Goal: Use online tool/utility: Use online tool/utility

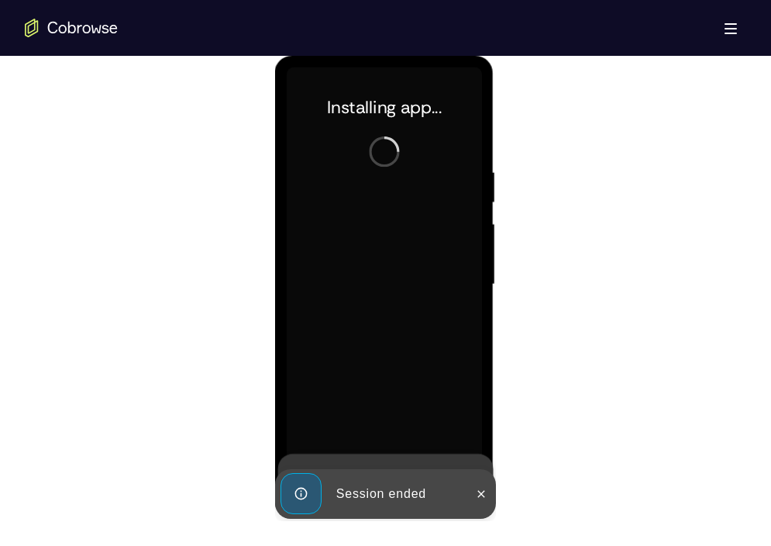
drag, startPoint x: 0, startPoint y: 0, endPoint x: 571, endPoint y: 279, distance: 635.2
click at [571, 279] on div at bounding box center [386, 282] width 722 height 477
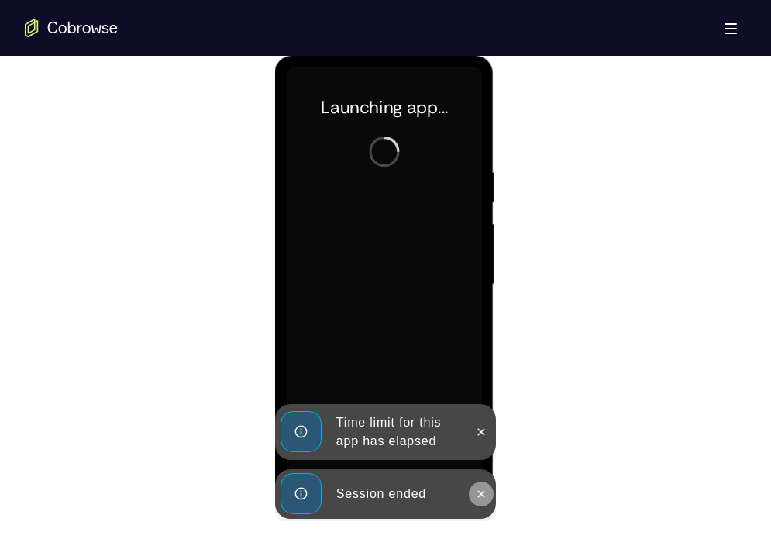
click at [478, 504] on button at bounding box center [481, 493] width 25 height 25
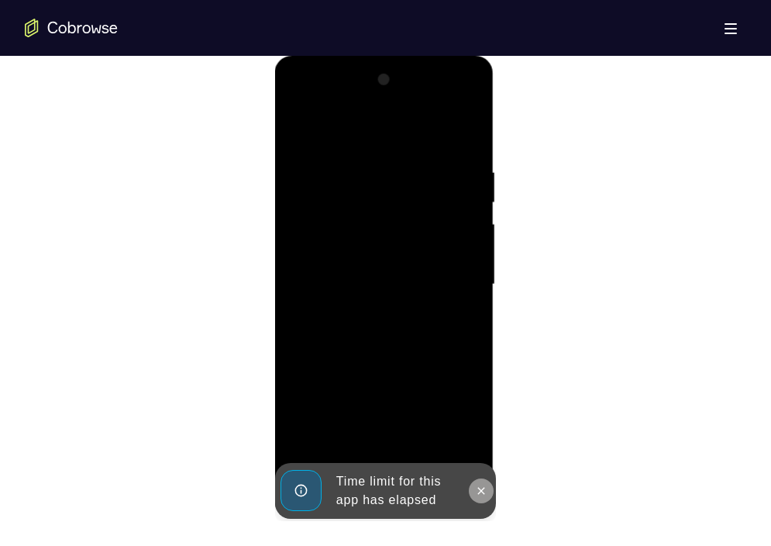
click at [481, 486] on icon at bounding box center [481, 491] width 12 height 12
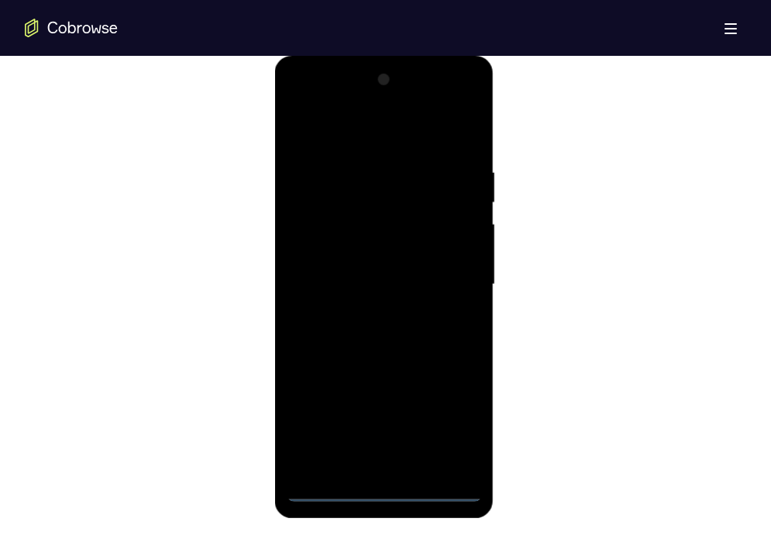
click at [378, 497] on div at bounding box center [384, 284] width 195 height 434
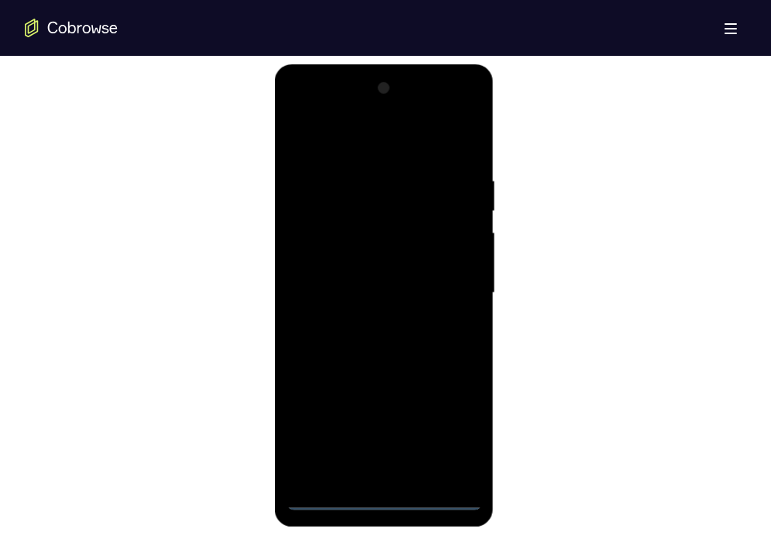
click at [456, 435] on div at bounding box center [384, 293] width 195 height 434
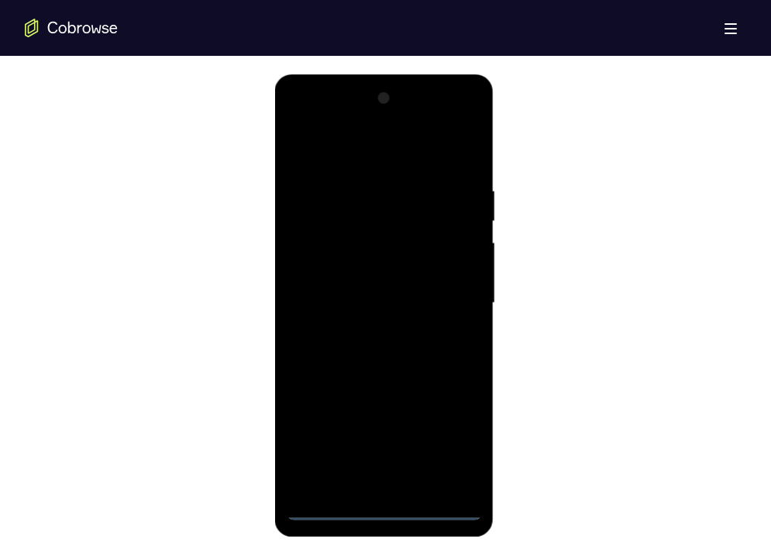
scroll to position [803, 0]
click at [347, 142] on div at bounding box center [384, 304] width 195 height 434
click at [322, 262] on div at bounding box center [384, 304] width 195 height 434
click at [380, 296] on div at bounding box center [384, 304] width 195 height 434
click at [378, 293] on div at bounding box center [384, 304] width 195 height 434
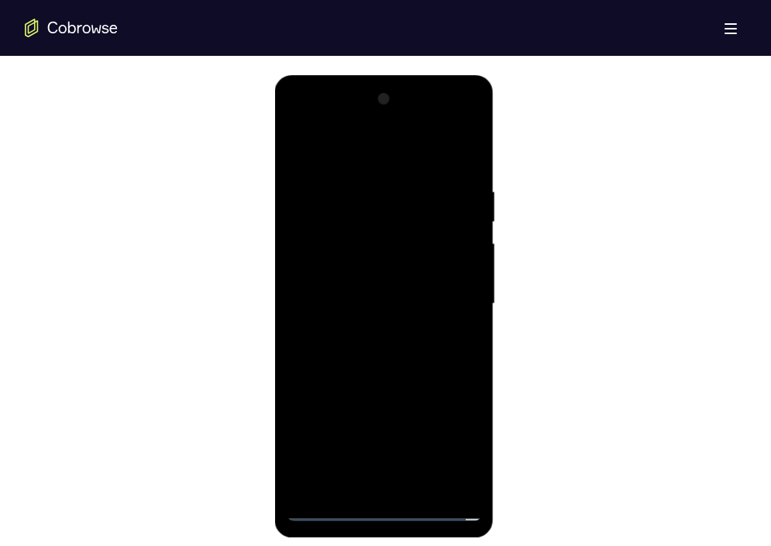
click at [366, 315] on div at bounding box center [384, 304] width 195 height 434
click at [402, 474] on div at bounding box center [384, 304] width 195 height 434
drag, startPoint x: 399, startPoint y: 417, endPoint x: 404, endPoint y: 236, distance: 181.5
click at [404, 236] on div at bounding box center [384, 304] width 195 height 434
click at [457, 208] on div at bounding box center [384, 304] width 195 height 434
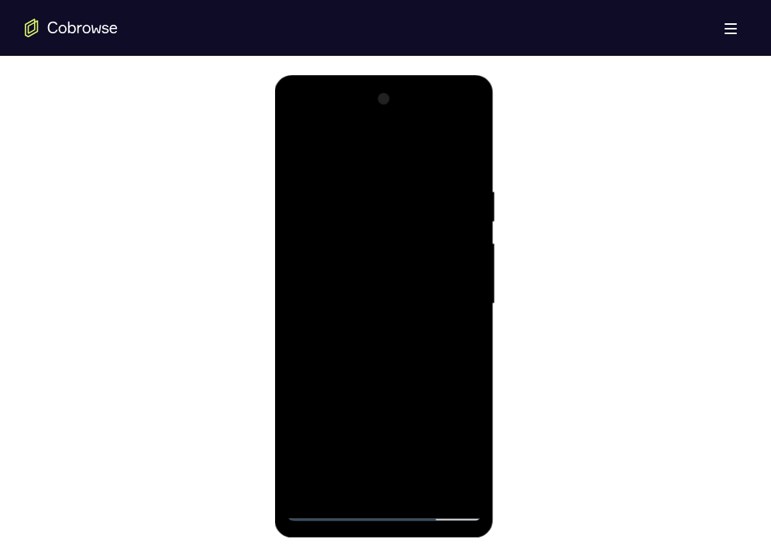
drag, startPoint x: 447, startPoint y: 374, endPoint x: 440, endPoint y: 230, distance: 144.4
click at [440, 230] on div at bounding box center [384, 304] width 195 height 434
drag, startPoint x: 441, startPoint y: 421, endPoint x: 414, endPoint y: 143, distance: 279.7
click at [414, 143] on div at bounding box center [384, 304] width 195 height 434
drag, startPoint x: 456, startPoint y: 374, endPoint x: 436, endPoint y: 155, distance: 219.6
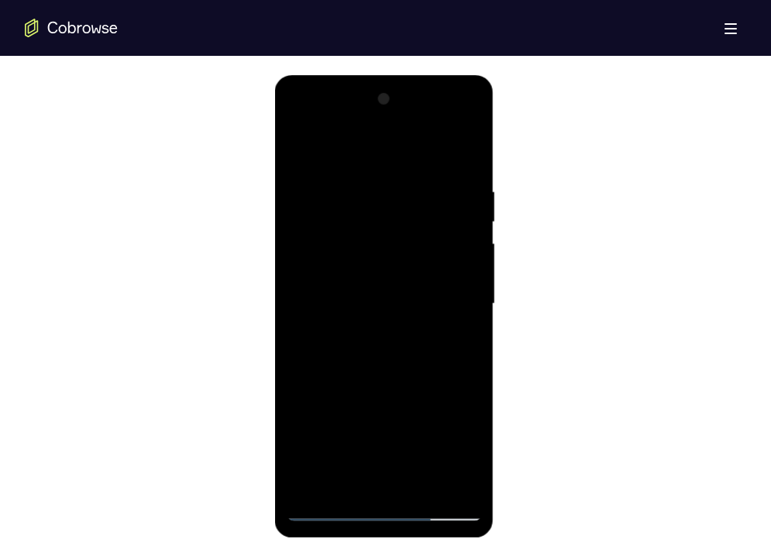
click at [436, 155] on div at bounding box center [384, 304] width 195 height 434
drag, startPoint x: 432, startPoint y: 412, endPoint x: 429, endPoint y: 237, distance: 174.5
click at [429, 237] on div at bounding box center [384, 304] width 195 height 434
drag, startPoint x: 388, startPoint y: 400, endPoint x: 388, endPoint y: 311, distance: 89.2
click at [388, 311] on div at bounding box center [384, 304] width 195 height 434
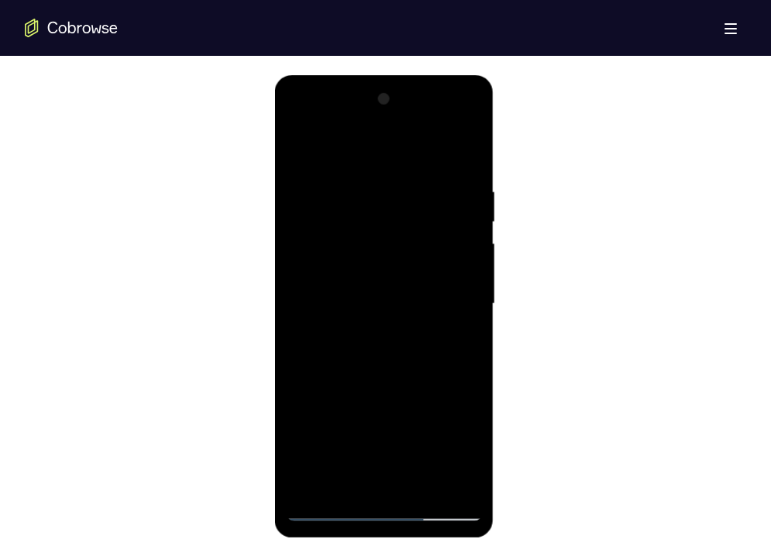
drag, startPoint x: 385, startPoint y: 353, endPoint x: 377, endPoint y: 209, distance: 144.5
click at [377, 209] on div at bounding box center [384, 304] width 195 height 434
drag, startPoint x: 398, startPoint y: 356, endPoint x: 384, endPoint y: 200, distance: 156.5
click at [384, 200] on div at bounding box center [384, 304] width 195 height 434
drag, startPoint x: 422, startPoint y: 367, endPoint x: 409, endPoint y: 156, distance: 212.0
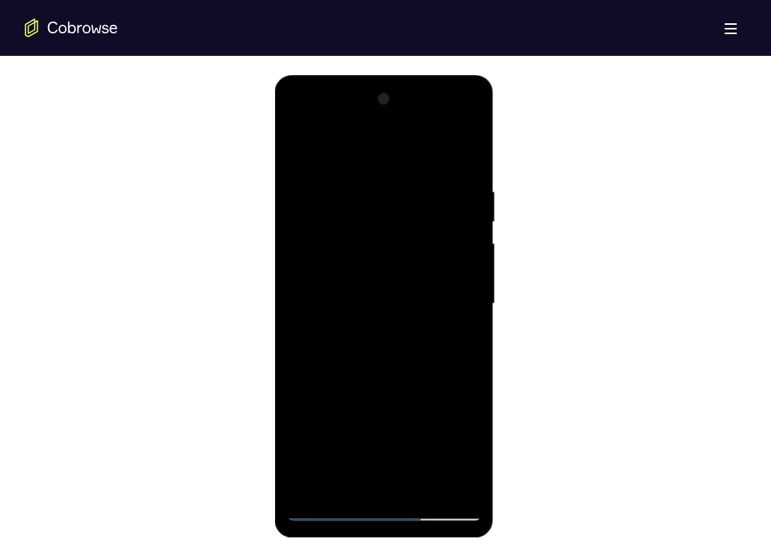
click at [409, 156] on div at bounding box center [384, 304] width 195 height 434
drag, startPoint x: 385, startPoint y: 378, endPoint x: 395, endPoint y: 314, distance: 65.1
click at [395, 314] on div at bounding box center [384, 304] width 195 height 434
drag, startPoint x: 402, startPoint y: 386, endPoint x: 389, endPoint y: 177, distance: 209.7
click at [389, 177] on div at bounding box center [384, 304] width 195 height 434
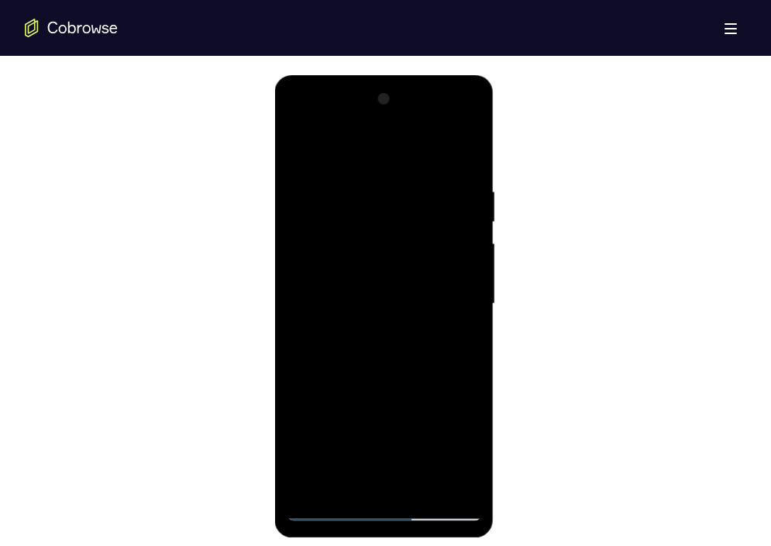
drag, startPoint x: 386, startPoint y: 371, endPoint x: 392, endPoint y: 259, distance: 112.6
click at [392, 259] on div at bounding box center [384, 304] width 195 height 434
drag, startPoint x: 417, startPoint y: 373, endPoint x: 377, endPoint y: 140, distance: 236.8
click at [377, 140] on div at bounding box center [384, 304] width 195 height 434
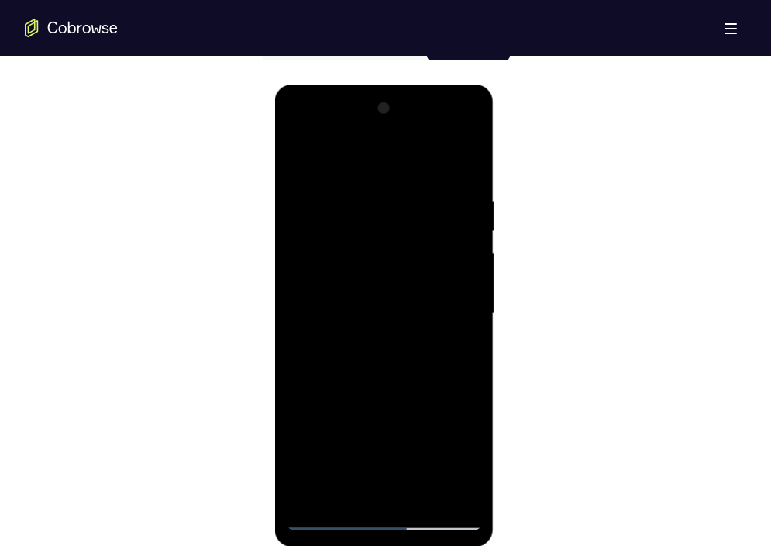
scroll to position [793, 0]
drag, startPoint x: 406, startPoint y: 384, endPoint x: 399, endPoint y: 162, distance: 221.8
click at [399, 162] on div at bounding box center [384, 314] width 195 height 434
drag, startPoint x: 402, startPoint y: 387, endPoint x: 395, endPoint y: 159, distance: 228.0
click at [395, 159] on div at bounding box center [384, 314] width 195 height 434
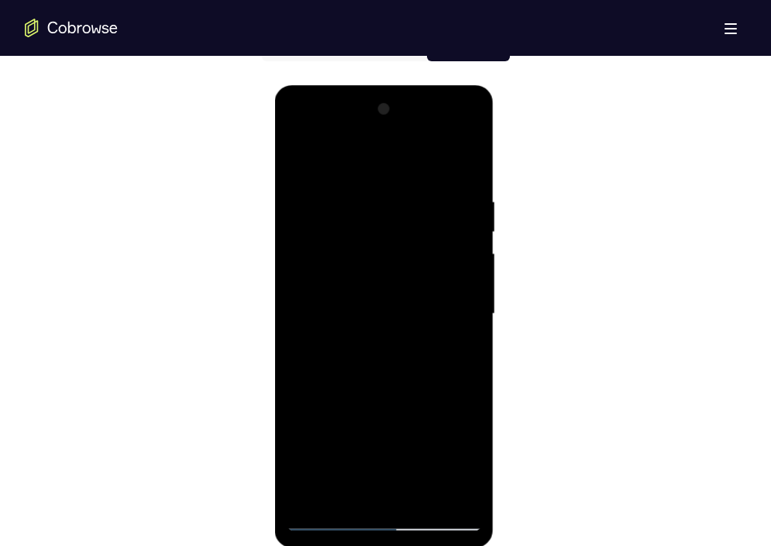
drag, startPoint x: 419, startPoint y: 387, endPoint x: 421, endPoint y: 184, distance: 203.1
click at [421, 184] on div at bounding box center [384, 314] width 195 height 434
drag, startPoint x: 419, startPoint y: 396, endPoint x: 413, endPoint y: 198, distance: 198.6
click at [413, 198] on div at bounding box center [384, 314] width 195 height 434
drag, startPoint x: 423, startPoint y: 391, endPoint x: 430, endPoint y: 436, distance: 45.5
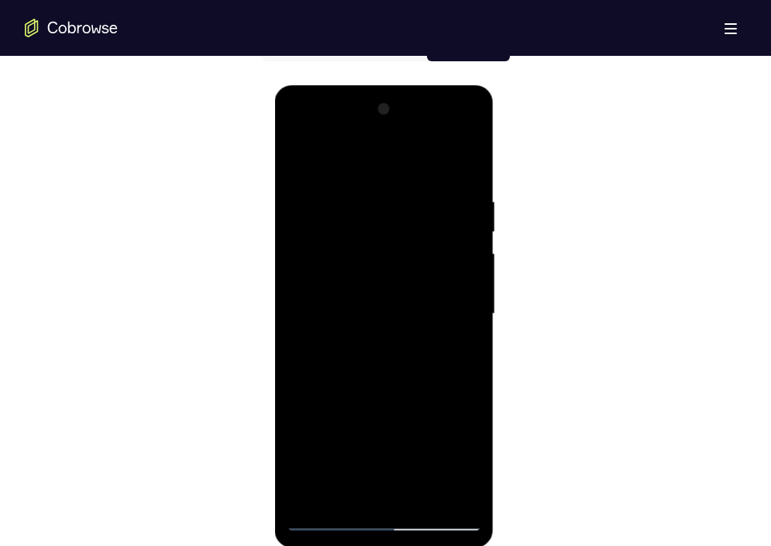
click at [430, 436] on div at bounding box center [384, 314] width 195 height 434
drag, startPoint x: 440, startPoint y: 271, endPoint x: 435, endPoint y: 255, distance: 16.2
click at [435, 255] on div at bounding box center [384, 314] width 195 height 434
drag, startPoint x: 433, startPoint y: 374, endPoint x: 433, endPoint y: 140, distance: 234.1
click at [433, 140] on div at bounding box center [384, 314] width 195 height 434
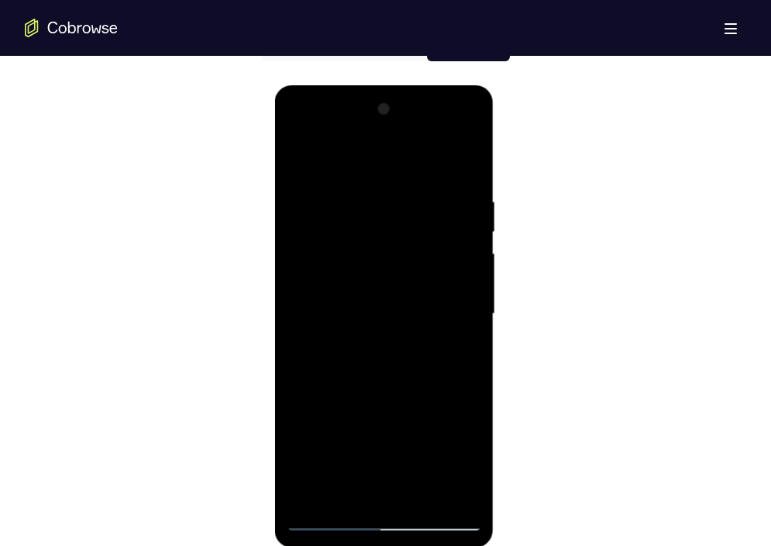
drag, startPoint x: 450, startPoint y: 376, endPoint x: 449, endPoint y: 142, distance: 234.1
click at [449, 142] on div at bounding box center [384, 314] width 195 height 434
drag, startPoint x: 430, startPoint y: 381, endPoint x: 443, endPoint y: 236, distance: 145.6
click at [443, 236] on div at bounding box center [384, 314] width 195 height 434
drag, startPoint x: 441, startPoint y: 405, endPoint x: 439, endPoint y: 165, distance: 239.6
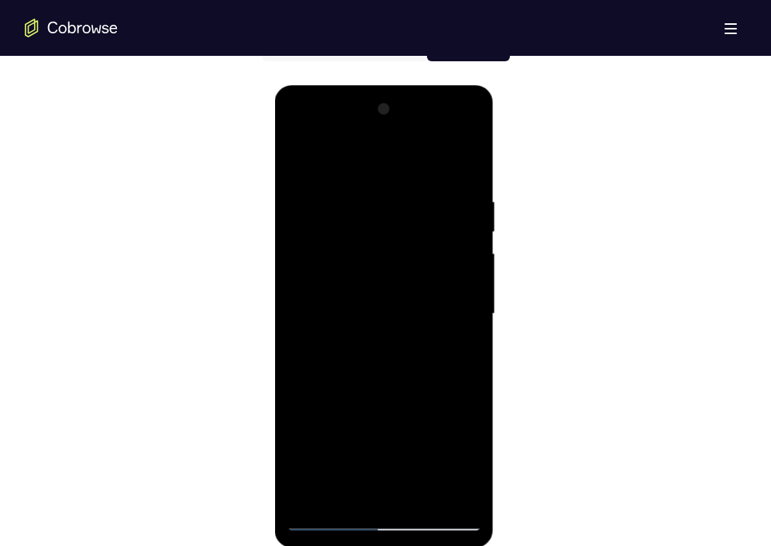
click at [439, 165] on div at bounding box center [384, 314] width 195 height 434
drag, startPoint x: 440, startPoint y: 377, endPoint x: 444, endPoint y: 241, distance: 135.8
click at [444, 241] on div at bounding box center [384, 314] width 195 height 434
drag, startPoint x: 420, startPoint y: 432, endPoint x: 409, endPoint y: 154, distance: 278.6
click at [409, 154] on div at bounding box center [384, 314] width 195 height 434
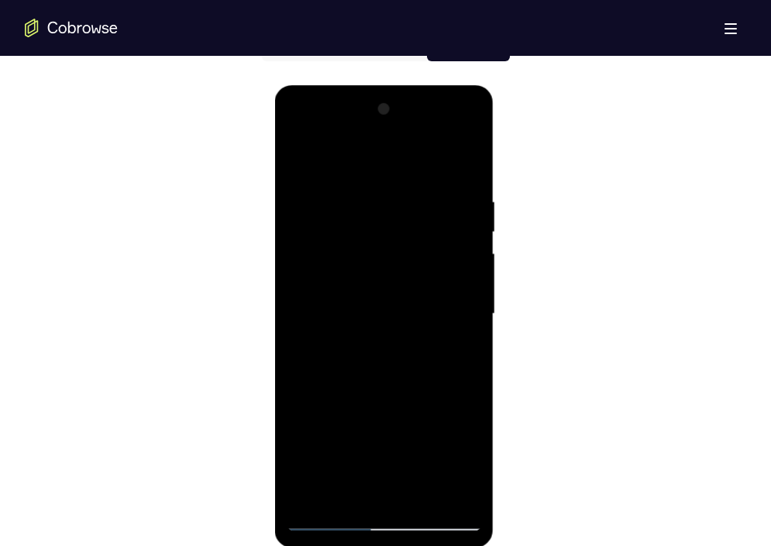
drag, startPoint x: 434, startPoint y: 417, endPoint x: 436, endPoint y: 166, distance: 251.2
click at [436, 166] on div at bounding box center [384, 314] width 195 height 434
drag, startPoint x: 422, startPoint y: 419, endPoint x: 425, endPoint y: 359, distance: 60.6
click at [425, 359] on div at bounding box center [384, 314] width 195 height 434
drag, startPoint x: 415, startPoint y: 378, endPoint x: 395, endPoint y: 175, distance: 203.4
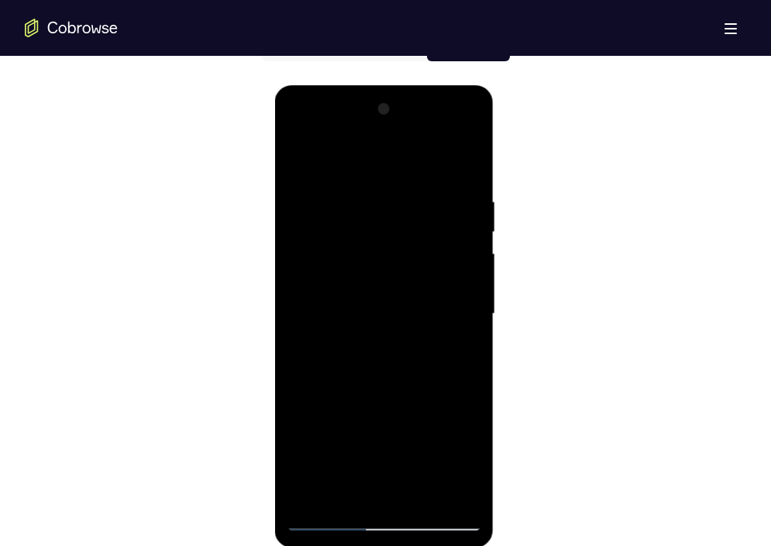
click at [395, 175] on div at bounding box center [384, 314] width 195 height 434
drag, startPoint x: 411, startPoint y: 389, endPoint x: 411, endPoint y: 227, distance: 162.0
click at [411, 227] on div at bounding box center [384, 314] width 195 height 434
drag, startPoint x: 420, startPoint y: 377, endPoint x: 395, endPoint y: 154, distance: 224.0
click at [395, 154] on div at bounding box center [384, 314] width 195 height 434
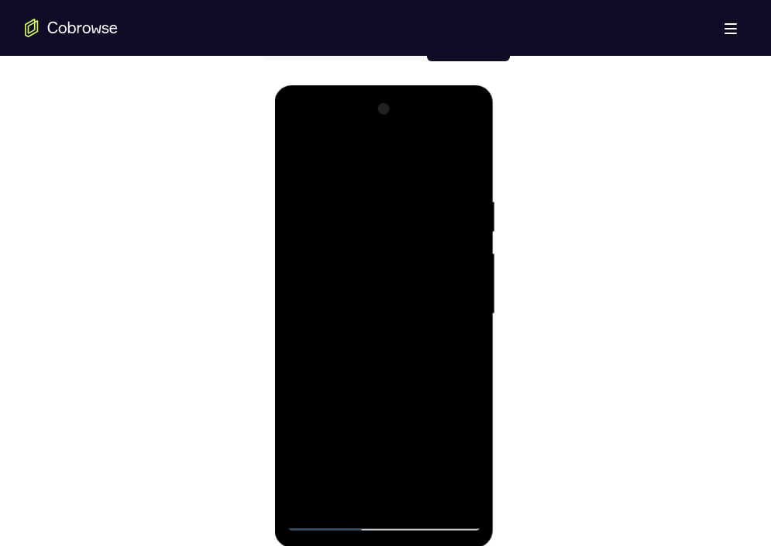
drag, startPoint x: 415, startPoint y: 405, endPoint x: 427, endPoint y: 332, distance: 73.9
click at [427, 332] on div at bounding box center [384, 314] width 195 height 434
click at [396, 187] on div at bounding box center [384, 314] width 195 height 434
drag, startPoint x: 433, startPoint y: 283, endPoint x: 442, endPoint y: 214, distance: 69.6
click at [442, 214] on div at bounding box center [384, 314] width 195 height 434
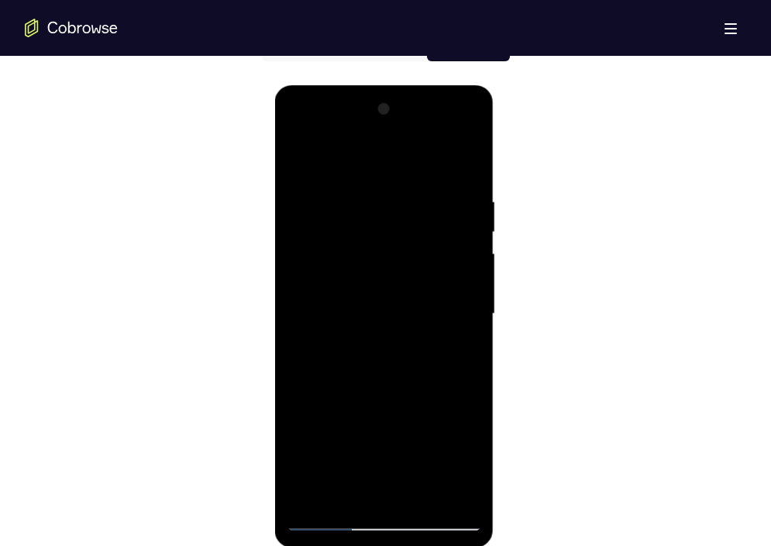
drag, startPoint x: 419, startPoint y: 386, endPoint x: 405, endPoint y: 173, distance: 213.7
click at [405, 173] on div at bounding box center [384, 314] width 195 height 434
drag, startPoint x: 439, startPoint y: 384, endPoint x: 440, endPoint y: 223, distance: 161.3
click at [440, 223] on div at bounding box center [384, 314] width 195 height 434
drag, startPoint x: 441, startPoint y: 238, endPoint x: 447, endPoint y: 341, distance: 103.3
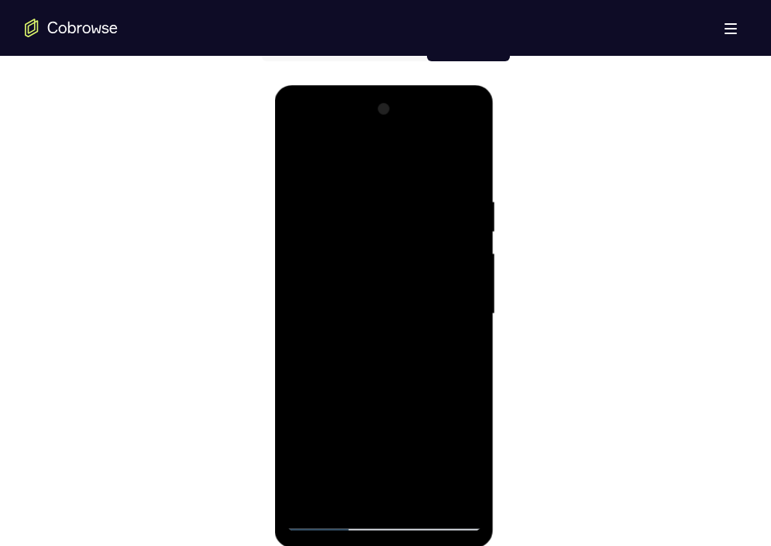
click at [447, 341] on div at bounding box center [384, 314] width 195 height 434
drag, startPoint x: 429, startPoint y: 387, endPoint x: 427, endPoint y: 142, distance: 245.0
click at [427, 142] on div at bounding box center [384, 314] width 195 height 434
drag, startPoint x: 436, startPoint y: 355, endPoint x: 440, endPoint y: 246, distance: 109.4
click at [440, 246] on div at bounding box center [384, 314] width 195 height 434
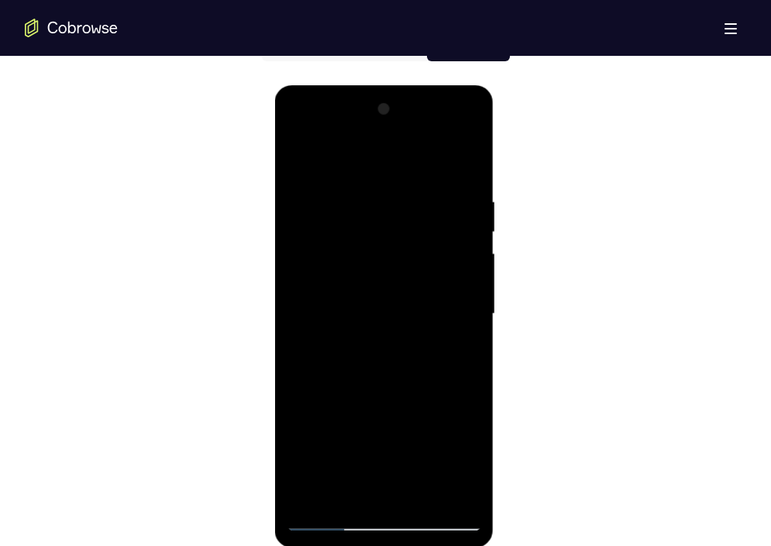
drag, startPoint x: 444, startPoint y: 405, endPoint x: 427, endPoint y: 184, distance: 222.4
click at [427, 184] on div at bounding box center [384, 314] width 195 height 434
drag, startPoint x: 430, startPoint y: 416, endPoint x: 423, endPoint y: 247, distance: 168.4
click at [423, 247] on div at bounding box center [384, 314] width 195 height 434
drag, startPoint x: 419, startPoint y: 426, endPoint x: 413, endPoint y: 222, distance: 204.0
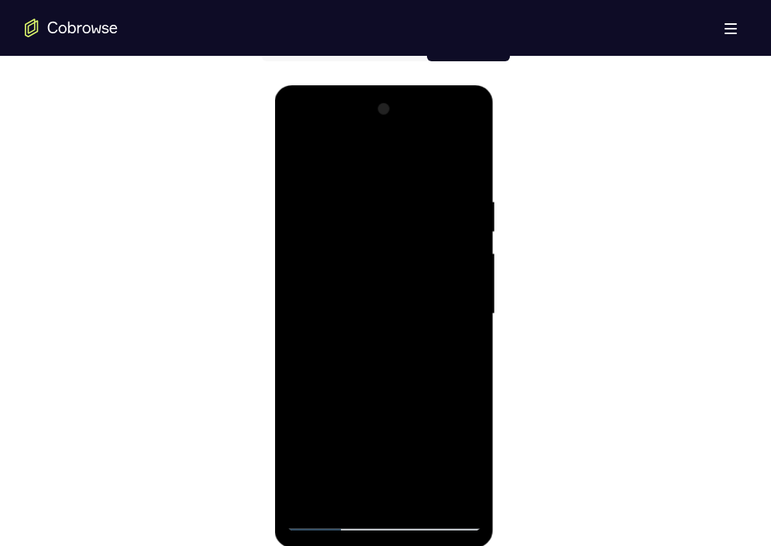
click at [413, 222] on div at bounding box center [384, 314] width 195 height 434
drag, startPoint x: 425, startPoint y: 405, endPoint x: 414, endPoint y: 140, distance: 264.6
click at [414, 140] on div at bounding box center [384, 314] width 195 height 434
drag, startPoint x: 434, startPoint y: 360, endPoint x: 430, endPoint y: 210, distance: 149.7
click at [430, 210] on div at bounding box center [384, 314] width 195 height 434
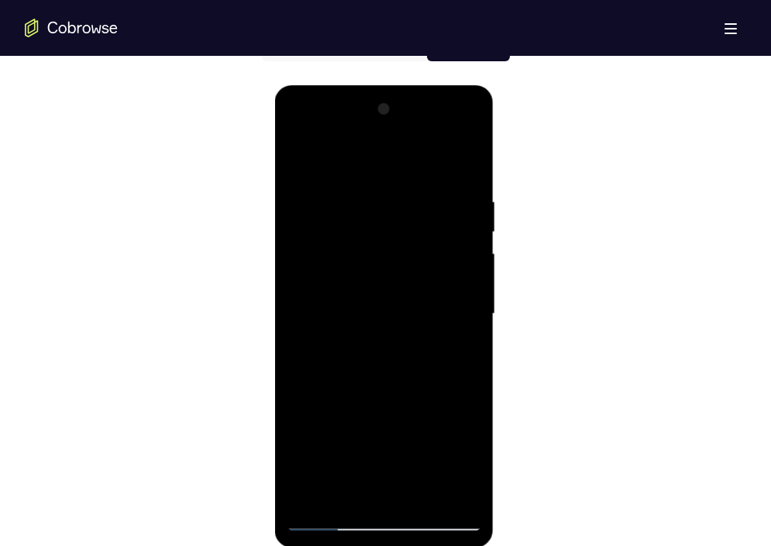
drag, startPoint x: 436, startPoint y: 396, endPoint x: 425, endPoint y: 140, distance: 256.1
click at [425, 140] on div at bounding box center [384, 314] width 195 height 434
drag, startPoint x: 430, startPoint y: 388, endPoint x: 433, endPoint y: 308, distance: 79.9
click at [433, 308] on div at bounding box center [384, 314] width 195 height 434
drag, startPoint x: 430, startPoint y: 419, endPoint x: 420, endPoint y: 181, distance: 238.2
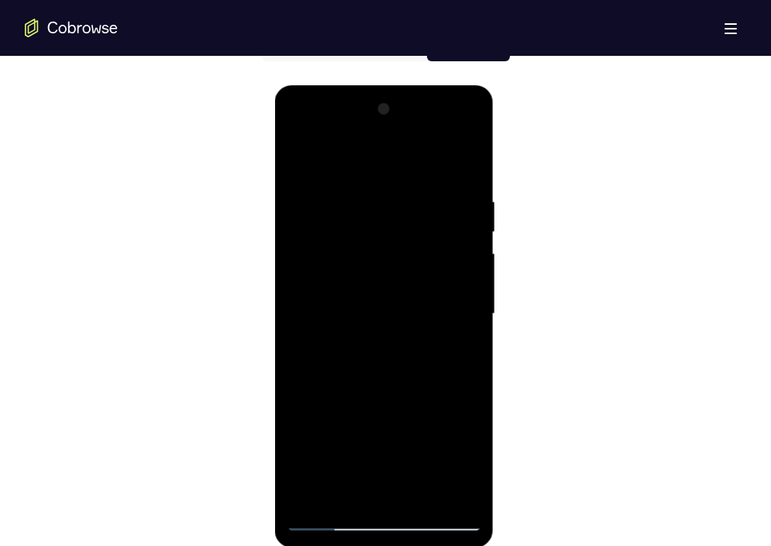
click at [420, 181] on div at bounding box center [384, 314] width 195 height 434
drag, startPoint x: 426, startPoint y: 406, endPoint x: 426, endPoint y: 368, distance: 38.0
click at [426, 368] on div at bounding box center [384, 314] width 195 height 434
drag, startPoint x: 426, startPoint y: 391, endPoint x: 422, endPoint y: 297, distance: 93.9
click at [422, 297] on div at bounding box center [384, 314] width 195 height 434
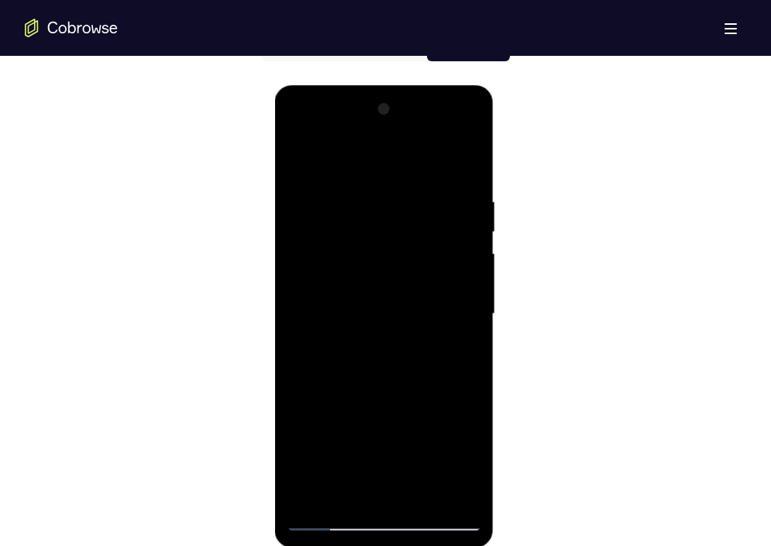
drag, startPoint x: 423, startPoint y: 405, endPoint x: 410, endPoint y: 182, distance: 223.6
click at [410, 182] on div at bounding box center [384, 314] width 195 height 434
drag, startPoint x: 430, startPoint y: 378, endPoint x: 415, endPoint y: 140, distance: 237.7
click at [415, 140] on div at bounding box center [384, 314] width 195 height 434
drag, startPoint x: 425, startPoint y: 379, endPoint x: 430, endPoint y: 266, distance: 113.3
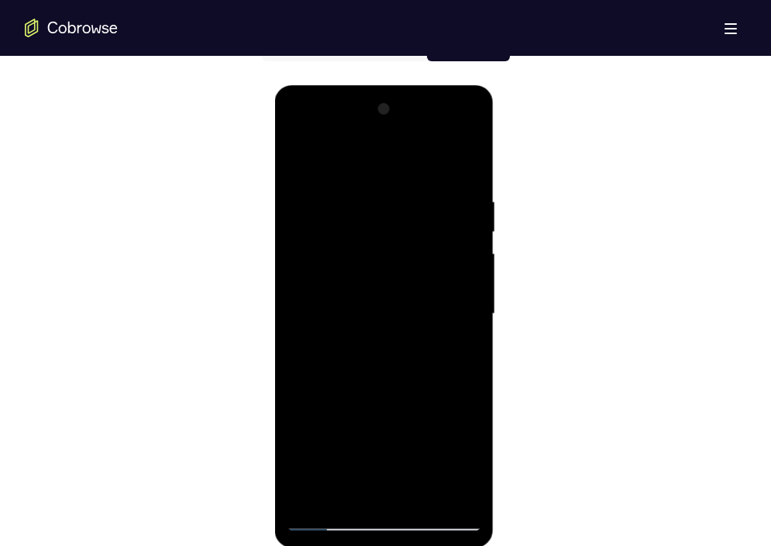
click at [430, 266] on div at bounding box center [384, 314] width 195 height 434
drag, startPoint x: 427, startPoint y: 282, endPoint x: 447, endPoint y: 305, distance: 29.7
click at [447, 305] on div at bounding box center [384, 314] width 195 height 434
drag, startPoint x: 416, startPoint y: 412, endPoint x: 411, endPoint y: 188, distance: 224.1
click at [411, 188] on div at bounding box center [384, 314] width 195 height 434
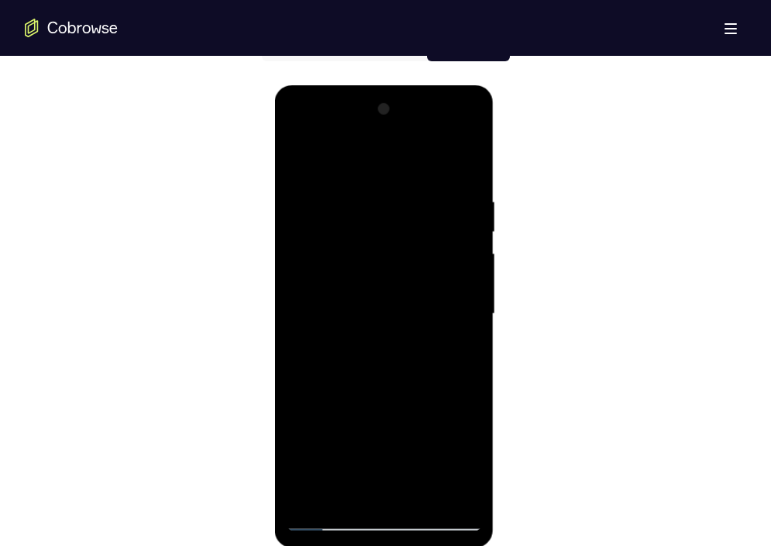
drag, startPoint x: 423, startPoint y: 406, endPoint x: 433, endPoint y: 145, distance: 261.4
click at [433, 145] on div at bounding box center [384, 314] width 195 height 434
drag, startPoint x: 437, startPoint y: 382, endPoint x: 447, endPoint y: 346, distance: 37.6
click at [447, 346] on div at bounding box center [384, 314] width 195 height 434
drag, startPoint x: 426, startPoint y: 412, endPoint x: 427, endPoint y: 180, distance: 231.8
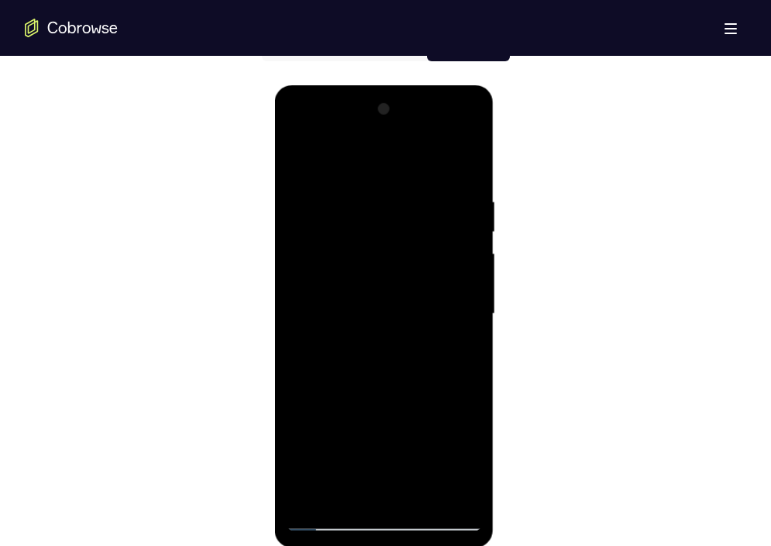
click at [427, 180] on div at bounding box center [384, 314] width 195 height 434
drag, startPoint x: 430, startPoint y: 408, endPoint x: 421, endPoint y: 140, distance: 267.6
click at [421, 140] on div at bounding box center [384, 314] width 195 height 434
drag, startPoint x: 410, startPoint y: 367, endPoint x: 415, endPoint y: 271, distance: 97.0
click at [415, 271] on div at bounding box center [384, 314] width 195 height 434
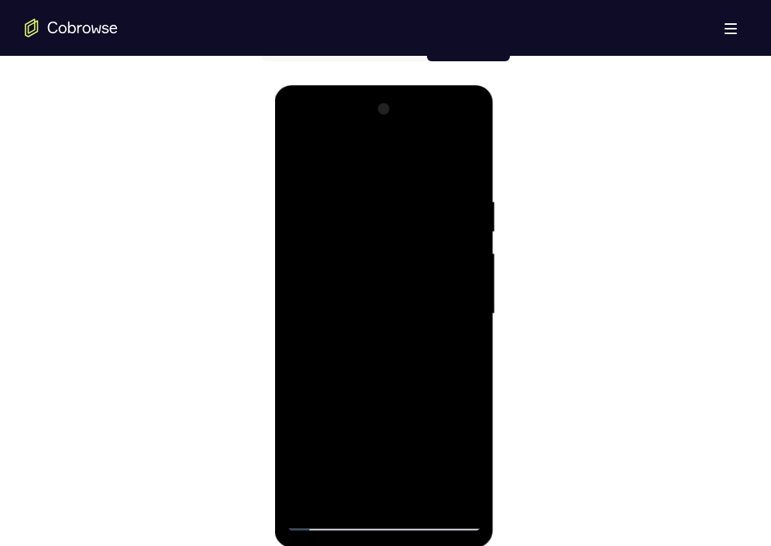
drag, startPoint x: 398, startPoint y: 419, endPoint x: 385, endPoint y: 172, distance: 246.9
click at [385, 172] on div at bounding box center [384, 314] width 195 height 434
drag, startPoint x: 398, startPoint y: 385, endPoint x: 381, endPoint y: 140, distance: 245.6
click at [381, 140] on div at bounding box center [384, 314] width 195 height 434
drag, startPoint x: 416, startPoint y: 397, endPoint x: 405, endPoint y: 206, distance: 191.0
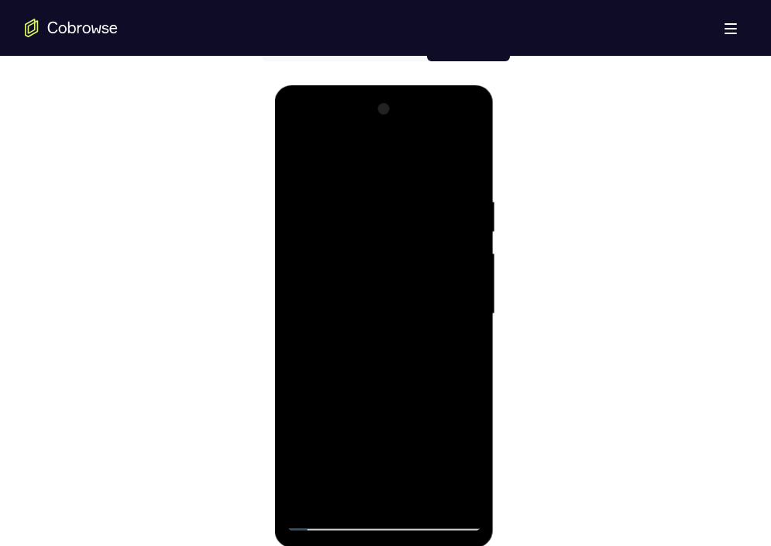
click at [405, 206] on div at bounding box center [384, 314] width 195 height 434
click at [374, 198] on div at bounding box center [384, 314] width 195 height 434
drag, startPoint x: 415, startPoint y: 398, endPoint x: 416, endPoint y: 156, distance: 241.9
click at [416, 156] on div at bounding box center [384, 314] width 195 height 434
drag, startPoint x: 429, startPoint y: 405, endPoint x: 433, endPoint y: 313, distance: 91.6
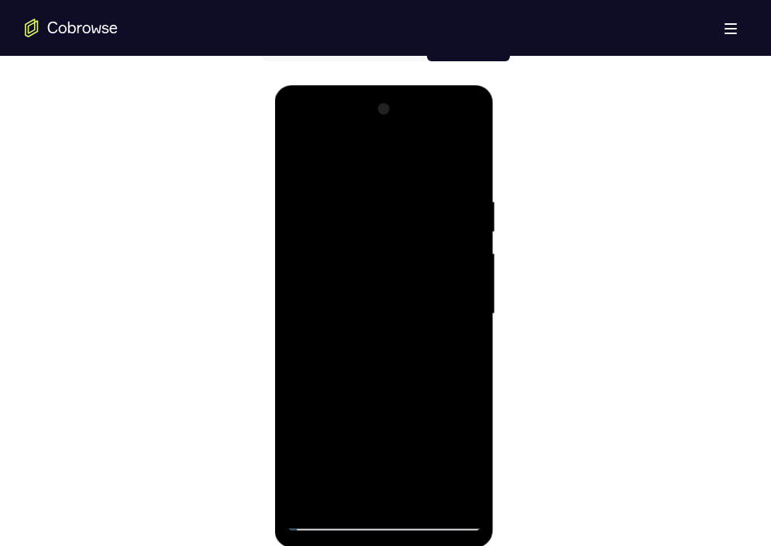
click at [433, 313] on div at bounding box center [384, 314] width 195 height 434
drag, startPoint x: 390, startPoint y: 397, endPoint x: 385, endPoint y: 147, distance: 249.7
click at [385, 147] on div at bounding box center [384, 314] width 195 height 434
drag, startPoint x: 402, startPoint y: 389, endPoint x: 399, endPoint y: 286, distance: 103.1
click at [399, 286] on div at bounding box center [384, 314] width 195 height 434
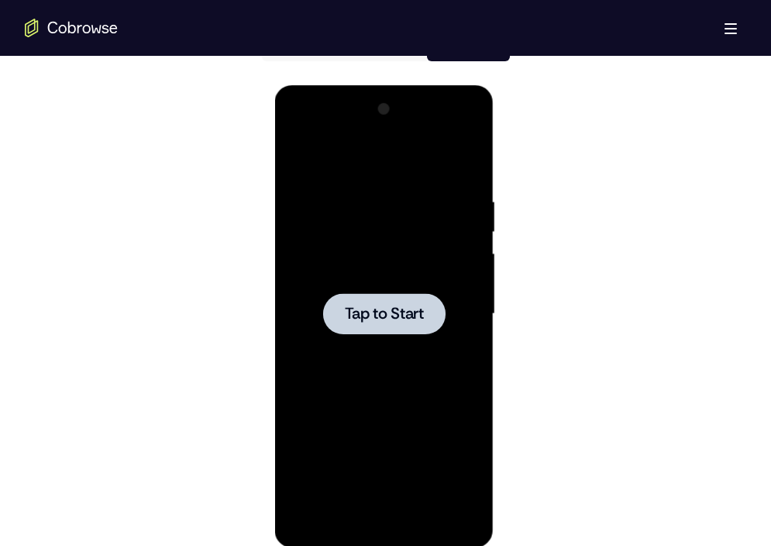
click at [381, 322] on span "Tap to Start" at bounding box center [384, 314] width 79 height 16
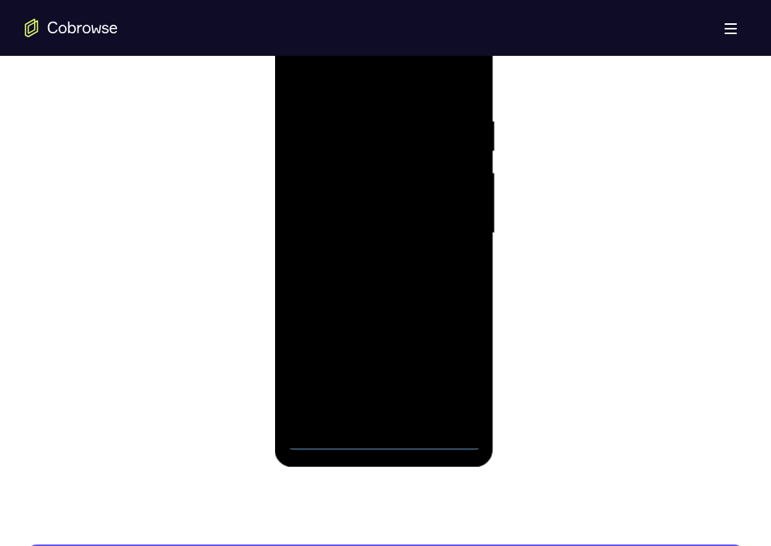
scroll to position [841, 0]
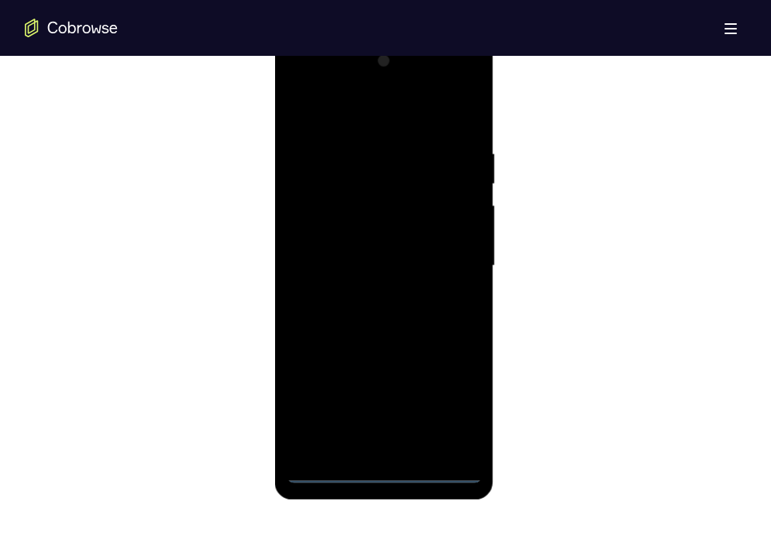
click at [392, 471] on div at bounding box center [384, 266] width 195 height 434
click at [442, 403] on div at bounding box center [384, 266] width 195 height 434
click at [323, 111] on div at bounding box center [384, 266] width 195 height 434
click at [323, 216] on div at bounding box center [384, 266] width 195 height 434
click at [361, 265] on div at bounding box center [384, 266] width 195 height 434
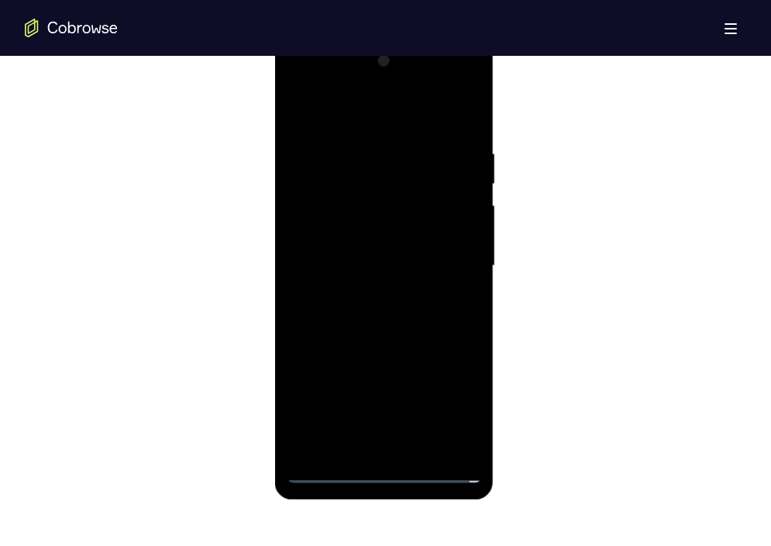
click at [364, 254] on div at bounding box center [384, 266] width 195 height 434
click at [374, 280] on div at bounding box center [384, 266] width 195 height 434
click at [399, 442] on div at bounding box center [384, 266] width 195 height 434
drag, startPoint x: 392, startPoint y: 392, endPoint x: 362, endPoint y: 98, distance: 294.6
click at [362, 98] on div at bounding box center [384, 266] width 195 height 434
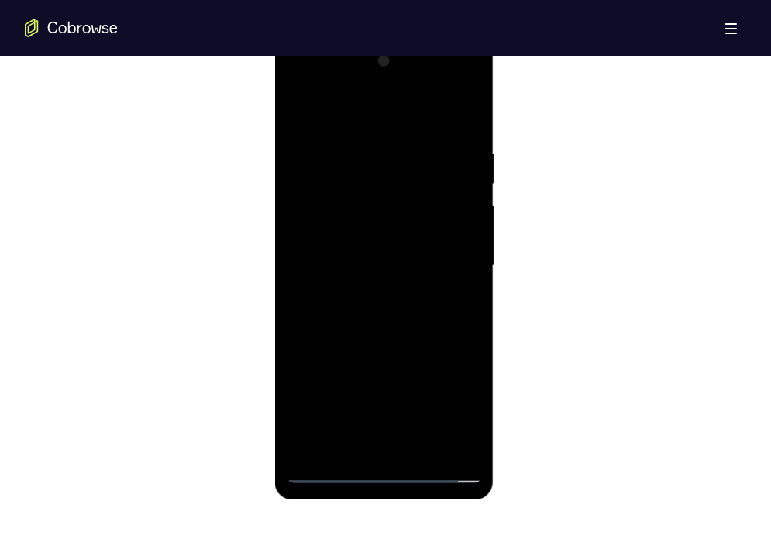
drag, startPoint x: 393, startPoint y: 336, endPoint x: 348, endPoint y: 106, distance: 234.6
click at [348, 106] on div at bounding box center [384, 266] width 195 height 434
drag, startPoint x: 398, startPoint y: 357, endPoint x: 387, endPoint y: 90, distance: 266.9
click at [387, 90] on div at bounding box center [384, 266] width 195 height 434
drag, startPoint x: 414, startPoint y: 412, endPoint x: 387, endPoint y: 95, distance: 317.5
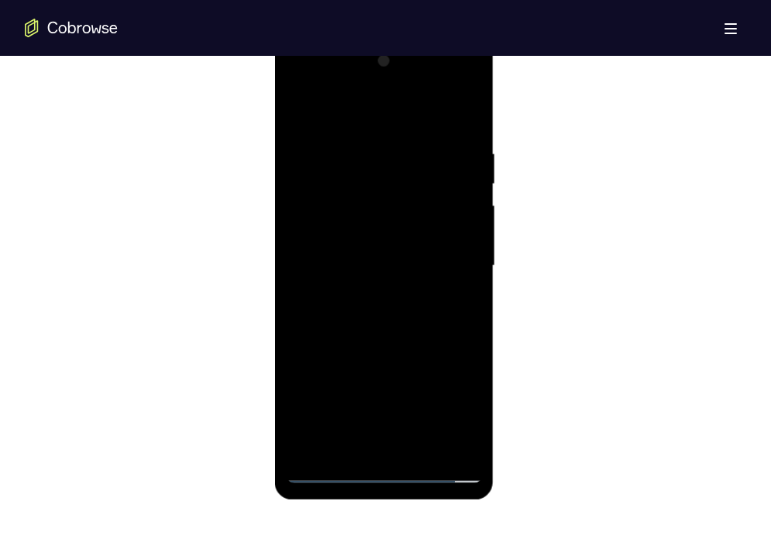
click at [387, 95] on div at bounding box center [384, 266] width 195 height 434
drag, startPoint x: 399, startPoint y: 374, endPoint x: 404, endPoint y: 90, distance: 284.6
click at [404, 90] on div at bounding box center [384, 266] width 195 height 434
drag, startPoint x: 412, startPoint y: 388, endPoint x: 389, endPoint y: 149, distance: 240.7
click at [389, 149] on div at bounding box center [384, 266] width 195 height 434
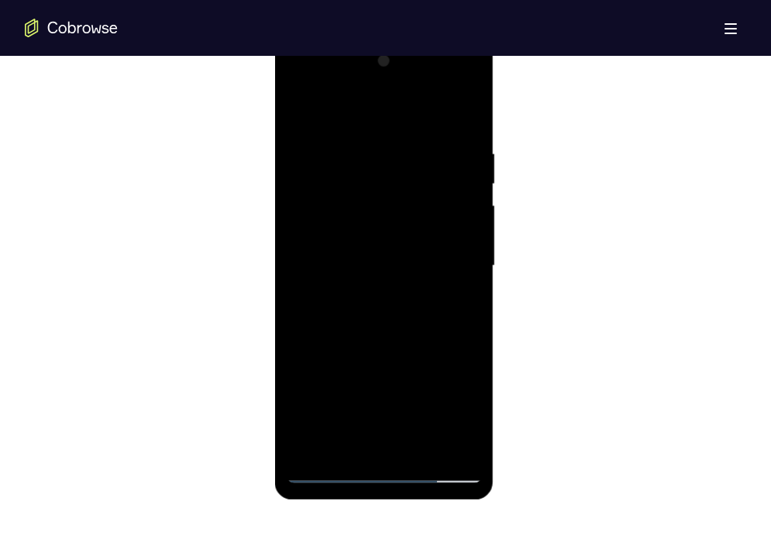
drag, startPoint x: 413, startPoint y: 367, endPoint x: 414, endPoint y: 174, distance: 193.1
click at [414, 174] on div at bounding box center [384, 266] width 195 height 434
drag, startPoint x: 405, startPoint y: 357, endPoint x: 408, endPoint y: 239, distance: 117.9
click at [408, 239] on div at bounding box center [384, 266] width 195 height 434
drag, startPoint x: 418, startPoint y: 361, endPoint x: 405, endPoint y: 143, distance: 218.3
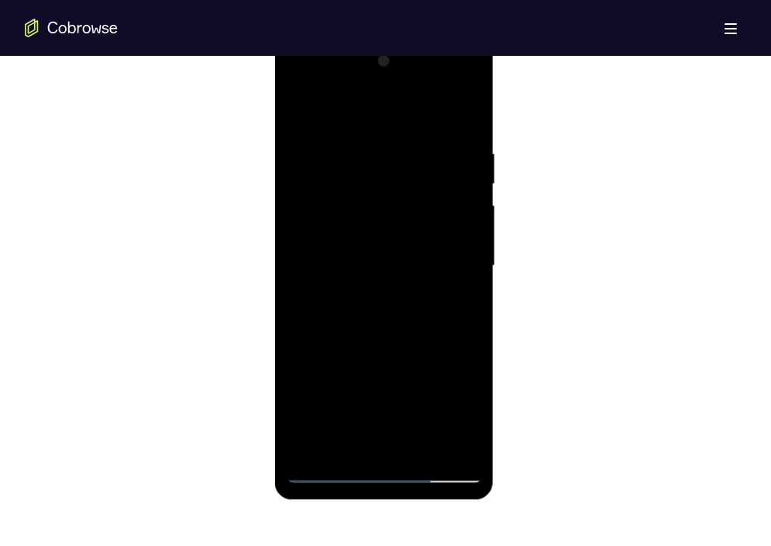
click at [405, 143] on div at bounding box center [384, 266] width 195 height 434
drag, startPoint x: 400, startPoint y: 347, endPoint x: 404, endPoint y: 288, distance: 59.8
click at [404, 288] on div at bounding box center [384, 266] width 195 height 434
click at [408, 187] on div at bounding box center [384, 266] width 195 height 434
drag, startPoint x: 416, startPoint y: 361, endPoint x: 426, endPoint y: 275, distance: 85.9
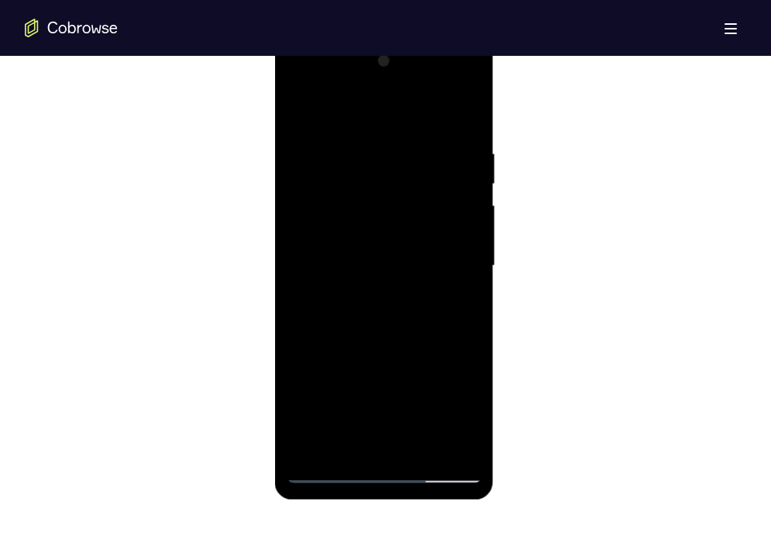
click at [426, 275] on div at bounding box center [384, 266] width 195 height 434
drag, startPoint x: 423, startPoint y: 369, endPoint x: 406, endPoint y: 140, distance: 230.1
click at [406, 140] on div at bounding box center [384, 266] width 195 height 434
drag, startPoint x: 415, startPoint y: 353, endPoint x: 415, endPoint y: 262, distance: 90.7
click at [415, 262] on div at bounding box center [384, 266] width 195 height 434
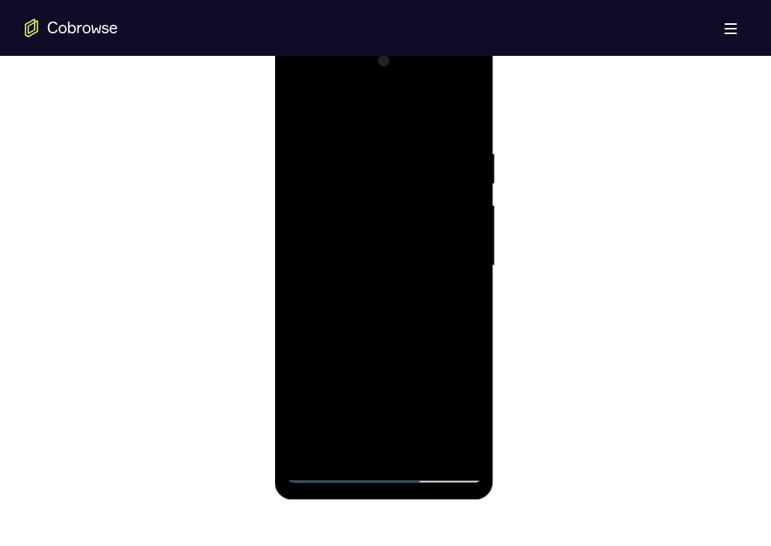
drag, startPoint x: 423, startPoint y: 343, endPoint x: 424, endPoint y: 216, distance: 126.4
click at [424, 216] on div at bounding box center [384, 266] width 195 height 434
drag, startPoint x: 423, startPoint y: 382, endPoint x: 420, endPoint y: 160, distance: 221.7
click at [420, 160] on div at bounding box center [384, 266] width 195 height 434
drag, startPoint x: 426, startPoint y: 358, endPoint x: 419, endPoint y: 227, distance: 131.2
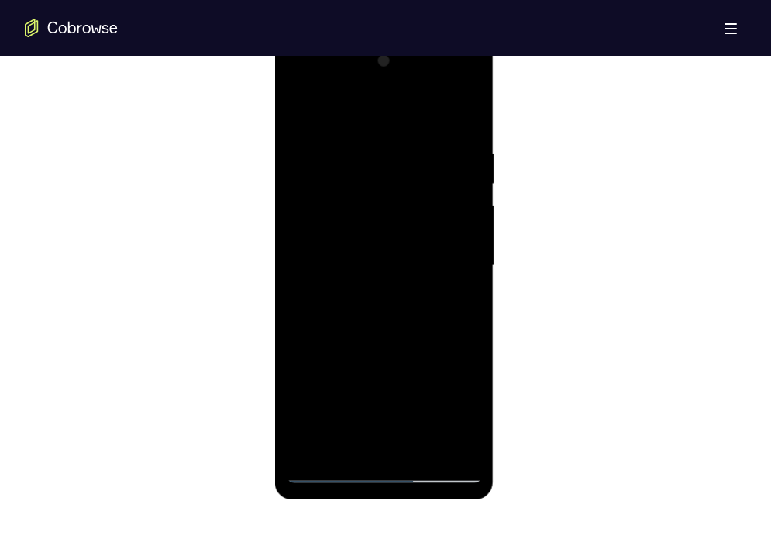
click at [419, 227] on div at bounding box center [384, 266] width 195 height 434
drag, startPoint x: 426, startPoint y: 371, endPoint x: 403, endPoint y: 140, distance: 232.1
click at [403, 140] on div at bounding box center [384, 266] width 195 height 434
drag, startPoint x: 433, startPoint y: 359, endPoint x: 422, endPoint y: 148, distance: 211.2
click at [422, 148] on div at bounding box center [384, 266] width 195 height 434
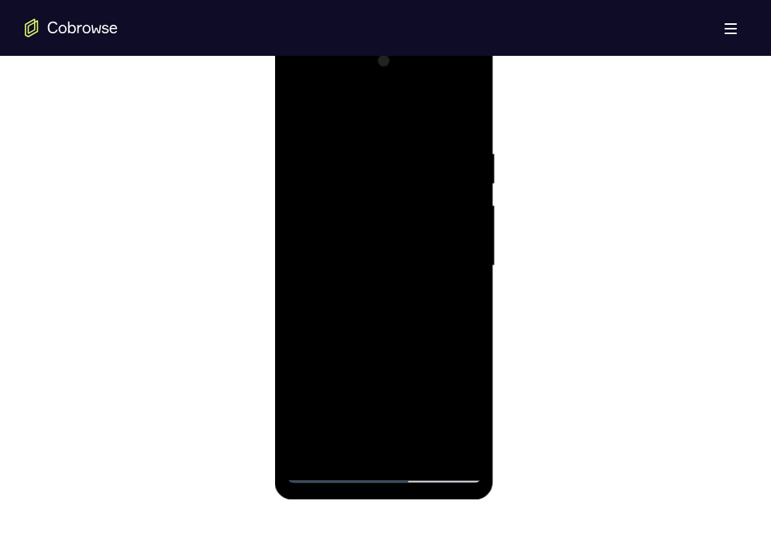
drag, startPoint x: 431, startPoint y: 347, endPoint x: 439, endPoint y: 295, distance: 53.3
click at [439, 295] on div at bounding box center [384, 266] width 195 height 434
drag, startPoint x: 419, startPoint y: 349, endPoint x: 414, endPoint y: 154, distance: 195.4
click at [414, 154] on div at bounding box center [384, 266] width 195 height 434
drag, startPoint x: 411, startPoint y: 365, endPoint x: 412, endPoint y: 133, distance: 232.6
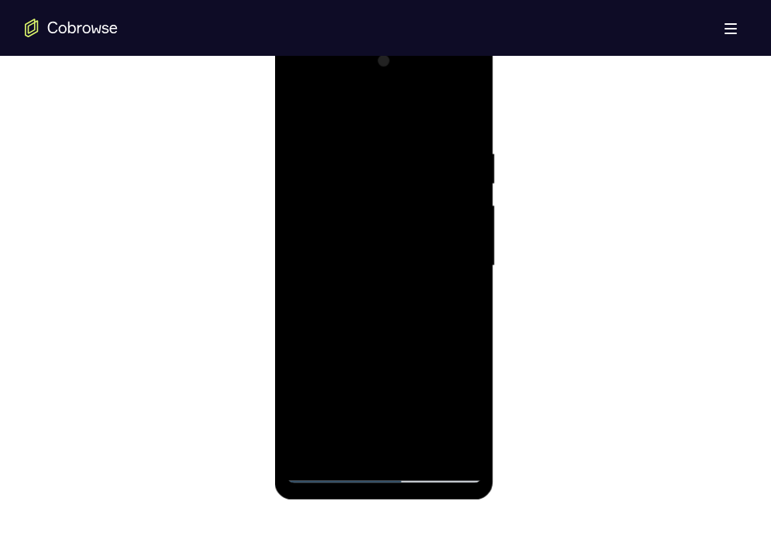
click at [412, 133] on div at bounding box center [384, 266] width 195 height 434
drag, startPoint x: 420, startPoint y: 371, endPoint x: 411, endPoint y: 154, distance: 218.1
click at [411, 154] on div at bounding box center [384, 266] width 195 height 434
drag, startPoint x: 414, startPoint y: 371, endPoint x: 402, endPoint y: 220, distance: 151.6
click at [402, 220] on div at bounding box center [384, 266] width 195 height 434
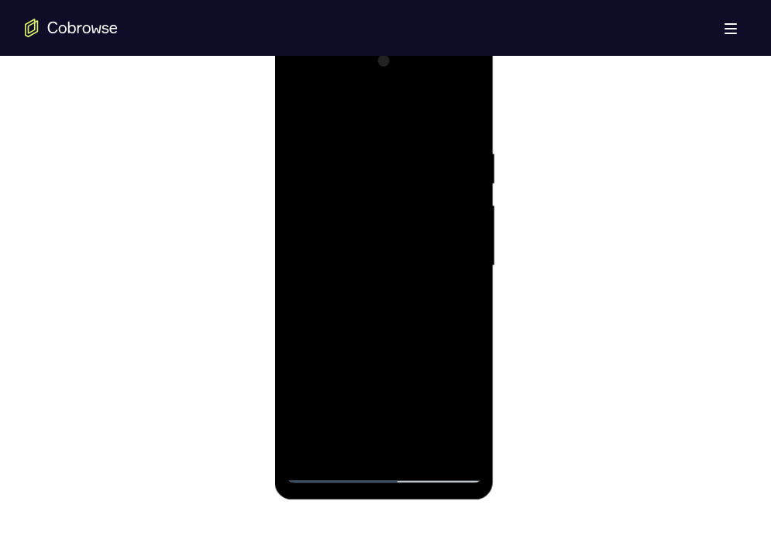
drag, startPoint x: 415, startPoint y: 364, endPoint x: 397, endPoint y: 115, distance: 249.5
click at [397, 115] on div at bounding box center [384, 266] width 195 height 434
drag, startPoint x: 426, startPoint y: 352, endPoint x: 423, endPoint y: 227, distance: 124.8
click at [423, 227] on div at bounding box center [384, 266] width 195 height 434
drag, startPoint x: 420, startPoint y: 361, endPoint x: 412, endPoint y: 147, distance: 213.4
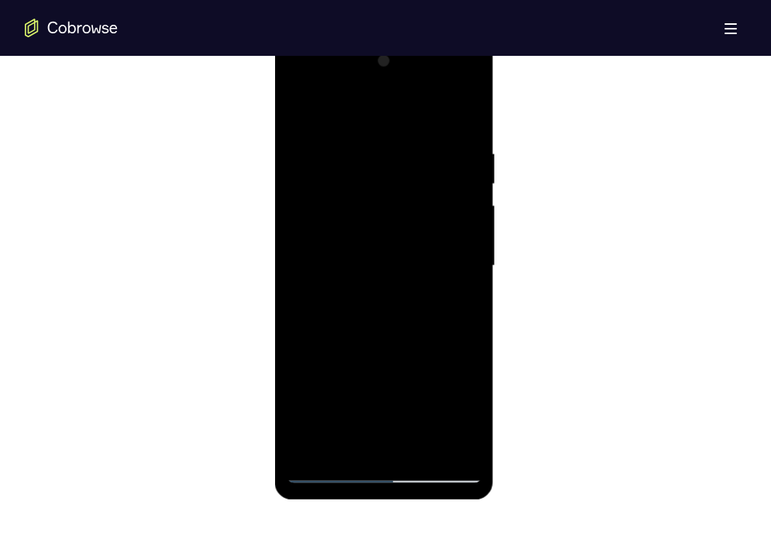
click at [412, 147] on div at bounding box center [384, 266] width 195 height 434
drag, startPoint x: 408, startPoint y: 367, endPoint x: 401, endPoint y: 147, distance: 220.3
click at [401, 147] on div at bounding box center [384, 266] width 195 height 434
drag, startPoint x: 402, startPoint y: 328, endPoint x: 390, endPoint y: 108, distance: 220.5
click at [390, 108] on div at bounding box center [384, 266] width 195 height 434
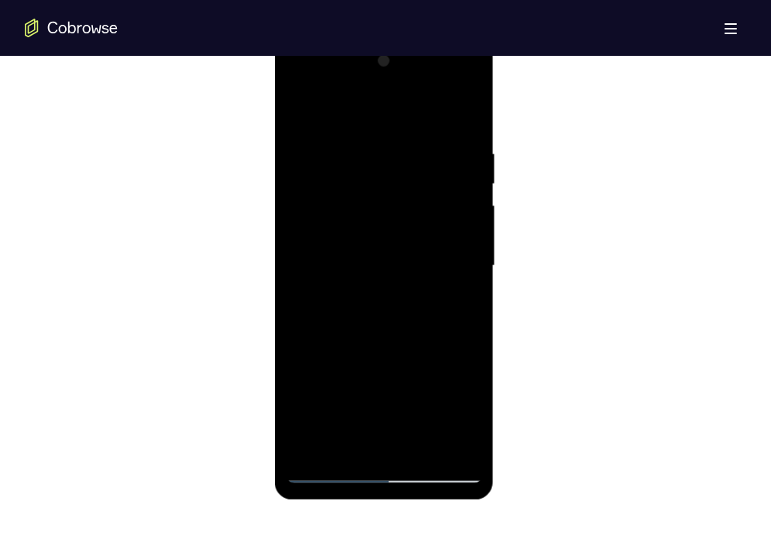
drag, startPoint x: 410, startPoint y: 328, endPoint x: 410, endPoint y: 139, distance: 189.2
click at [410, 139] on div at bounding box center [384, 266] width 195 height 434
drag, startPoint x: 413, startPoint y: 346, endPoint x: 395, endPoint y: 122, distance: 224.0
click at [395, 122] on div at bounding box center [384, 266] width 195 height 434
drag, startPoint x: 417, startPoint y: 333, endPoint x: 428, endPoint y: 145, distance: 188.7
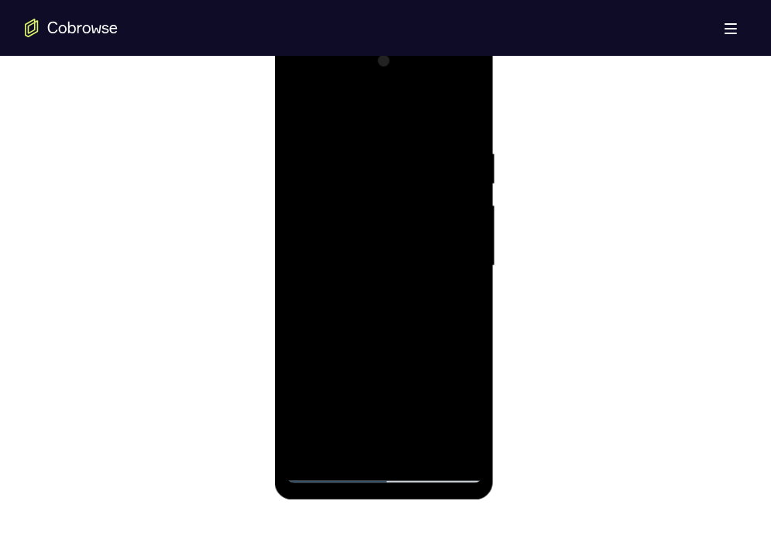
click at [428, 145] on div at bounding box center [384, 266] width 195 height 434
drag, startPoint x: 421, startPoint y: 340, endPoint x: 422, endPoint y: 136, distance: 203.9
click at [422, 136] on div at bounding box center [384, 266] width 195 height 434
drag, startPoint x: 427, startPoint y: 324, endPoint x: 433, endPoint y: 257, distance: 67.0
click at [433, 257] on div at bounding box center [384, 266] width 195 height 434
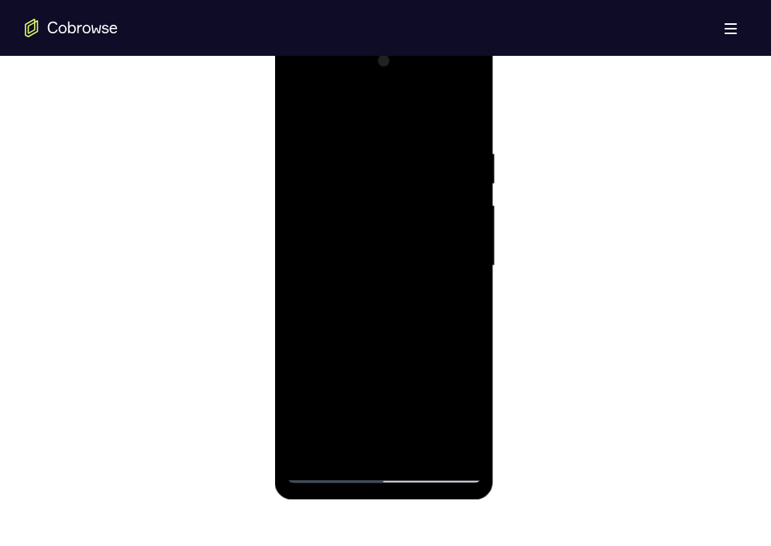
drag, startPoint x: 434, startPoint y: 385, endPoint x: 421, endPoint y: 150, distance: 234.5
click at [421, 150] on div at bounding box center [384, 266] width 195 height 434
drag, startPoint x: 426, startPoint y: 365, endPoint x: 409, endPoint y: 127, distance: 238.6
click at [409, 127] on div at bounding box center [384, 266] width 195 height 434
drag, startPoint x: 420, startPoint y: 344, endPoint x: 406, endPoint y: 108, distance: 236.9
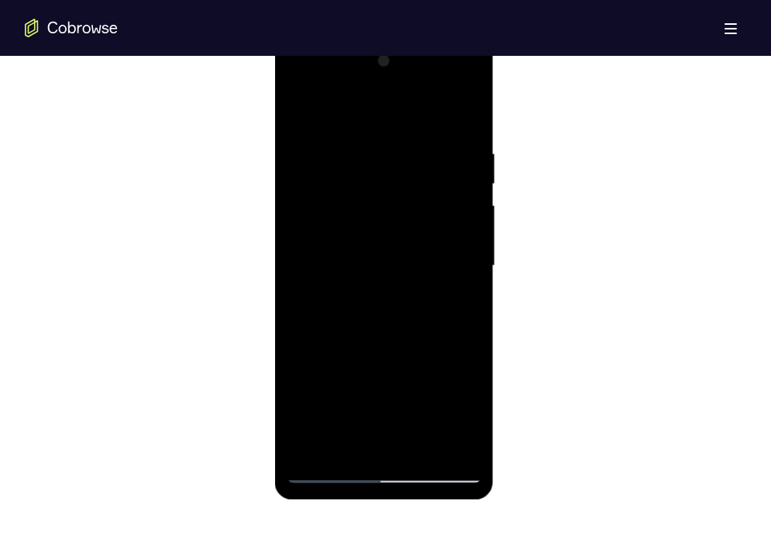
click at [406, 108] on div at bounding box center [384, 266] width 195 height 434
drag, startPoint x: 417, startPoint y: 344, endPoint x: 402, endPoint y: 132, distance: 213.0
click at [402, 132] on div at bounding box center [384, 266] width 195 height 434
drag, startPoint x: 408, startPoint y: 387, endPoint x: 401, endPoint y: 151, distance: 235.8
click at [401, 151] on div at bounding box center [384, 266] width 195 height 434
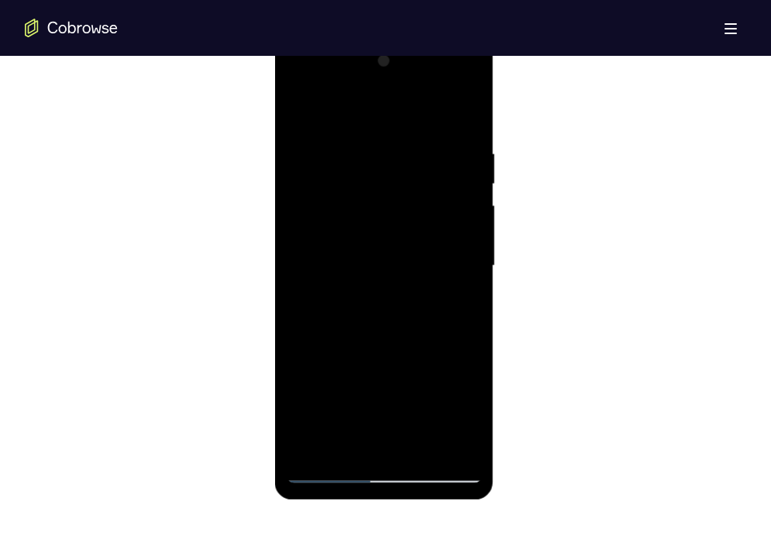
drag, startPoint x: 395, startPoint y: 360, endPoint x: 385, endPoint y: 126, distance: 234.4
click at [385, 126] on div at bounding box center [384, 266] width 195 height 434
drag, startPoint x: 407, startPoint y: 377, endPoint x: 395, endPoint y: 108, distance: 269.3
click at [395, 108] on div at bounding box center [384, 266] width 195 height 434
drag, startPoint x: 409, startPoint y: 358, endPoint x: 388, endPoint y: 108, distance: 251.3
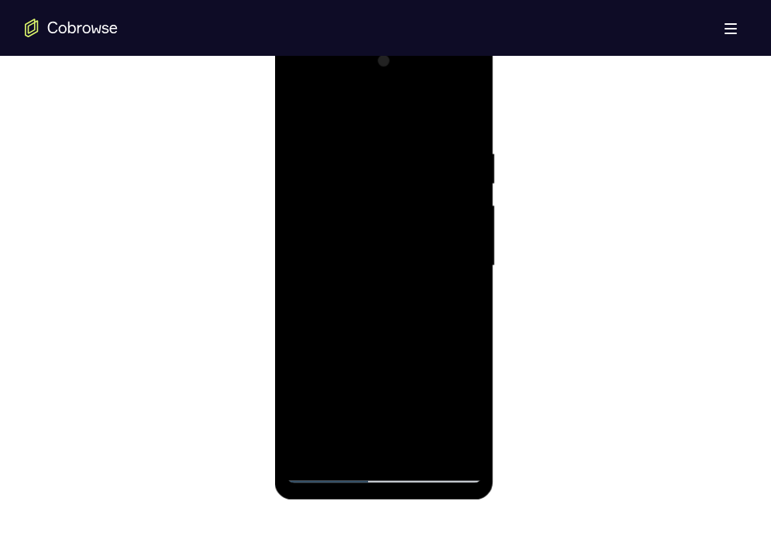
click at [388, 108] on div at bounding box center [384, 266] width 195 height 434
drag, startPoint x: 408, startPoint y: 219, endPoint x: 396, endPoint y: 108, distance: 112.2
click at [396, 108] on div at bounding box center [384, 266] width 195 height 434
drag, startPoint x: 412, startPoint y: 334, endPoint x: 414, endPoint y: 116, distance: 217.9
click at [414, 116] on div at bounding box center [384, 266] width 195 height 434
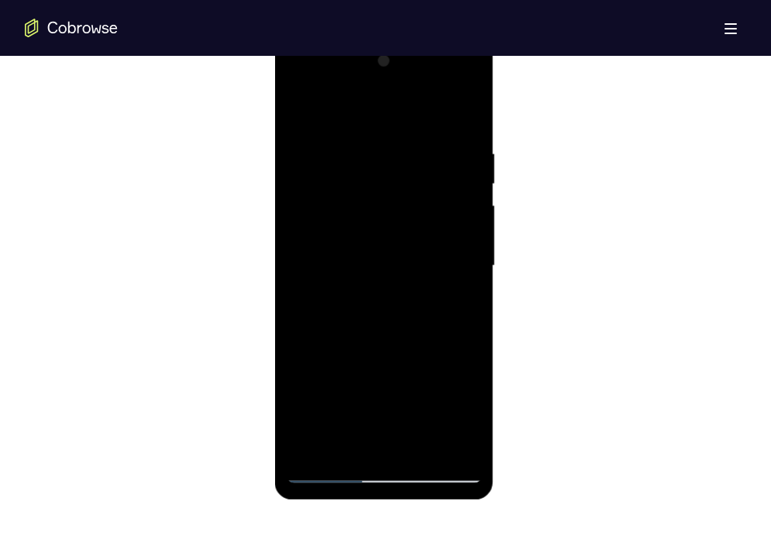
drag, startPoint x: 419, startPoint y: 343, endPoint x: 414, endPoint y: 171, distance: 171.4
click at [414, 171] on div at bounding box center [384, 266] width 195 height 434
drag, startPoint x: 420, startPoint y: 354, endPoint x: 412, endPoint y: 126, distance: 228.9
click at [412, 126] on div at bounding box center [384, 266] width 195 height 434
drag, startPoint x: 413, startPoint y: 339, endPoint x: 409, endPoint y: 147, distance: 191.5
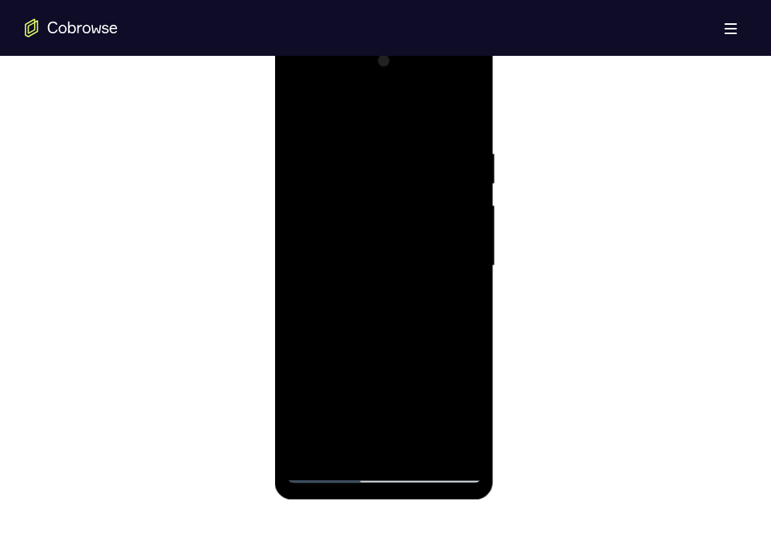
click at [409, 147] on div at bounding box center [384, 266] width 195 height 434
drag, startPoint x: 425, startPoint y: 388, endPoint x: 409, endPoint y: 109, distance: 279.6
click at [409, 109] on div at bounding box center [384, 266] width 195 height 434
drag, startPoint x: 434, startPoint y: 326, endPoint x: 419, endPoint y: 108, distance: 219.1
click at [419, 108] on div at bounding box center [384, 266] width 195 height 434
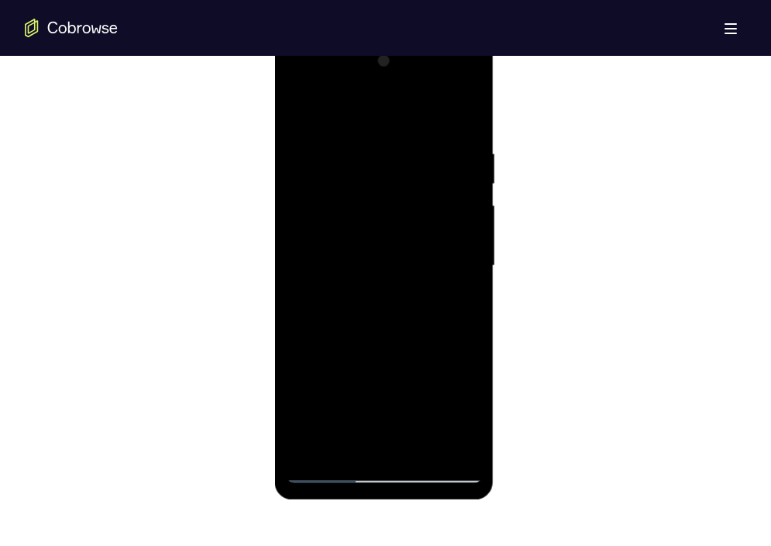
drag, startPoint x: 426, startPoint y: 367, endPoint x: 405, endPoint y: 117, distance: 251.4
click at [405, 117] on div at bounding box center [384, 266] width 195 height 434
drag, startPoint x: 407, startPoint y: 347, endPoint x: 405, endPoint y: 129, distance: 218.6
click at [405, 129] on div at bounding box center [384, 266] width 195 height 434
drag, startPoint x: 425, startPoint y: 361, endPoint x: 396, endPoint y: 108, distance: 255.1
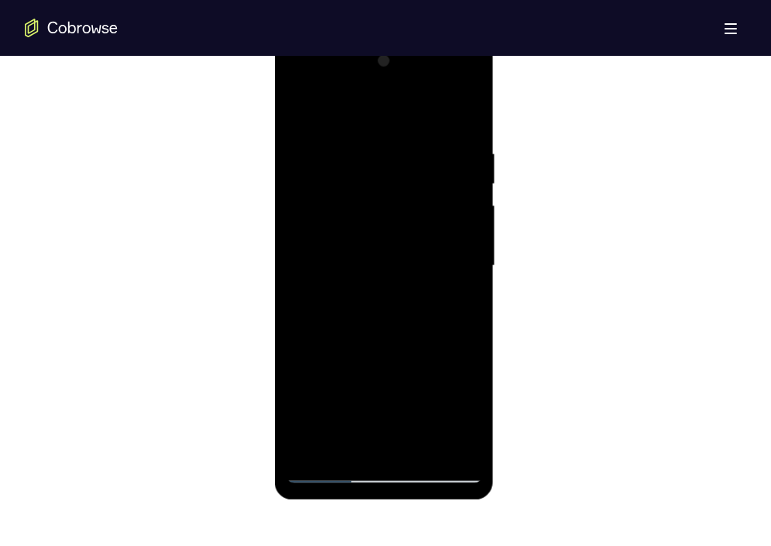
click at [396, 108] on div at bounding box center [384, 266] width 195 height 434
drag, startPoint x: 428, startPoint y: 363, endPoint x: 429, endPoint y: 122, distance: 241.1
click at [429, 122] on div at bounding box center [384, 266] width 195 height 434
drag, startPoint x: 428, startPoint y: 212, endPoint x: 440, endPoint y: 201, distance: 17.0
click at [440, 201] on div at bounding box center [384, 266] width 195 height 434
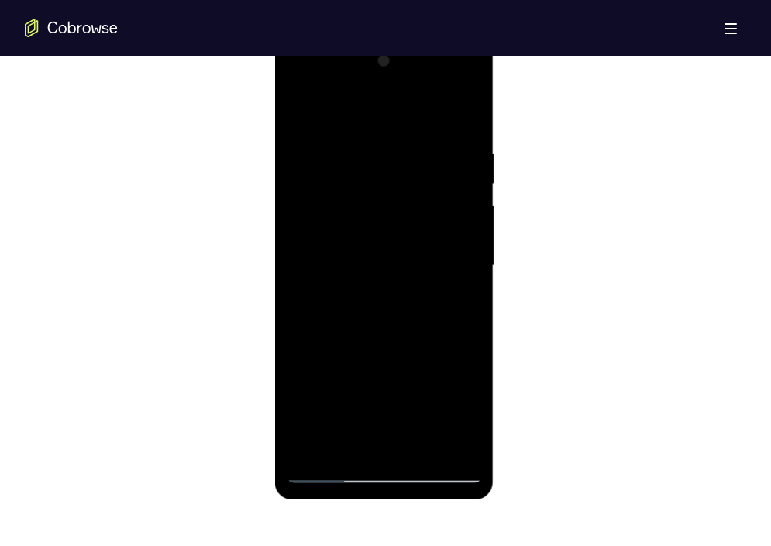
drag, startPoint x: 422, startPoint y: 328, endPoint x: 422, endPoint y: 113, distance: 214.8
click at [422, 113] on div at bounding box center [384, 266] width 195 height 434
drag, startPoint x: 418, startPoint y: 344, endPoint x: 434, endPoint y: 213, distance: 132.0
click at [434, 213] on div at bounding box center [384, 266] width 195 height 434
drag, startPoint x: 427, startPoint y: 370, endPoint x: 426, endPoint y: 168, distance: 201.6
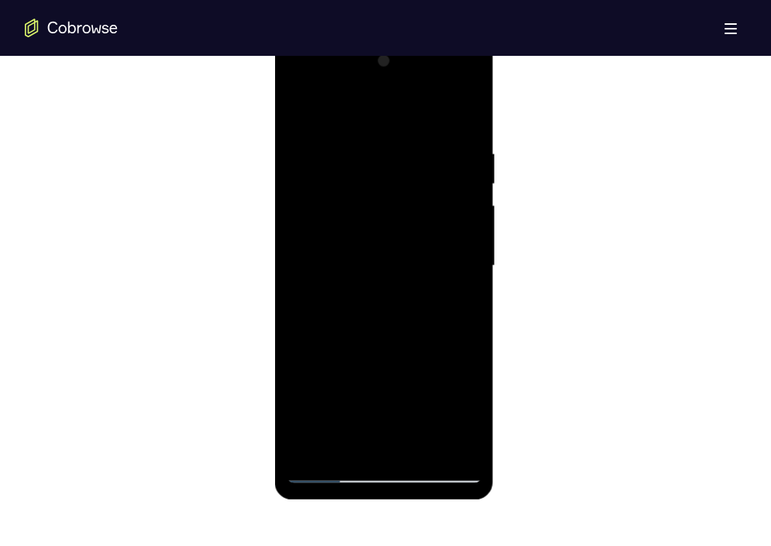
click at [426, 168] on div at bounding box center [384, 266] width 195 height 434
drag, startPoint x: 422, startPoint y: 348, endPoint x: 423, endPoint y: 204, distance: 144.2
click at [423, 204] on div at bounding box center [384, 266] width 195 height 434
drag, startPoint x: 430, startPoint y: 370, endPoint x: 425, endPoint y: 135, distance: 235.0
click at [425, 135] on div at bounding box center [384, 266] width 195 height 434
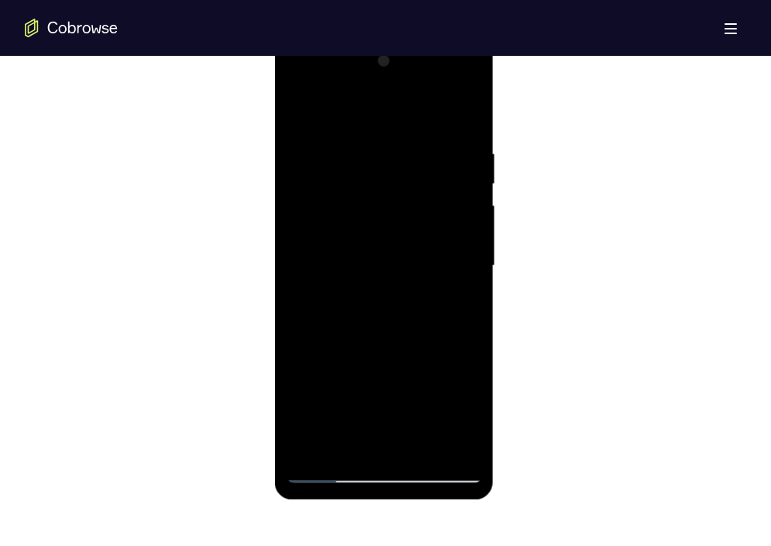
drag, startPoint x: 428, startPoint y: 346, endPoint x: 417, endPoint y: 129, distance: 217.4
click at [417, 129] on div at bounding box center [384, 266] width 195 height 434
drag, startPoint x: 426, startPoint y: 337, endPoint x: 426, endPoint y: 284, distance: 53.5
click at [426, 284] on div at bounding box center [384, 266] width 195 height 434
drag, startPoint x: 427, startPoint y: 327, endPoint x: 426, endPoint y: 108, distance: 219.4
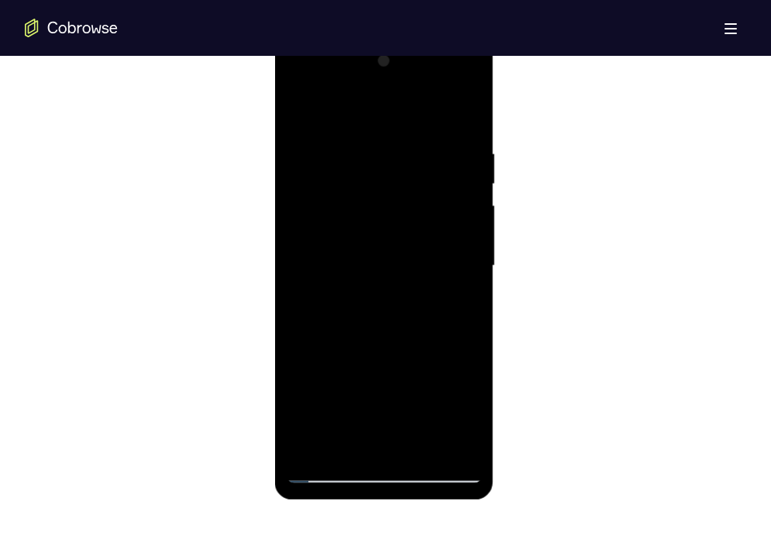
click at [426, 108] on div at bounding box center [384, 266] width 195 height 434
drag, startPoint x: 437, startPoint y: 309, endPoint x: 424, endPoint y: 108, distance: 201.2
click at [424, 108] on div at bounding box center [384, 266] width 195 height 434
drag, startPoint x: 422, startPoint y: 357, endPoint x: 416, endPoint y: 108, distance: 248.9
click at [416, 108] on div at bounding box center [384, 266] width 195 height 434
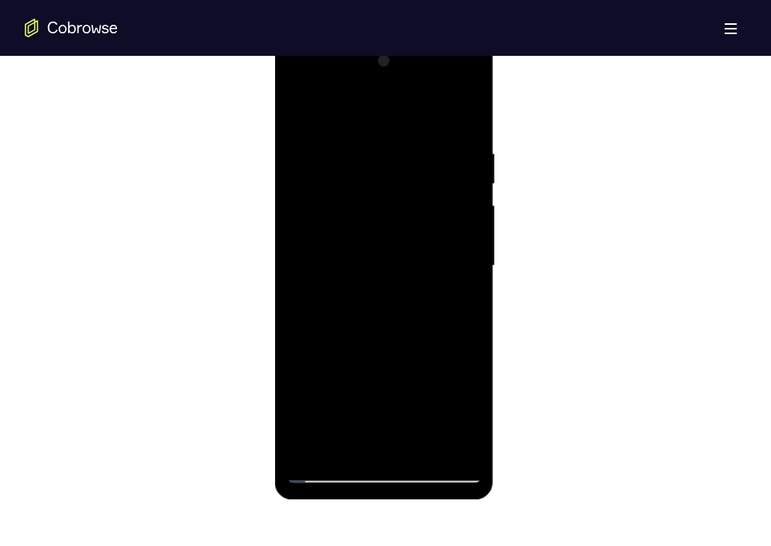
drag, startPoint x: 426, startPoint y: 334, endPoint x: 426, endPoint y: 108, distance: 226.4
click at [426, 108] on div at bounding box center [384, 266] width 195 height 434
drag, startPoint x: 430, startPoint y: 367, endPoint x: 430, endPoint y: 140, distance: 227.2
click at [430, 140] on div at bounding box center [384, 266] width 195 height 434
drag, startPoint x: 425, startPoint y: 377, endPoint x: 416, endPoint y: 120, distance: 256.8
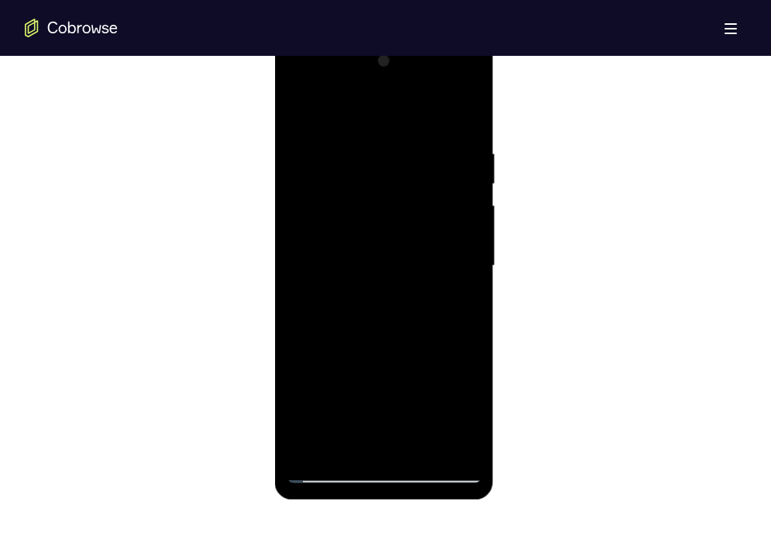
click at [416, 120] on div at bounding box center [384, 266] width 195 height 434
drag, startPoint x: 425, startPoint y: 353, endPoint x: 403, endPoint y: 108, distance: 246.0
click at [403, 108] on div at bounding box center [384, 266] width 195 height 434
drag, startPoint x: 418, startPoint y: 372, endPoint x: 416, endPoint y: 138, distance: 234.1
click at [416, 138] on div at bounding box center [384, 266] width 195 height 434
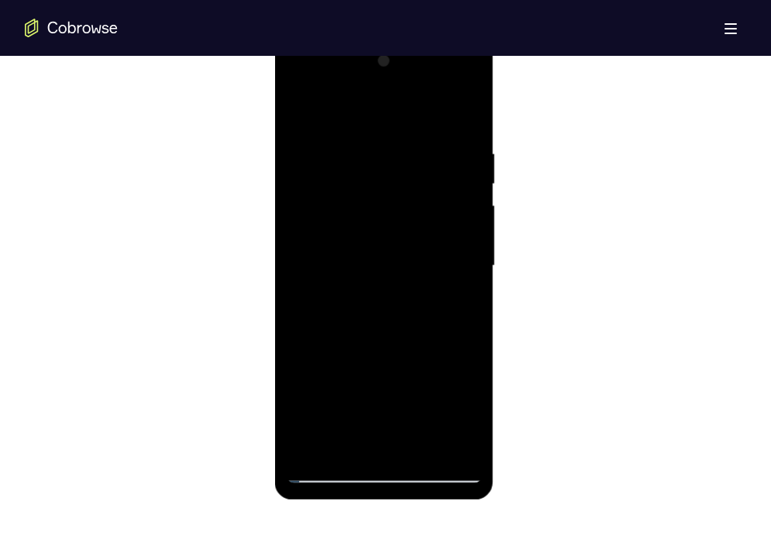
drag, startPoint x: 397, startPoint y: 361, endPoint x: 395, endPoint y: 108, distance: 252.8
click at [395, 108] on div at bounding box center [384, 266] width 195 height 434
drag, startPoint x: 435, startPoint y: 361, endPoint x: 441, endPoint y: 135, distance: 226.5
click at [441, 135] on div at bounding box center [384, 266] width 195 height 434
drag, startPoint x: 435, startPoint y: 359, endPoint x: 437, endPoint y: 119, distance: 239.6
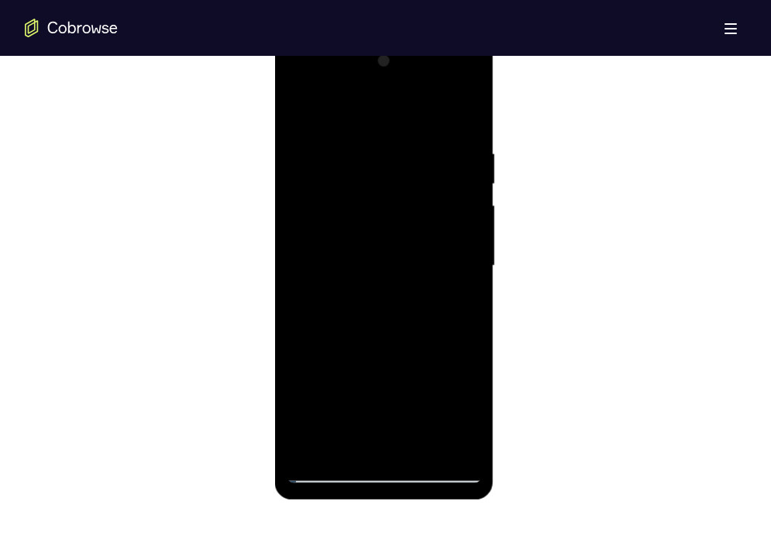
click at [437, 119] on div at bounding box center [384, 266] width 195 height 434
drag, startPoint x: 422, startPoint y: 347, endPoint x: 433, endPoint y: 108, distance: 239.1
click at [433, 108] on div at bounding box center [384, 266] width 195 height 434
drag, startPoint x: 409, startPoint y: 355, endPoint x: 416, endPoint y: 192, distance: 163.7
click at [416, 192] on div at bounding box center [384, 266] width 195 height 434
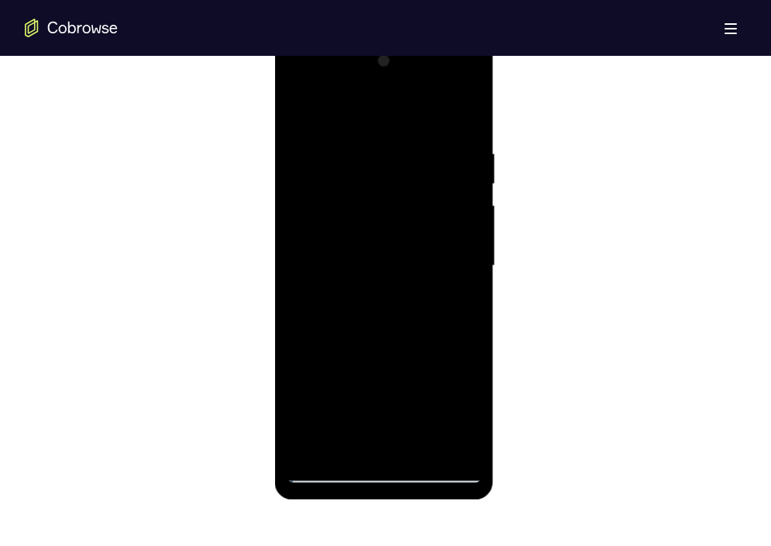
drag, startPoint x: 425, startPoint y: 347, endPoint x: 432, endPoint y: 108, distance: 238.9
click at [432, 108] on div at bounding box center [384, 266] width 195 height 434
drag, startPoint x: 419, startPoint y: 380, endPoint x: 426, endPoint y: 108, distance: 272.2
click at [426, 108] on div at bounding box center [384, 266] width 195 height 434
drag, startPoint x: 430, startPoint y: 226, endPoint x: 420, endPoint y: 375, distance: 149.1
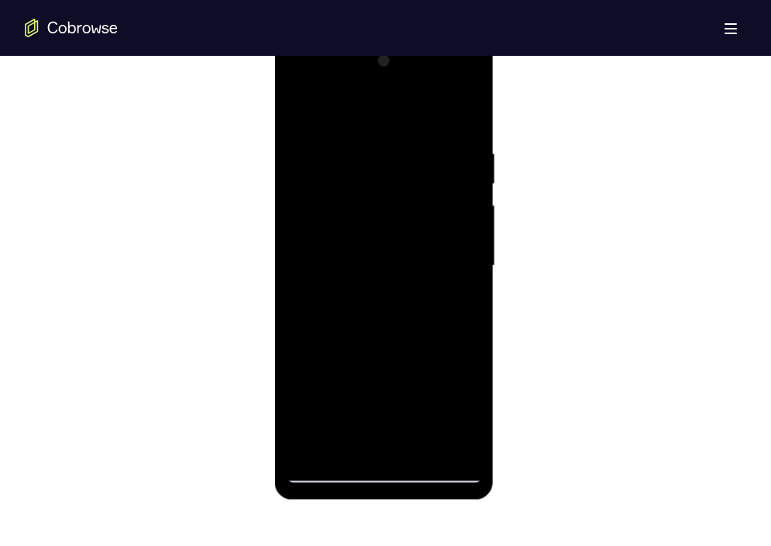
click at [420, 375] on div at bounding box center [384, 266] width 195 height 434
drag, startPoint x: 434, startPoint y: 192, endPoint x: 442, endPoint y: 307, distance: 115.8
click at [442, 307] on div at bounding box center [384, 266] width 195 height 434
click at [416, 198] on div at bounding box center [384, 266] width 195 height 434
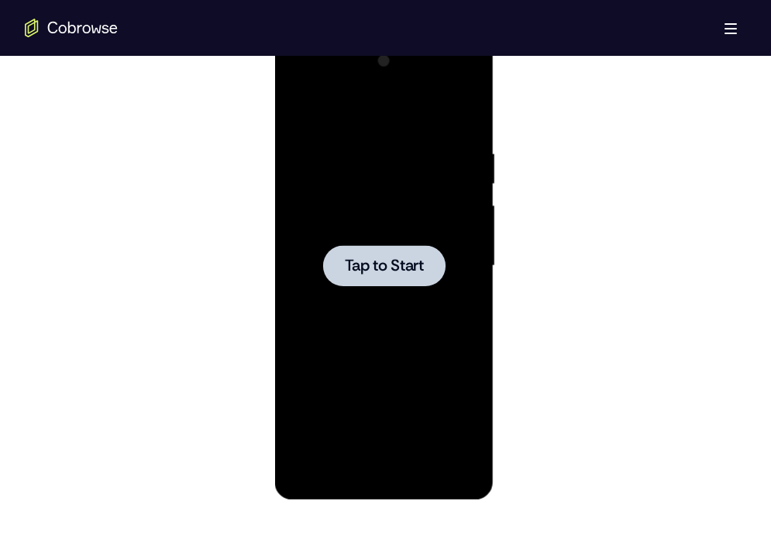
click at [406, 271] on span "Tap to Start" at bounding box center [384, 266] width 79 height 16
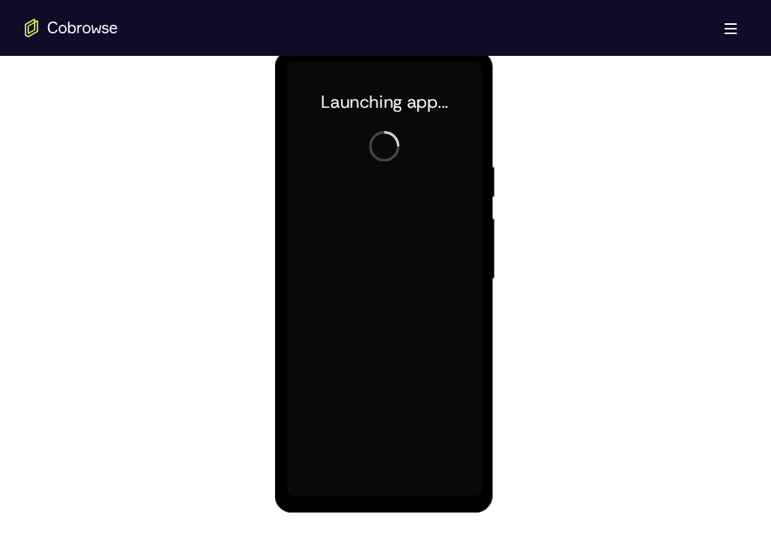
scroll to position [827, 0]
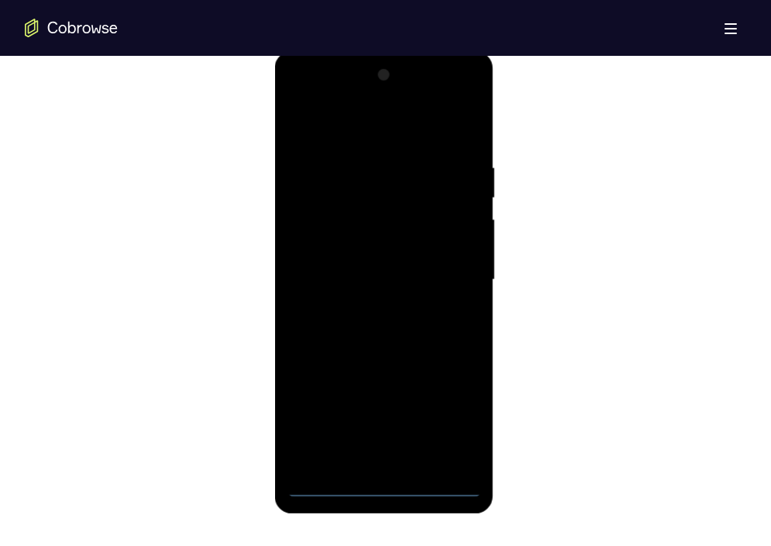
click at [384, 488] on div at bounding box center [384, 280] width 195 height 434
click at [450, 399] on div at bounding box center [384, 280] width 195 height 434
click at [450, 414] on div at bounding box center [384, 280] width 195 height 434
click at [329, 98] on div at bounding box center [384, 280] width 195 height 434
click at [456, 267] on div at bounding box center [384, 280] width 195 height 434
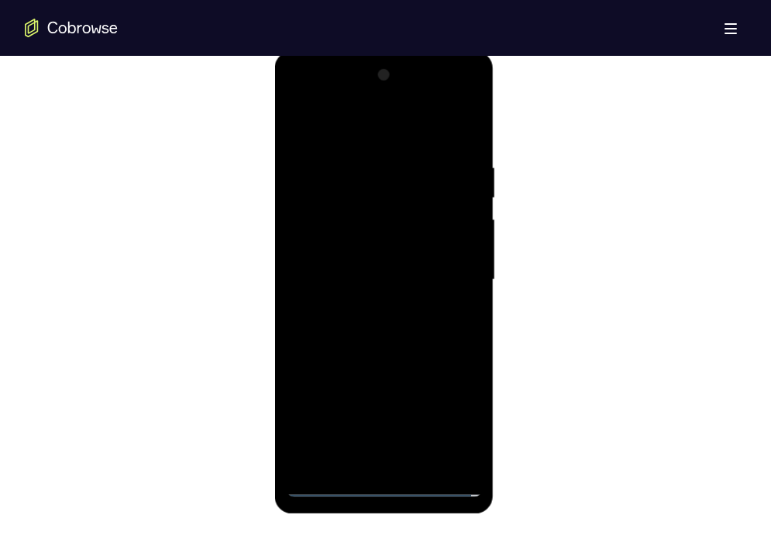
click at [377, 308] on div at bounding box center [384, 280] width 195 height 434
click at [373, 258] on div at bounding box center [384, 280] width 195 height 434
click at [454, 101] on div at bounding box center [384, 280] width 195 height 434
click at [364, 119] on div at bounding box center [384, 280] width 195 height 434
click at [317, 232] on div at bounding box center [384, 280] width 195 height 434
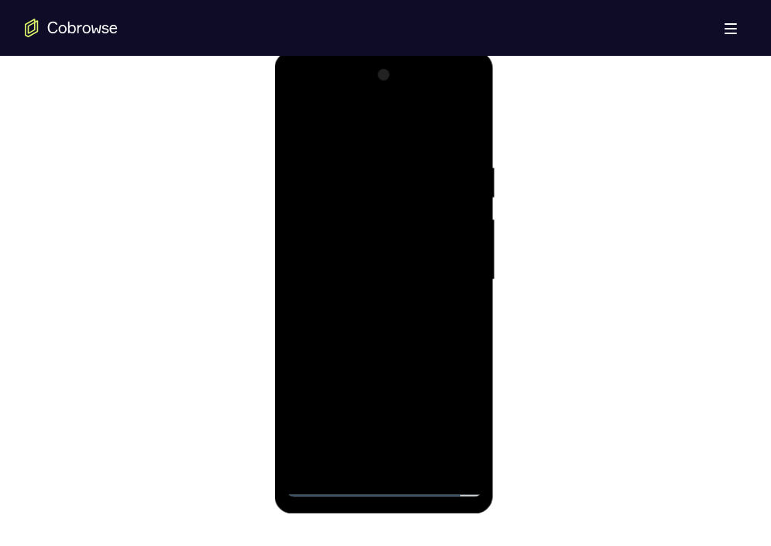
click at [386, 278] on div at bounding box center [384, 280] width 195 height 434
click at [393, 247] on div at bounding box center [384, 280] width 195 height 434
click at [379, 283] on div at bounding box center [384, 280] width 195 height 434
click at [365, 344] on div at bounding box center [384, 280] width 195 height 434
click at [388, 454] on div at bounding box center [384, 280] width 195 height 434
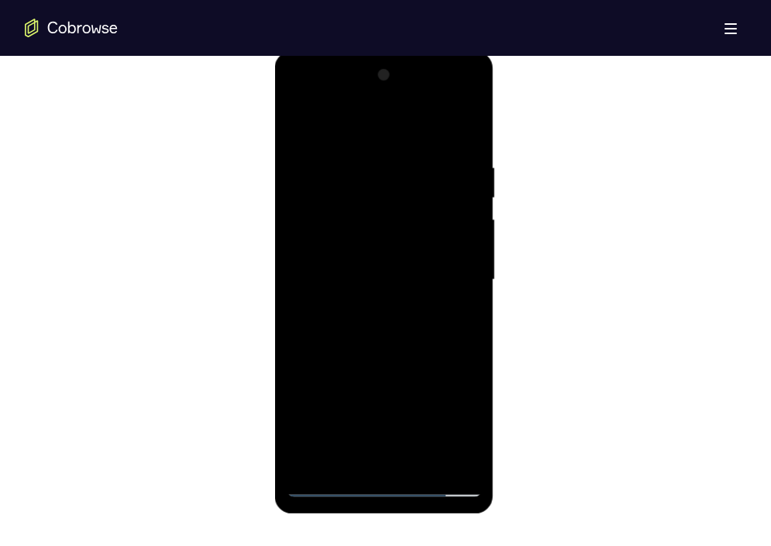
drag, startPoint x: 402, startPoint y: 391, endPoint x: 403, endPoint y: 140, distance: 251.2
click at [403, 140] on div at bounding box center [384, 280] width 195 height 434
drag, startPoint x: 421, startPoint y: 207, endPoint x: 422, endPoint y: -70, distance: 276.8
click at [422, 51] on html "Online web based iOS Simulators and Android Emulators. Run iPhone, iPad, Mobile…" at bounding box center [385, 283] width 221 height 465
drag, startPoint x: 426, startPoint y: 364, endPoint x: 419, endPoint y: 62, distance: 301.7
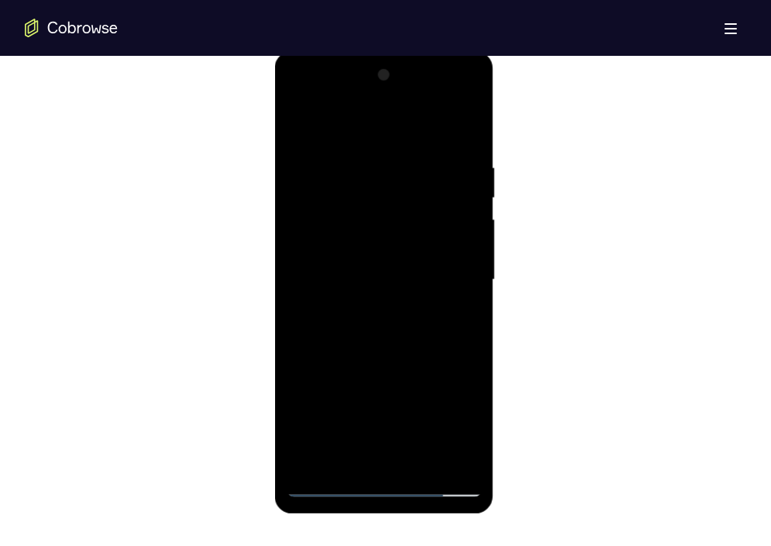
click at [419, 63] on div at bounding box center [384, 280] width 195 height 434
drag, startPoint x: 411, startPoint y: 404, endPoint x: 422, endPoint y: 282, distance: 122.2
click at [422, 282] on div at bounding box center [384, 280] width 195 height 434
drag, startPoint x: 408, startPoint y: 370, endPoint x: 419, endPoint y: 125, distance: 245.3
click at [419, 125] on div at bounding box center [384, 280] width 195 height 434
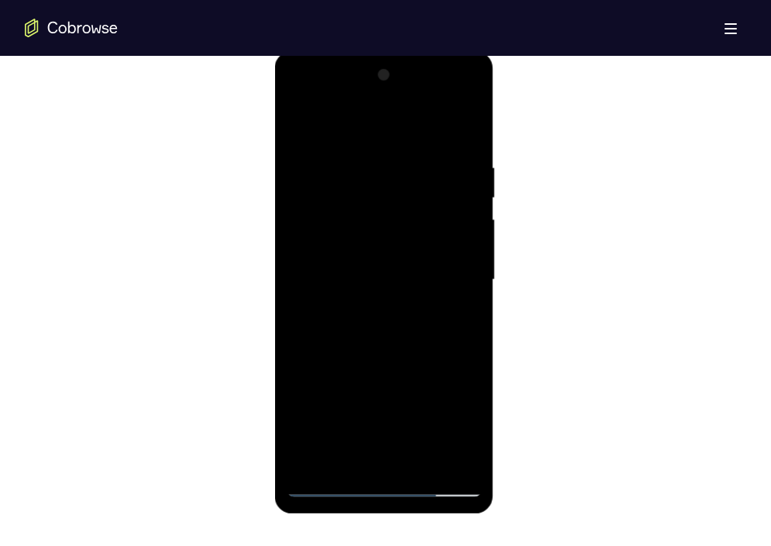
drag, startPoint x: 427, startPoint y: 375, endPoint x: 406, endPoint y: 112, distance: 264.4
click at [406, 112] on div at bounding box center [384, 280] width 195 height 434
drag, startPoint x: 433, startPoint y: 401, endPoint x: 404, endPoint y: 122, distance: 280.6
click at [404, 122] on div at bounding box center [384, 280] width 195 height 434
drag, startPoint x: 442, startPoint y: 397, endPoint x: 441, endPoint y: 120, distance: 276.8
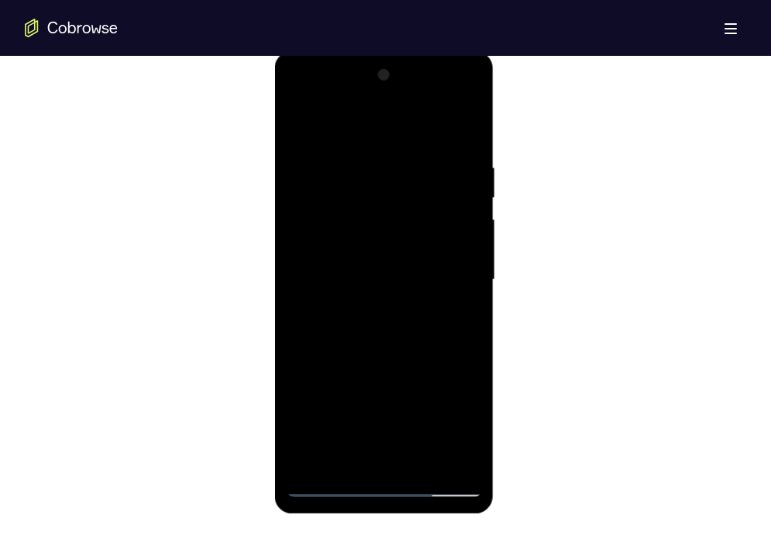
click at [441, 120] on div at bounding box center [384, 280] width 195 height 434
drag, startPoint x: 444, startPoint y: 388, endPoint x: 443, endPoint y: 90, distance: 297.7
click at [443, 90] on div at bounding box center [384, 280] width 195 height 434
drag, startPoint x: 437, startPoint y: 387, endPoint x: 427, endPoint y: 114, distance: 273.1
click at [427, 114] on div at bounding box center [384, 280] width 195 height 434
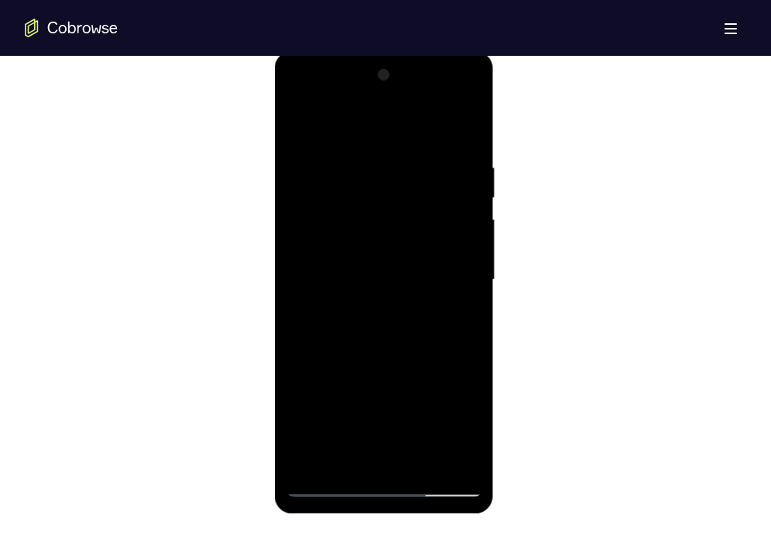
drag, startPoint x: 435, startPoint y: 366, endPoint x: 408, endPoint y: 87, distance: 280.4
click at [408, 87] on div at bounding box center [384, 280] width 195 height 434
drag, startPoint x: 432, startPoint y: 366, endPoint x: 431, endPoint y: 122, distance: 244.2
click at [431, 122] on div at bounding box center [384, 280] width 195 height 434
drag, startPoint x: 442, startPoint y: 373, endPoint x: 426, endPoint y: 119, distance: 254.8
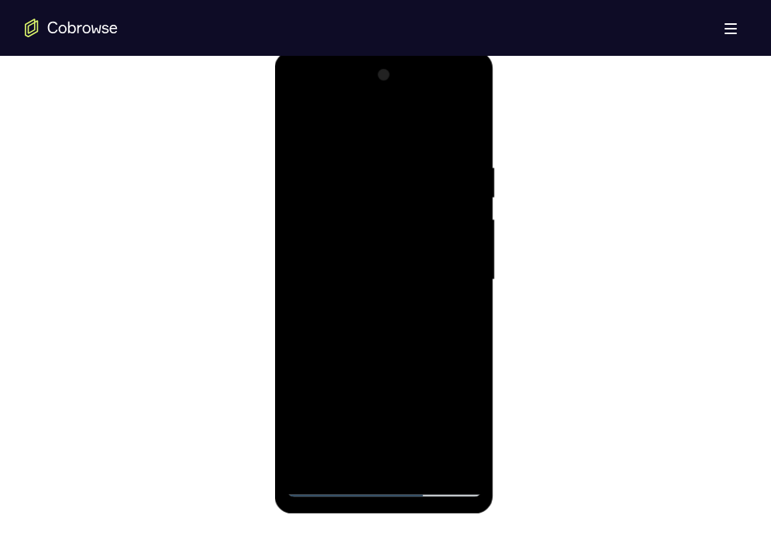
click at [426, 119] on div at bounding box center [384, 280] width 195 height 434
drag, startPoint x: 423, startPoint y: 415, endPoint x: 410, endPoint y: 92, distance: 322.8
click at [410, 92] on div at bounding box center [384, 280] width 195 height 434
drag, startPoint x: 422, startPoint y: 384, endPoint x: 421, endPoint y: 101, distance: 283.0
click at [421, 101] on div at bounding box center [384, 280] width 195 height 434
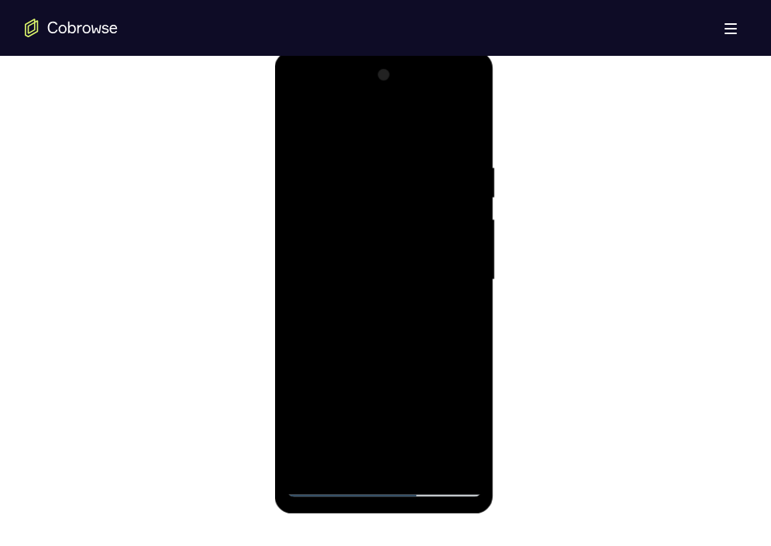
click at [393, 258] on div at bounding box center [384, 280] width 195 height 434
drag, startPoint x: 418, startPoint y: 388, endPoint x: 403, endPoint y: 147, distance: 240.8
click at [403, 147] on div at bounding box center [384, 280] width 195 height 434
drag, startPoint x: 388, startPoint y: 409, endPoint x: 390, endPoint y: 130, distance: 278.3
click at [390, 130] on div at bounding box center [384, 280] width 195 height 434
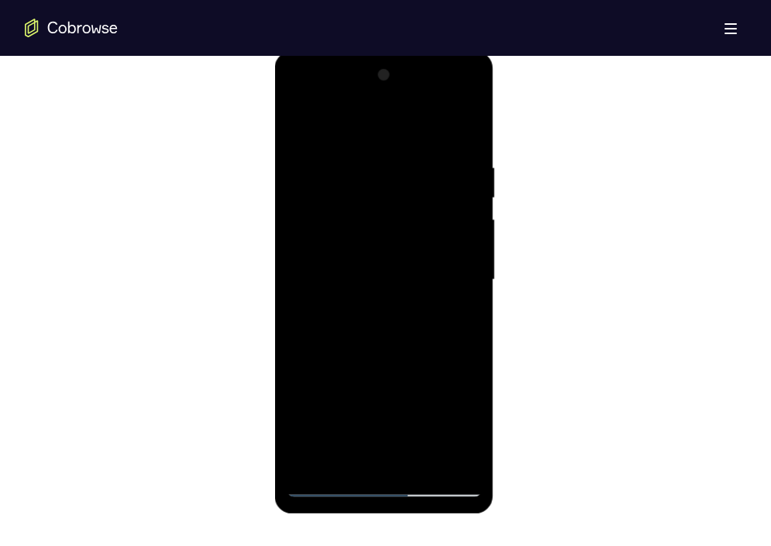
drag, startPoint x: 403, startPoint y: 411, endPoint x: 416, endPoint y: 295, distance: 116.3
click at [416, 295] on div at bounding box center [384, 280] width 195 height 434
click at [436, 198] on div at bounding box center [384, 280] width 195 height 434
drag, startPoint x: 412, startPoint y: 416, endPoint x: 419, endPoint y: 276, distance: 140.5
click at [419, 276] on div at bounding box center [384, 280] width 195 height 434
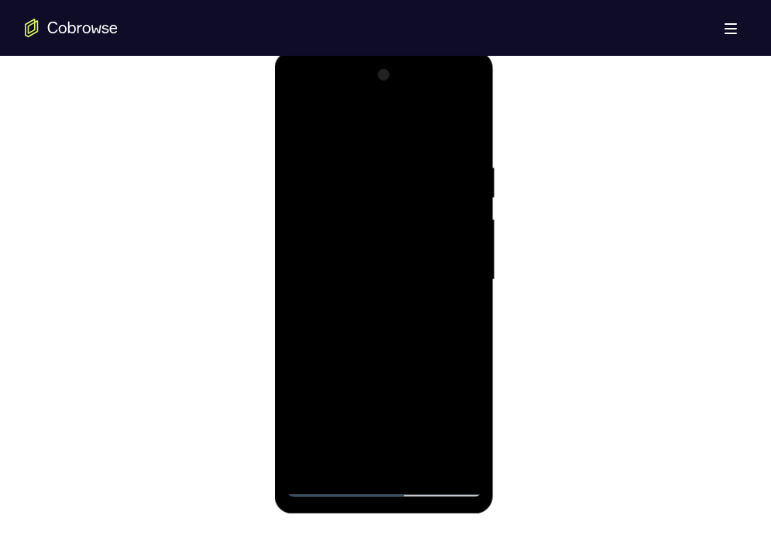
drag, startPoint x: 419, startPoint y: 347, endPoint x: 424, endPoint y: 77, distance: 270.6
click at [424, 77] on div at bounding box center [384, 280] width 195 height 434
drag, startPoint x: 416, startPoint y: 405, endPoint x: 391, endPoint y: 113, distance: 293.4
click at [391, 113] on div at bounding box center [384, 280] width 195 height 434
click at [382, 228] on div at bounding box center [384, 280] width 195 height 434
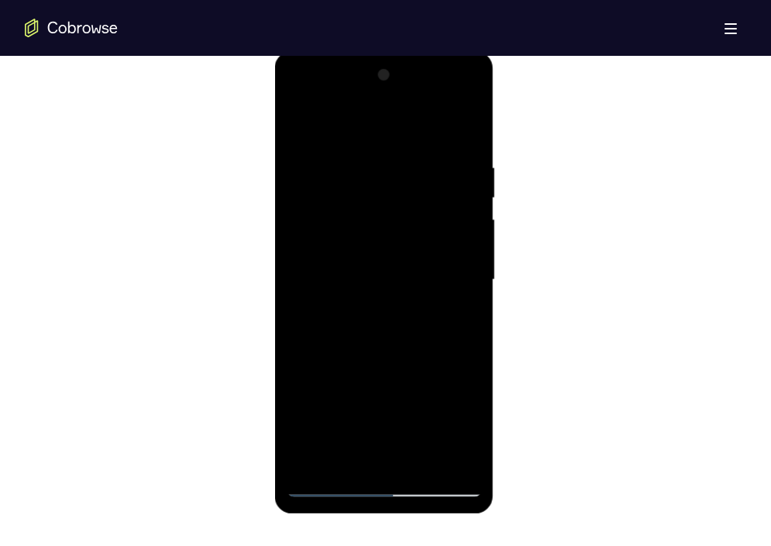
drag, startPoint x: 416, startPoint y: 416, endPoint x: 414, endPoint y: 212, distance: 203.1
click at [414, 212] on div at bounding box center [384, 280] width 195 height 434
drag, startPoint x: 384, startPoint y: 390, endPoint x: 400, endPoint y: 109, distance: 281.9
click at [400, 109] on div at bounding box center [384, 280] width 195 height 434
drag, startPoint x: 414, startPoint y: 400, endPoint x: 417, endPoint y: 96, distance: 303.9
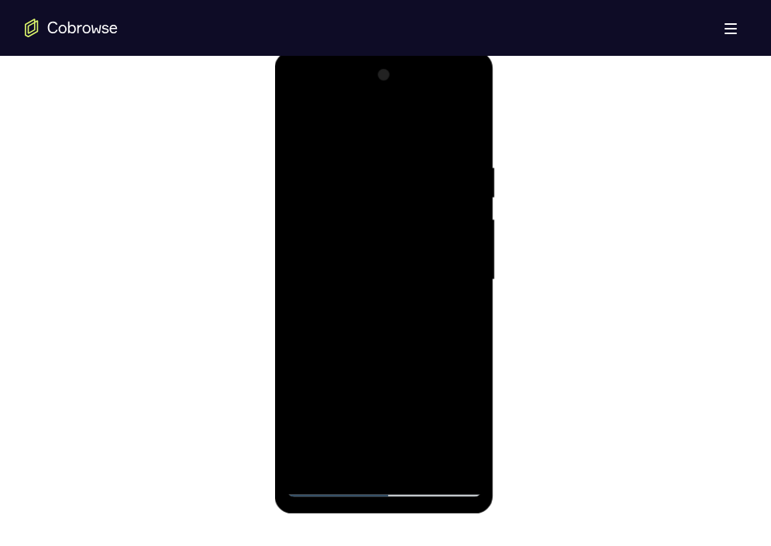
click at [417, 96] on div at bounding box center [384, 280] width 195 height 434
drag, startPoint x: 411, startPoint y: 409, endPoint x: 414, endPoint y: 173, distance: 236.5
click at [414, 173] on div at bounding box center [384, 280] width 195 height 434
drag, startPoint x: 399, startPoint y: 378, endPoint x: 404, endPoint y: 177, distance: 201.6
click at [404, 177] on div at bounding box center [384, 280] width 195 height 434
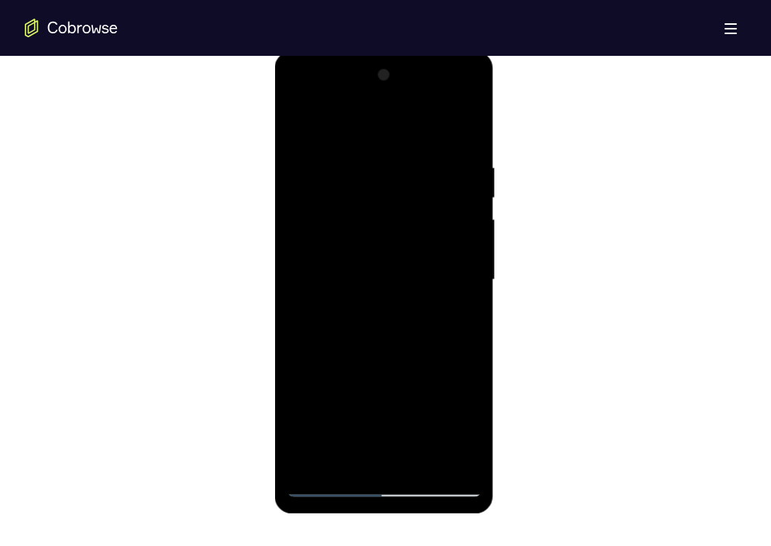
drag, startPoint x: 399, startPoint y: 331, endPoint x: 399, endPoint y: 117, distance: 214.0
click at [399, 117] on div at bounding box center [384, 280] width 195 height 434
drag, startPoint x: 431, startPoint y: 398, endPoint x: 414, endPoint y: 150, distance: 247.9
click at [414, 150] on div at bounding box center [384, 280] width 195 height 434
drag, startPoint x: 384, startPoint y: 436, endPoint x: 352, endPoint y: 98, distance: 338.8
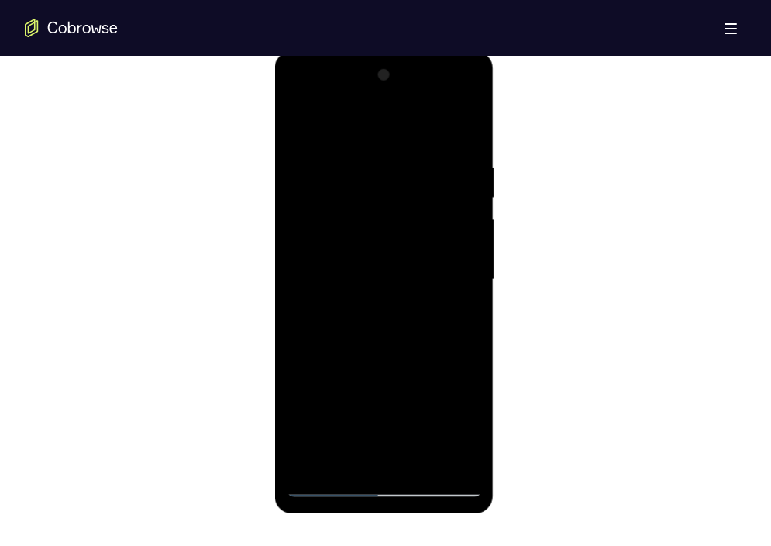
click at [352, 98] on div at bounding box center [384, 280] width 195 height 434
drag, startPoint x: 388, startPoint y: 376, endPoint x: 393, endPoint y: 251, distance: 124.9
click at [393, 251] on div at bounding box center [384, 280] width 195 height 434
drag, startPoint x: 409, startPoint y: 392, endPoint x: 380, endPoint y: 65, distance: 328.4
click at [380, 65] on div at bounding box center [384, 280] width 195 height 434
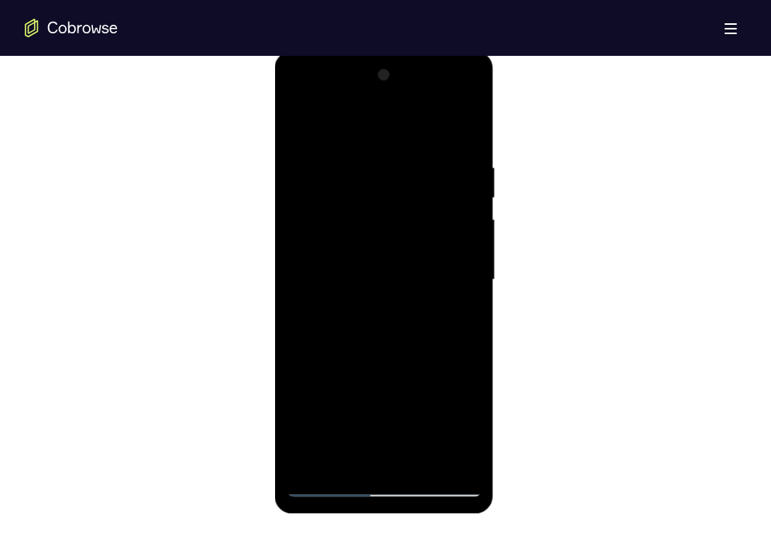
drag, startPoint x: 405, startPoint y: 402, endPoint x: 397, endPoint y: 65, distance: 337.4
click at [397, 65] on div at bounding box center [384, 280] width 195 height 434
drag, startPoint x: 434, startPoint y: 384, endPoint x: 430, endPoint y: 93, distance: 290.8
click at [430, 93] on div at bounding box center [384, 280] width 195 height 434
drag, startPoint x: 455, startPoint y: 333, endPoint x: 436, endPoint y: 80, distance: 254.2
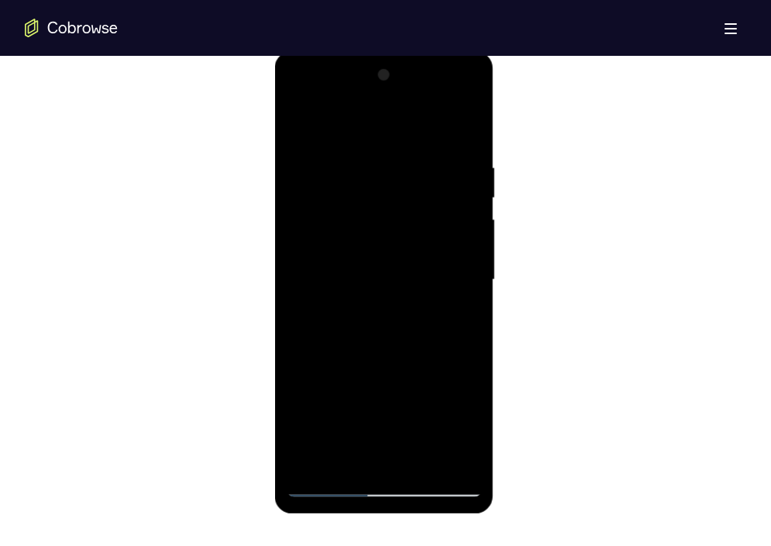
click at [436, 80] on div at bounding box center [384, 280] width 195 height 434
drag, startPoint x: 408, startPoint y: 392, endPoint x: 419, endPoint y: 113, distance: 279.3
click at [419, 113] on div at bounding box center [384, 280] width 195 height 434
drag, startPoint x: 409, startPoint y: 361, endPoint x: 419, endPoint y: 110, distance: 251.4
click at [419, 110] on div at bounding box center [384, 280] width 195 height 434
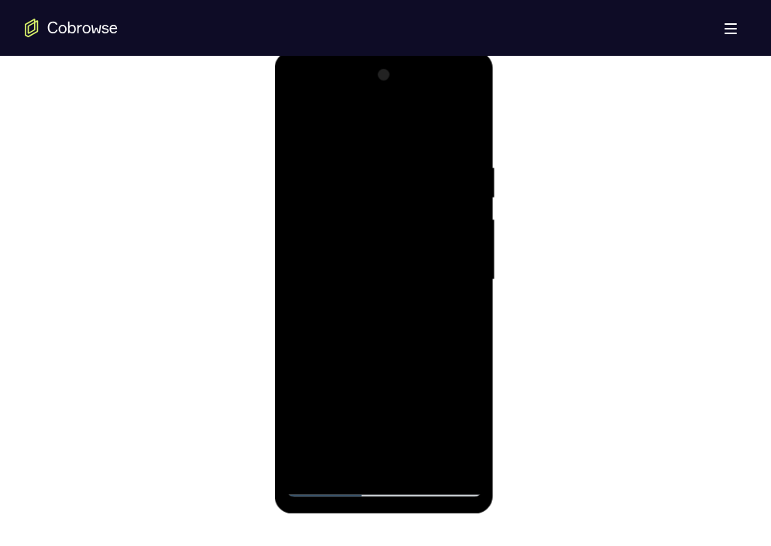
drag, startPoint x: 416, startPoint y: 369, endPoint x: 412, endPoint y: 65, distance: 303.9
click at [412, 65] on div at bounding box center [384, 280] width 195 height 434
drag, startPoint x: 421, startPoint y: 392, endPoint x: 412, endPoint y: 65, distance: 326.5
click at [412, 65] on div at bounding box center [384, 280] width 195 height 434
drag, startPoint x: 393, startPoint y: 385, endPoint x: 409, endPoint y: 65, distance: 319.8
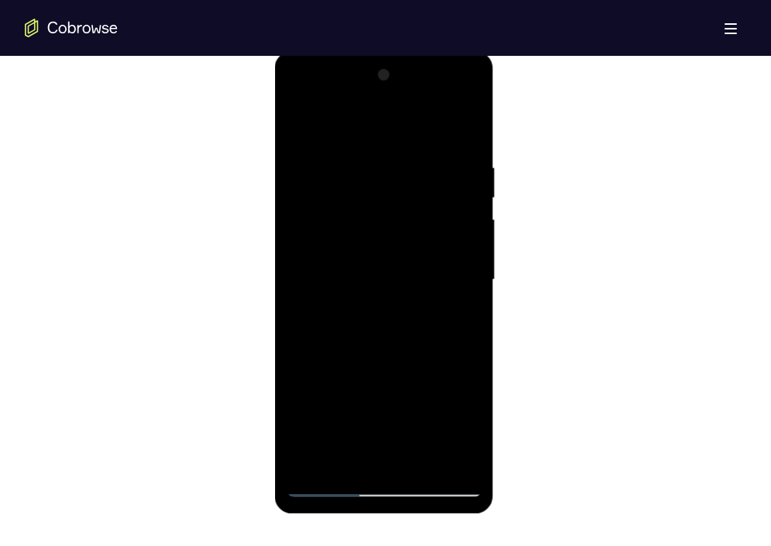
click at [409, 65] on div at bounding box center [384, 280] width 195 height 434
drag, startPoint x: 402, startPoint y: 388, endPoint x: 395, endPoint y: 65, distance: 322.6
click at [395, 65] on div at bounding box center [384, 280] width 195 height 434
drag, startPoint x: 404, startPoint y: 415, endPoint x: 410, endPoint y: 102, distance: 312.5
click at [410, 102] on div at bounding box center [384, 280] width 195 height 434
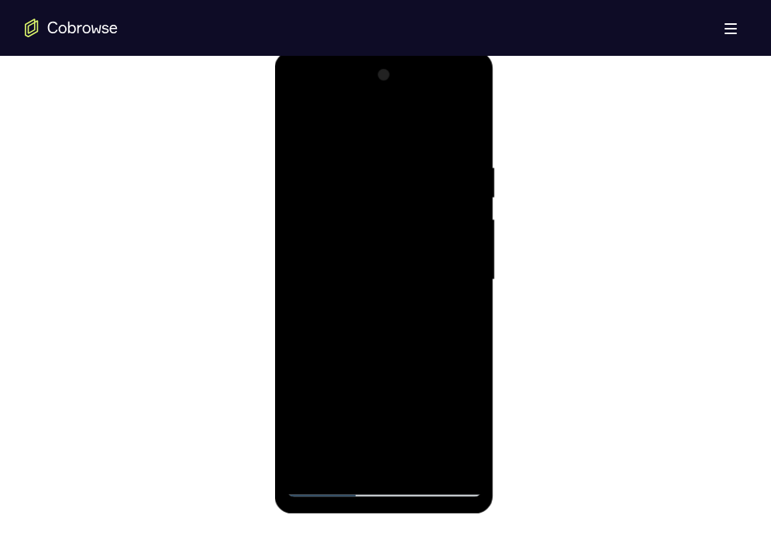
drag, startPoint x: 417, startPoint y: 370, endPoint x: 415, endPoint y: 65, distance: 304.7
click at [415, 65] on div at bounding box center [384, 280] width 195 height 434
drag, startPoint x: 403, startPoint y: 383, endPoint x: 400, endPoint y: 145, distance: 238.0
click at [400, 145] on div at bounding box center [384, 280] width 195 height 434
drag, startPoint x: 399, startPoint y: 396, endPoint x: 402, endPoint y: 85, distance: 311.7
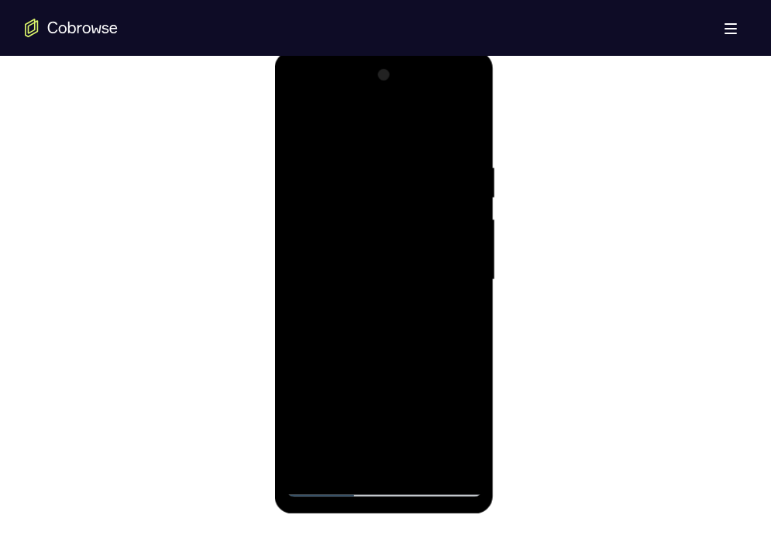
click at [402, 85] on div at bounding box center [384, 280] width 195 height 434
drag, startPoint x: 402, startPoint y: 372, endPoint x: 403, endPoint y: 76, distance: 296.2
click at [403, 76] on div at bounding box center [384, 280] width 195 height 434
drag, startPoint x: 412, startPoint y: 415, endPoint x: 406, endPoint y: 164, distance: 250.5
click at [406, 164] on div at bounding box center [384, 280] width 195 height 434
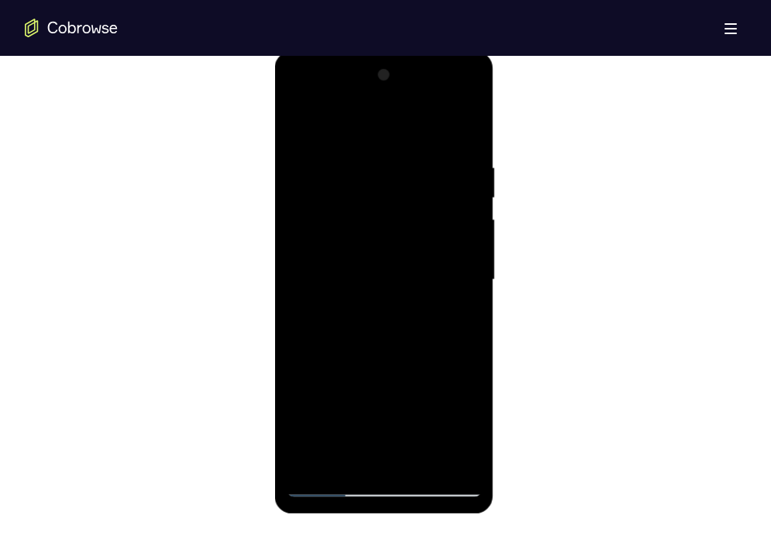
drag, startPoint x: 420, startPoint y: 394, endPoint x: 419, endPoint y: 154, distance: 240.3
click at [419, 154] on div at bounding box center [384, 280] width 195 height 434
drag, startPoint x: 379, startPoint y: 397, endPoint x: 384, endPoint y: 313, distance: 83.9
click at [384, 313] on div at bounding box center [384, 280] width 195 height 434
drag, startPoint x: 395, startPoint y: 429, endPoint x: 382, endPoint y: 174, distance: 254.6
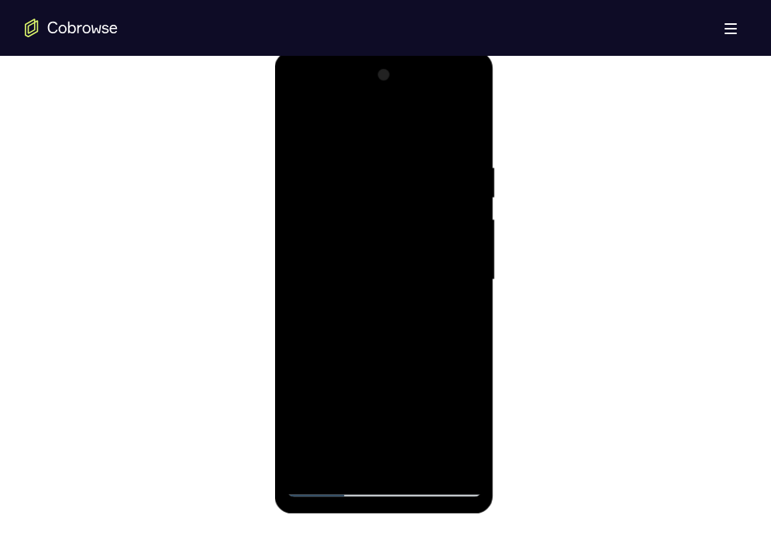
click at [382, 174] on div at bounding box center [384, 280] width 195 height 434
drag, startPoint x: 385, startPoint y: 357, endPoint x: 372, endPoint y: 183, distance: 174.9
click at [372, 183] on div at bounding box center [384, 280] width 195 height 434
drag, startPoint x: 385, startPoint y: 384, endPoint x: 388, endPoint y: 144, distance: 239.6
click at [388, 144] on div at bounding box center [384, 280] width 195 height 434
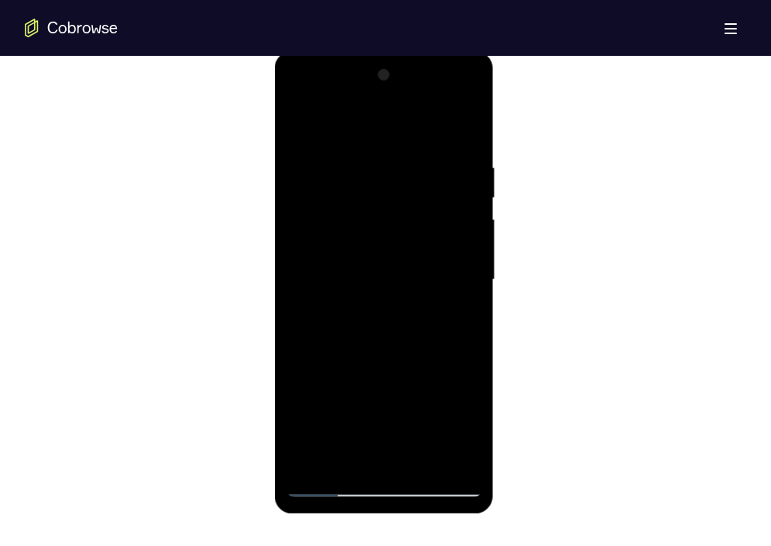
drag, startPoint x: 405, startPoint y: 406, endPoint x: 416, endPoint y: 306, distance: 100.7
click at [416, 306] on div at bounding box center [384, 280] width 195 height 434
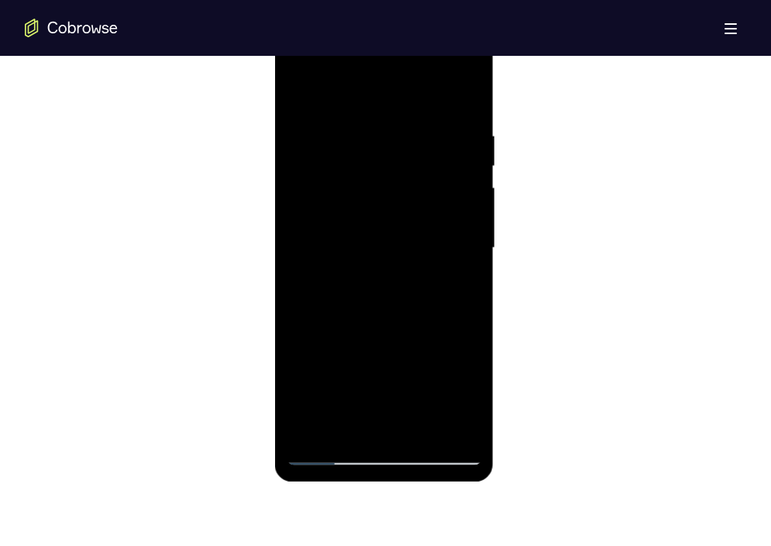
scroll to position [864, 0]
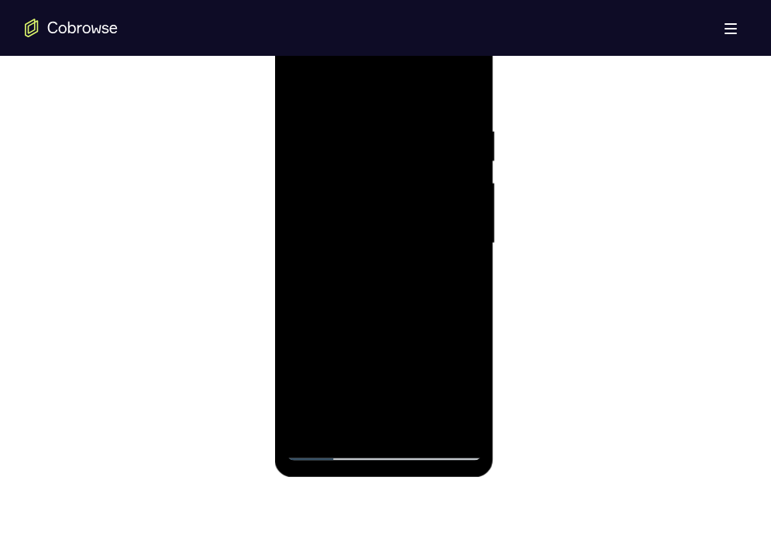
drag, startPoint x: 419, startPoint y: 387, endPoint x: 405, endPoint y: 250, distance: 138.0
click at [405, 250] on div at bounding box center [384, 243] width 195 height 434
drag, startPoint x: 419, startPoint y: 381, endPoint x: 409, endPoint y: 202, distance: 180.2
click at [409, 202] on div at bounding box center [384, 243] width 195 height 434
drag, startPoint x: 413, startPoint y: 402, endPoint x: 405, endPoint y: 160, distance: 241.2
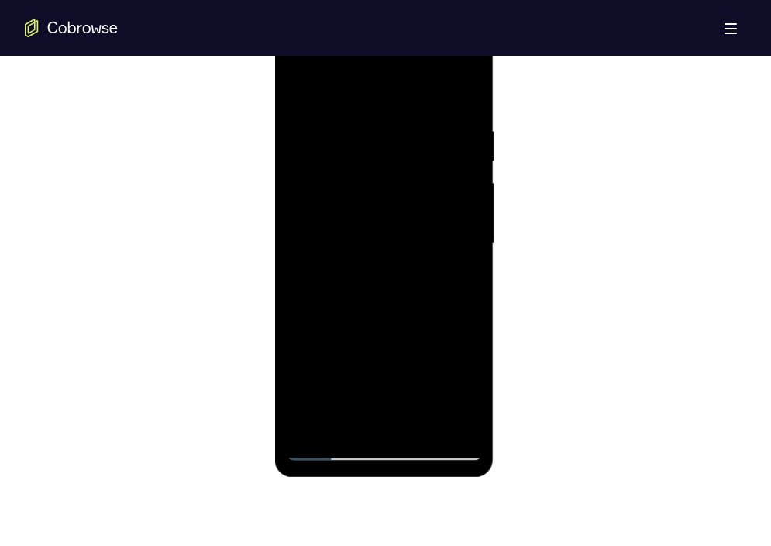
click at [405, 160] on div at bounding box center [384, 243] width 195 height 434
drag, startPoint x: 392, startPoint y: 371, endPoint x: 399, endPoint y: 300, distance: 70.9
click at [399, 300] on div at bounding box center [384, 243] width 195 height 434
drag, startPoint x: 390, startPoint y: 385, endPoint x: 392, endPoint y: 353, distance: 32.6
click at [392, 353] on div at bounding box center [384, 243] width 195 height 434
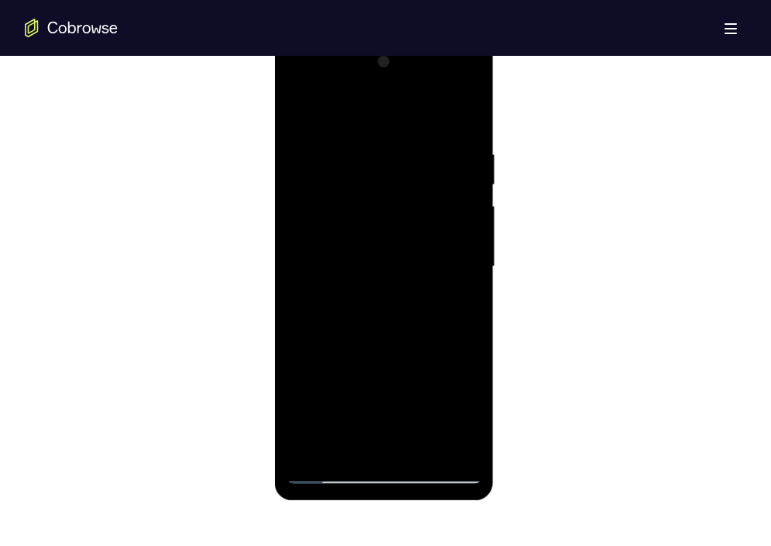
scroll to position [839, 0]
drag, startPoint x: 436, startPoint y: 410, endPoint x: 439, endPoint y: 98, distance: 311.7
click at [439, 98] on div at bounding box center [384, 268] width 195 height 434
drag, startPoint x: 423, startPoint y: 347, endPoint x: 442, endPoint y: 98, distance: 248.8
click at [442, 98] on div at bounding box center [384, 268] width 195 height 434
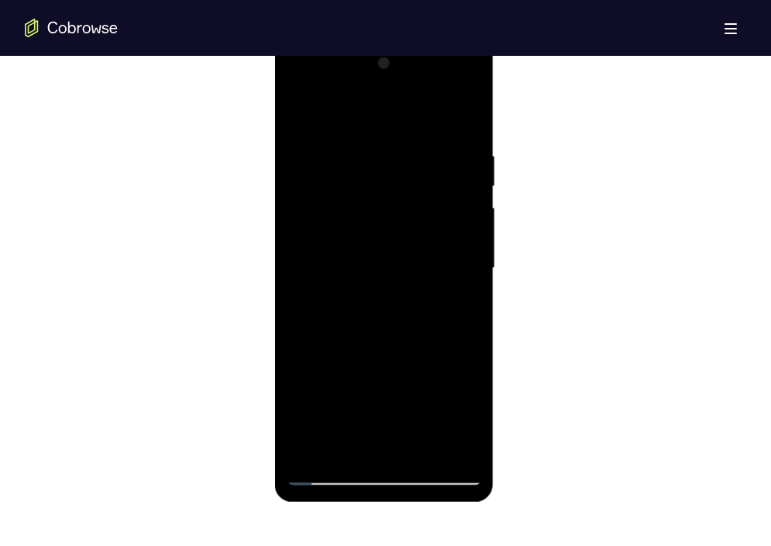
drag, startPoint x: 424, startPoint y: 361, endPoint x: 444, endPoint y: 98, distance: 263.6
click at [444, 98] on div at bounding box center [384, 268] width 195 height 434
drag, startPoint x: 446, startPoint y: 388, endPoint x: 424, endPoint y: 98, distance: 290.8
click at [424, 98] on div at bounding box center [384, 268] width 195 height 434
drag, startPoint x: 431, startPoint y: 390, endPoint x: 437, endPoint y: 156, distance: 234.2
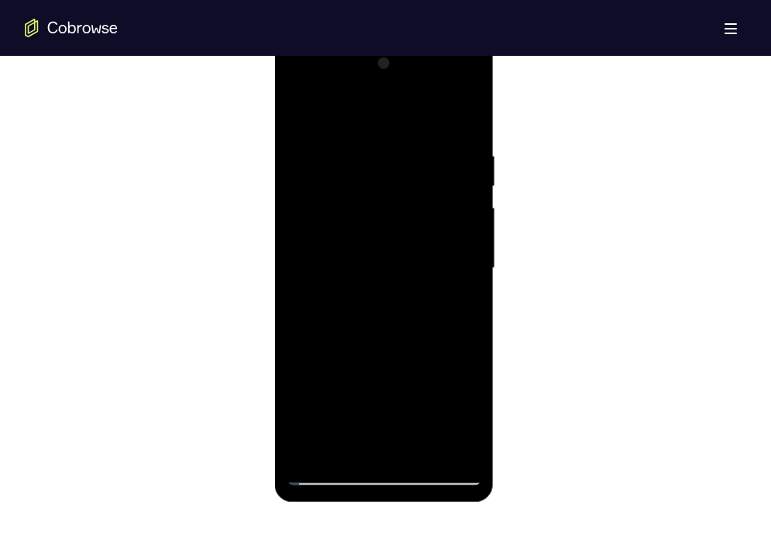
click at [437, 156] on div at bounding box center [384, 268] width 195 height 434
drag, startPoint x: 458, startPoint y: 388, endPoint x: 469, endPoint y: 295, distance: 93.7
click at [469, 295] on div at bounding box center [384, 268] width 195 height 434
drag, startPoint x: 469, startPoint y: 295, endPoint x: 472, endPoint y: 367, distance: 72.2
click at [472, 367] on div at bounding box center [384, 268] width 195 height 434
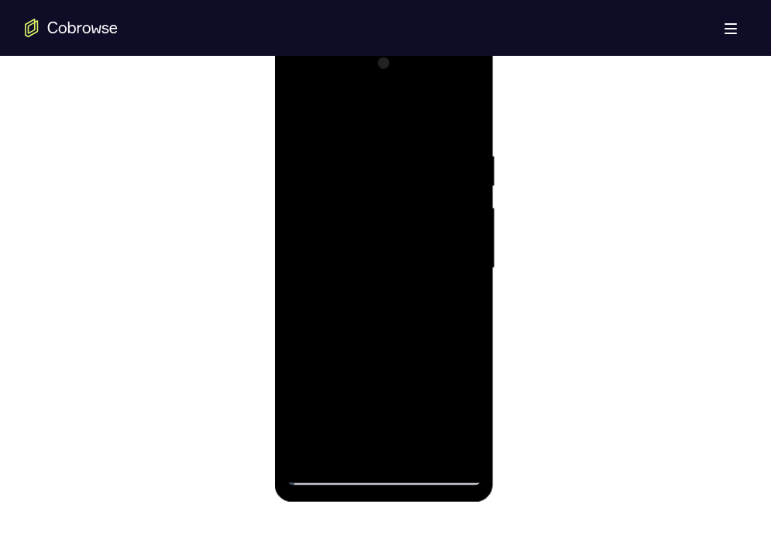
drag, startPoint x: 444, startPoint y: 395, endPoint x: 443, endPoint y: 98, distance: 296.9
click at [443, 98] on div at bounding box center [384, 268] width 195 height 434
drag, startPoint x: 450, startPoint y: 355, endPoint x: 426, endPoint y: 98, distance: 257.7
click at [426, 98] on div at bounding box center [384, 268] width 195 height 434
drag, startPoint x: 443, startPoint y: 392, endPoint x: 453, endPoint y: 175, distance: 216.5
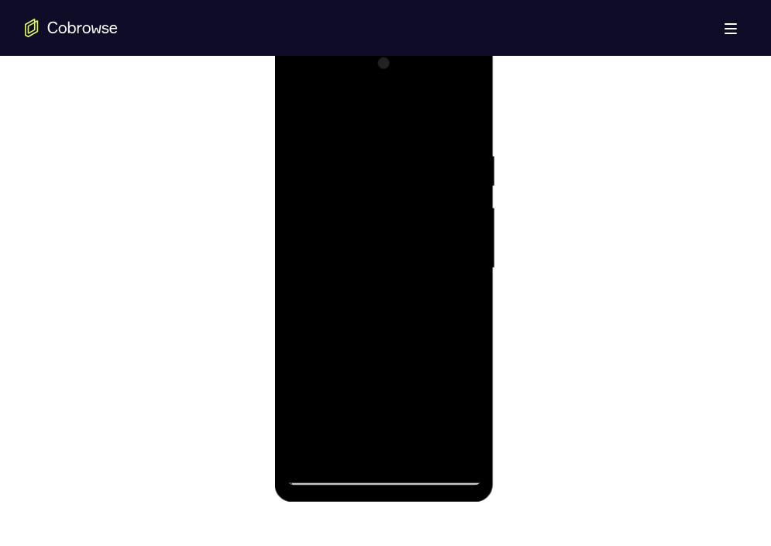
click at [453, 175] on div at bounding box center [384, 268] width 195 height 434
drag, startPoint x: 453, startPoint y: 388, endPoint x: 451, endPoint y: 98, distance: 289.2
click at [451, 98] on div at bounding box center [384, 268] width 195 height 434
drag, startPoint x: 436, startPoint y: 358, endPoint x: 443, endPoint y: 185, distance: 173.8
click at [443, 185] on div at bounding box center [384, 268] width 195 height 434
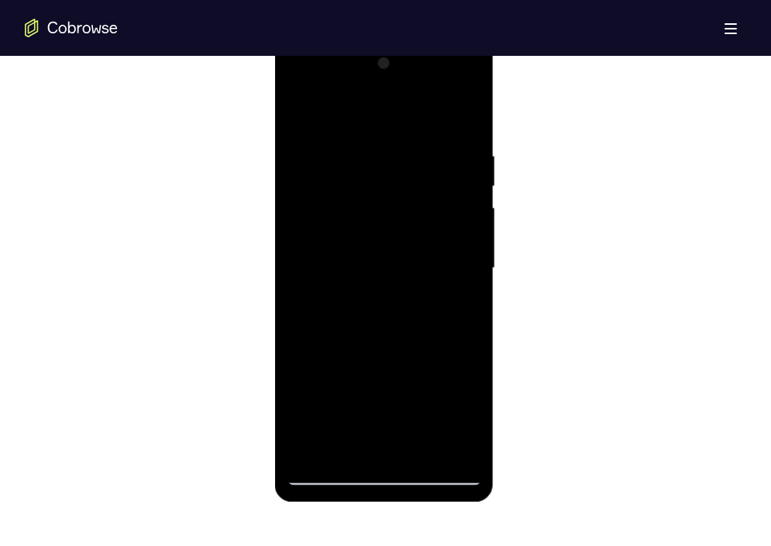
drag, startPoint x: 451, startPoint y: 383, endPoint x: 456, endPoint y: 110, distance: 272.9
click at [456, 110] on div at bounding box center [384, 268] width 195 height 434
drag, startPoint x: 458, startPoint y: 385, endPoint x: 458, endPoint y: 254, distance: 130.3
click at [458, 254] on div at bounding box center [384, 268] width 195 height 434
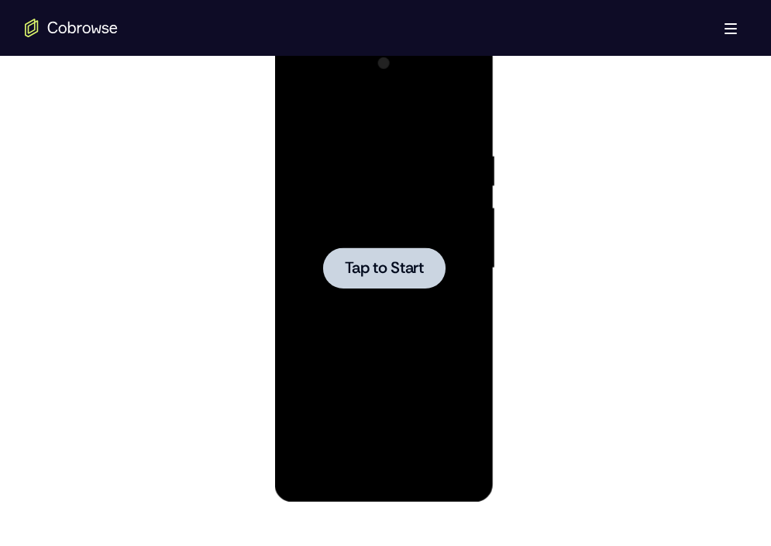
click at [375, 270] on span "Tap to Start" at bounding box center [384, 269] width 79 height 16
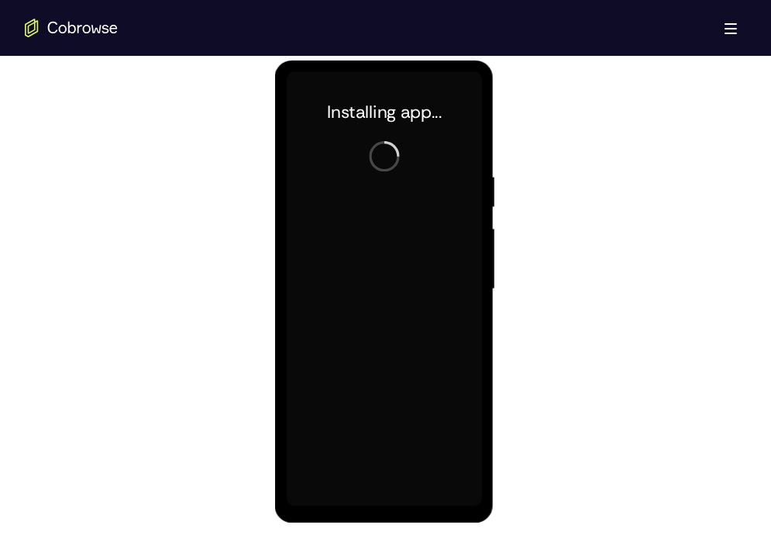
scroll to position [826, 0]
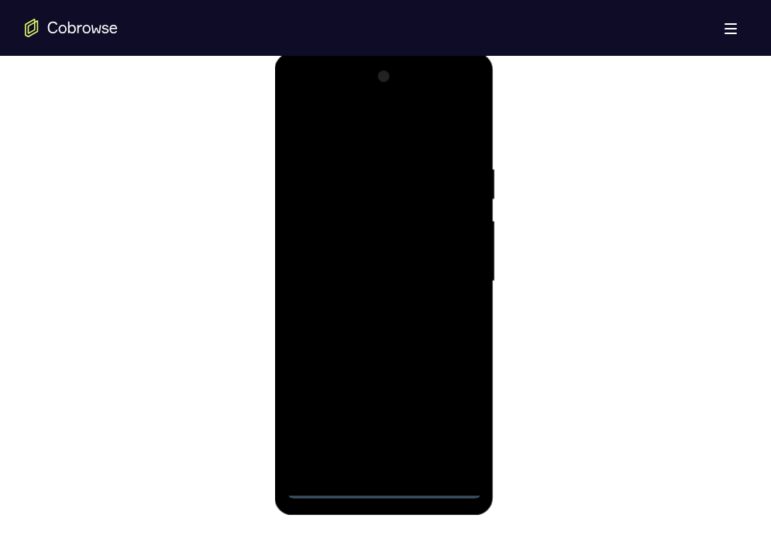
click at [389, 480] on div at bounding box center [384, 281] width 195 height 434
click at [387, 486] on div at bounding box center [384, 281] width 195 height 434
click at [451, 416] on div at bounding box center [384, 281] width 195 height 434
click at [330, 131] on div at bounding box center [384, 281] width 195 height 434
click at [317, 223] on div at bounding box center [384, 281] width 195 height 434
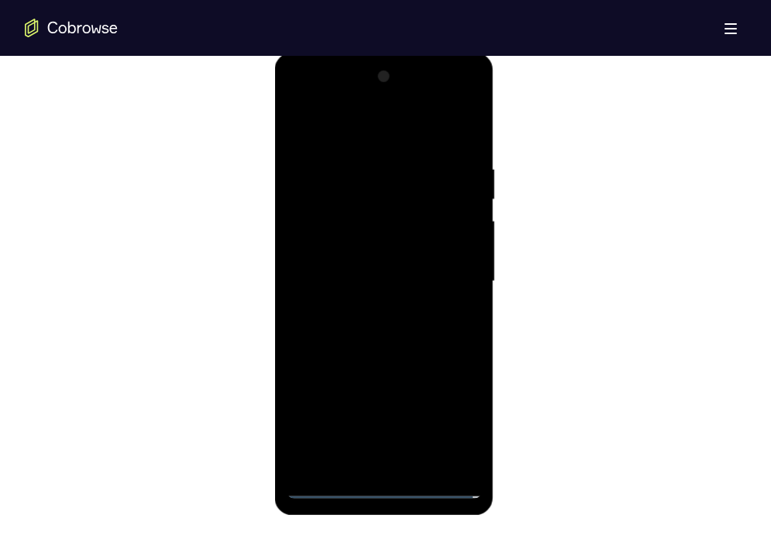
click at [372, 275] on div at bounding box center [384, 281] width 195 height 434
click at [387, 267] on div at bounding box center [384, 281] width 195 height 434
click at [384, 302] on div at bounding box center [384, 281] width 195 height 434
click at [401, 461] on div at bounding box center [384, 281] width 195 height 434
drag, startPoint x: 395, startPoint y: 367, endPoint x: 416, endPoint y: 150, distance: 218.1
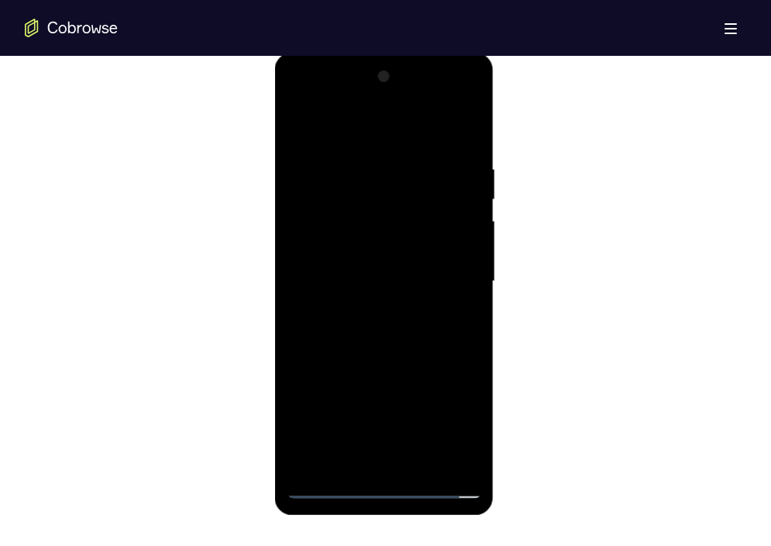
click at [416, 150] on div at bounding box center [384, 281] width 195 height 434
drag, startPoint x: 422, startPoint y: 318, endPoint x: 441, endPoint y: 63, distance: 255.8
click at [441, 63] on div at bounding box center [384, 284] width 219 height 462
drag, startPoint x: 426, startPoint y: 356, endPoint x: 415, endPoint y: 26, distance: 330.5
click at [415, 53] on html "Online web based iOS Simulators and Android Emulators. Run iPhone, iPad, Mobile…" at bounding box center [385, 285] width 221 height 465
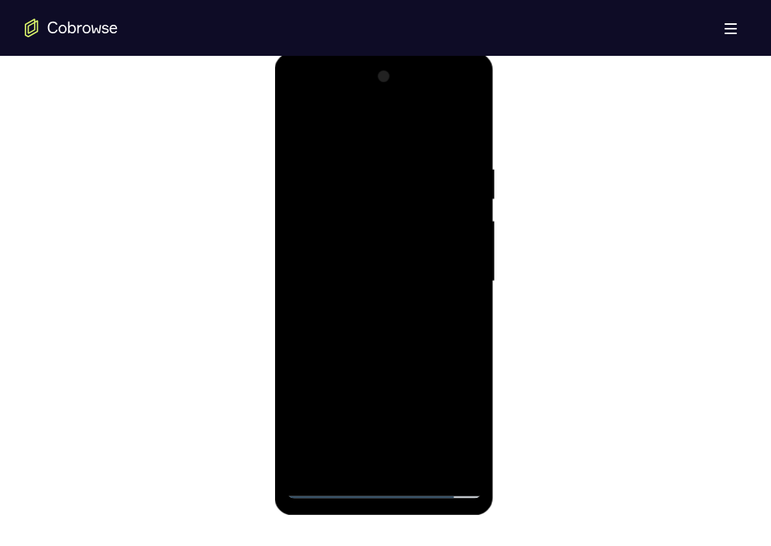
drag, startPoint x: 412, startPoint y: 361, endPoint x: 440, endPoint y: -14, distance: 376.3
click at [440, 53] on html "Online web based iOS Simulators and Android Emulators. Run iPhone, iPad, Mobile…" at bounding box center [385, 285] width 221 height 465
drag, startPoint x: 423, startPoint y: 178, endPoint x: 468, endPoint y: 450, distance: 275.8
click at [468, 450] on div at bounding box center [384, 281] width 195 height 434
drag, startPoint x: 439, startPoint y: 194, endPoint x: 453, endPoint y: 437, distance: 243.8
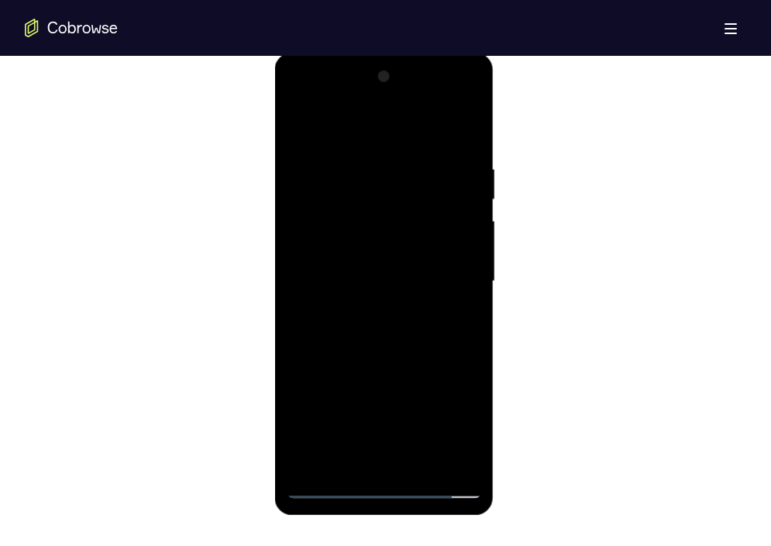
click at [453, 437] on div at bounding box center [384, 281] width 195 height 434
drag, startPoint x: 439, startPoint y: 207, endPoint x: 443, endPoint y: 388, distance: 180.7
click at [443, 388] on div at bounding box center [384, 281] width 195 height 434
drag, startPoint x: 416, startPoint y: 374, endPoint x: 409, endPoint y: 63, distance: 311.8
click at [409, 63] on div at bounding box center [384, 284] width 219 height 462
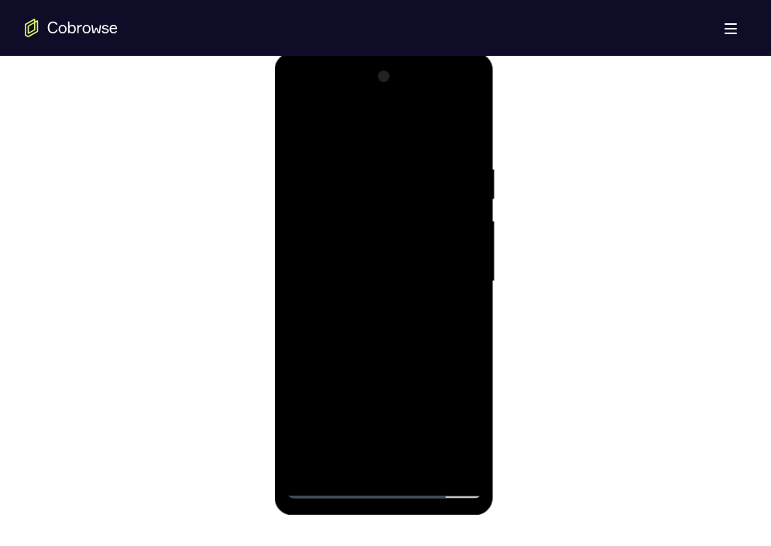
drag, startPoint x: 461, startPoint y: 347, endPoint x: 482, endPoint y: 63, distance: 284.6
click at [482, 63] on div at bounding box center [384, 284] width 219 height 462
drag, startPoint x: 437, startPoint y: 360, endPoint x: 432, endPoint y: 154, distance: 206.3
click at [432, 154] on div at bounding box center [384, 281] width 195 height 434
drag, startPoint x: 433, startPoint y: 397, endPoint x: 430, endPoint y: 146, distance: 251.2
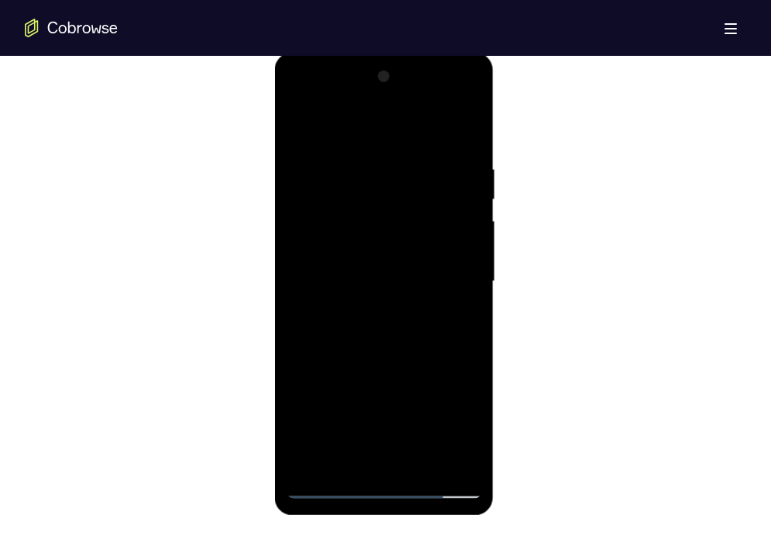
click at [430, 146] on div at bounding box center [384, 281] width 195 height 434
drag, startPoint x: 435, startPoint y: 381, endPoint x: 434, endPoint y: 80, distance: 300.8
click at [434, 80] on div at bounding box center [384, 281] width 195 height 434
drag, startPoint x: 418, startPoint y: 290, endPoint x: 394, endPoint y: 63, distance: 228.4
click at [394, 63] on div at bounding box center [384, 284] width 219 height 462
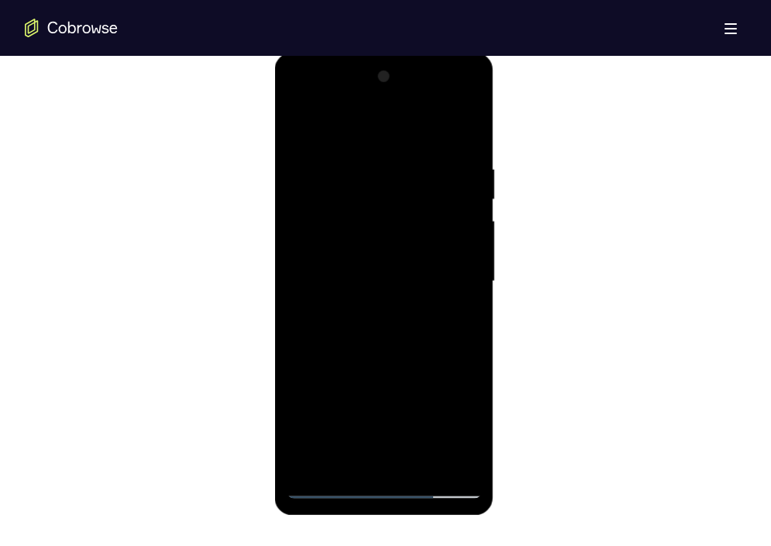
drag, startPoint x: 432, startPoint y: 354, endPoint x: 457, endPoint y: 105, distance: 250.2
click at [457, 105] on div at bounding box center [384, 281] width 195 height 434
drag, startPoint x: 442, startPoint y: 399, endPoint x: 449, endPoint y: 136, distance: 262.1
click at [449, 136] on div at bounding box center [384, 281] width 195 height 434
drag, startPoint x: 440, startPoint y: 379, endPoint x: 458, endPoint y: 93, distance: 286.7
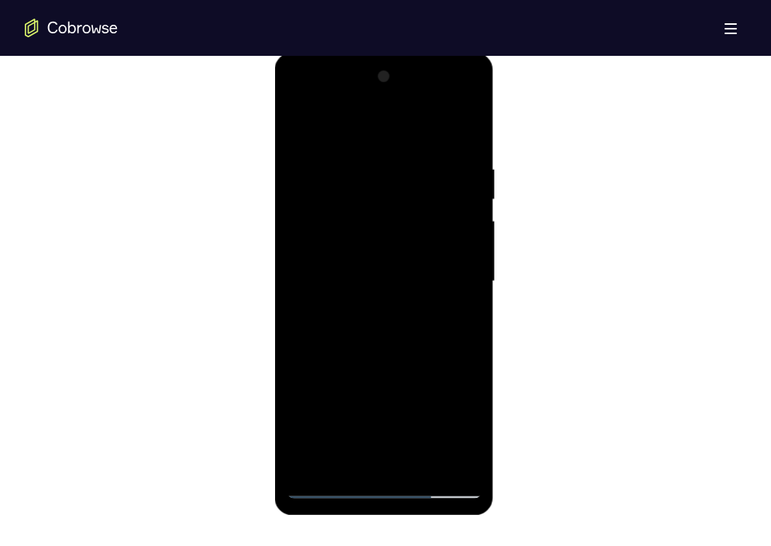
click at [458, 93] on div at bounding box center [384, 281] width 195 height 434
drag, startPoint x: 446, startPoint y: 416, endPoint x: 451, endPoint y: 129, distance: 286.9
click at [451, 129] on div at bounding box center [384, 281] width 195 height 434
drag, startPoint x: 430, startPoint y: 412, endPoint x: 445, endPoint y: 114, distance: 298.1
click at [445, 114] on div at bounding box center [384, 281] width 195 height 434
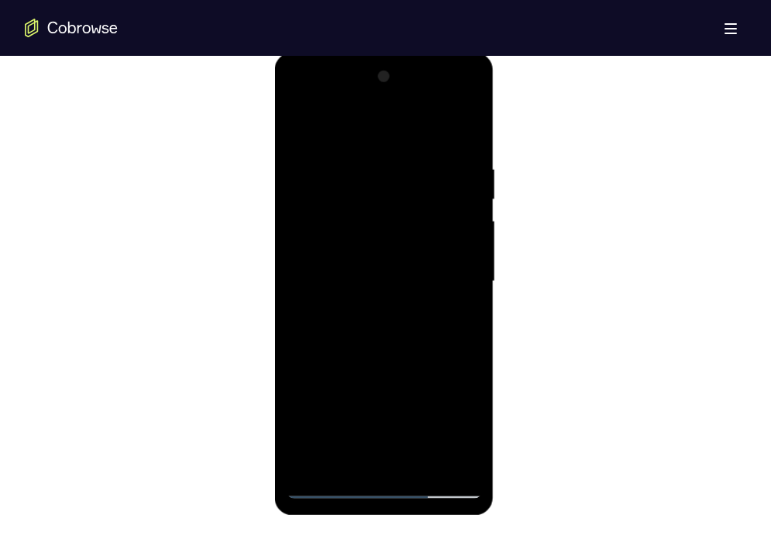
drag, startPoint x: 453, startPoint y: 383, endPoint x: 454, endPoint y: 71, distance: 312.4
click at [454, 71] on div at bounding box center [384, 281] width 195 height 434
drag, startPoint x: 440, startPoint y: 384, endPoint x: 437, endPoint y: 63, distance: 321.0
click at [437, 63] on div at bounding box center [384, 284] width 219 height 462
drag, startPoint x: 416, startPoint y: 386, endPoint x: 414, endPoint y: 122, distance: 264.4
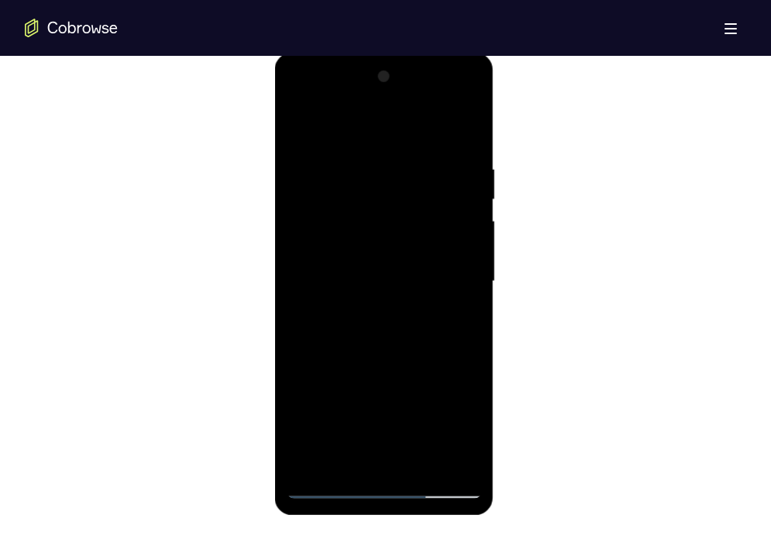
click at [414, 122] on div at bounding box center [384, 281] width 195 height 434
drag, startPoint x: 440, startPoint y: 395, endPoint x: 417, endPoint y: 118, distance: 278.5
click at [417, 118] on div at bounding box center [384, 281] width 195 height 434
drag, startPoint x: 432, startPoint y: 405, endPoint x: 425, endPoint y: 111, distance: 294.7
click at [425, 111] on div at bounding box center [384, 281] width 195 height 434
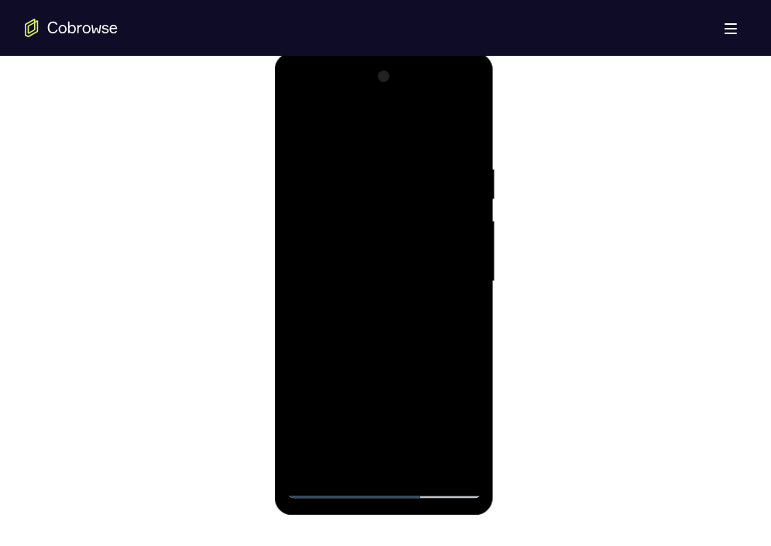
drag, startPoint x: 409, startPoint y: 394, endPoint x: 430, endPoint y: 82, distance: 312.4
click at [430, 82] on div at bounding box center [384, 281] width 195 height 434
drag, startPoint x: 420, startPoint y: 381, endPoint x: 417, endPoint y: 123, distance: 258.2
click at [417, 123] on div at bounding box center [384, 281] width 195 height 434
drag, startPoint x: 415, startPoint y: 375, endPoint x: 413, endPoint y: 75, distance: 300.0
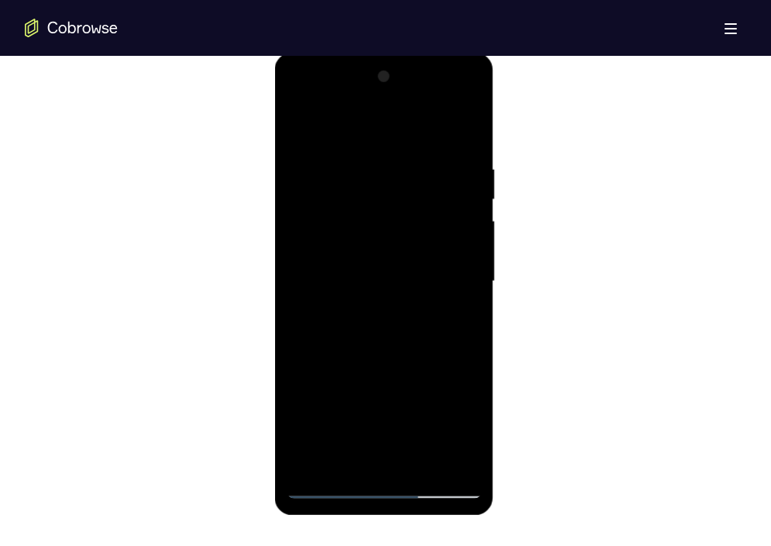
click at [413, 75] on div at bounding box center [384, 281] width 195 height 434
drag, startPoint x: 425, startPoint y: 420, endPoint x: 419, endPoint y: 170, distance: 250.5
click at [419, 170] on div at bounding box center [384, 281] width 195 height 434
drag, startPoint x: 416, startPoint y: 394, endPoint x: 425, endPoint y: 157, distance: 237.4
click at [425, 157] on div at bounding box center [384, 281] width 195 height 434
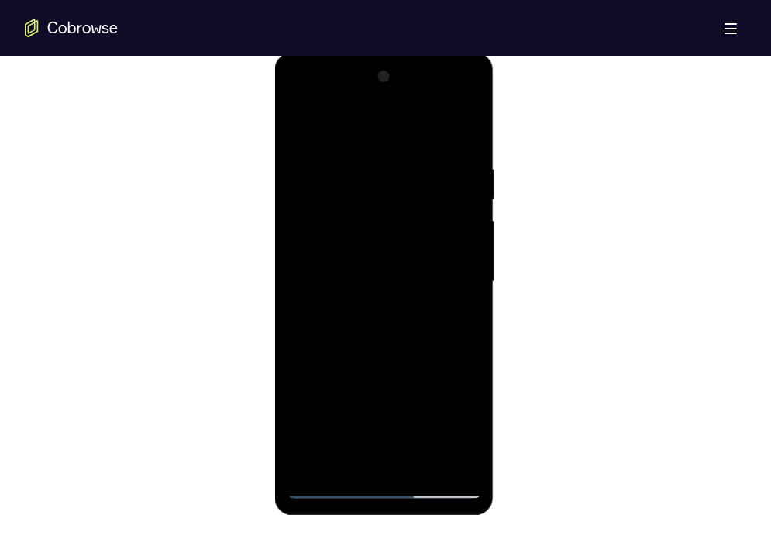
drag, startPoint x: 421, startPoint y: 378, endPoint x: 428, endPoint y: 119, distance: 258.3
click at [428, 119] on div at bounding box center [384, 281] width 195 height 434
drag, startPoint x: 420, startPoint y: 385, endPoint x: 435, endPoint y: 98, distance: 288.0
click at [435, 98] on div at bounding box center [384, 281] width 195 height 434
drag, startPoint x: 432, startPoint y: 387, endPoint x: 428, endPoint y: 83, distance: 303.9
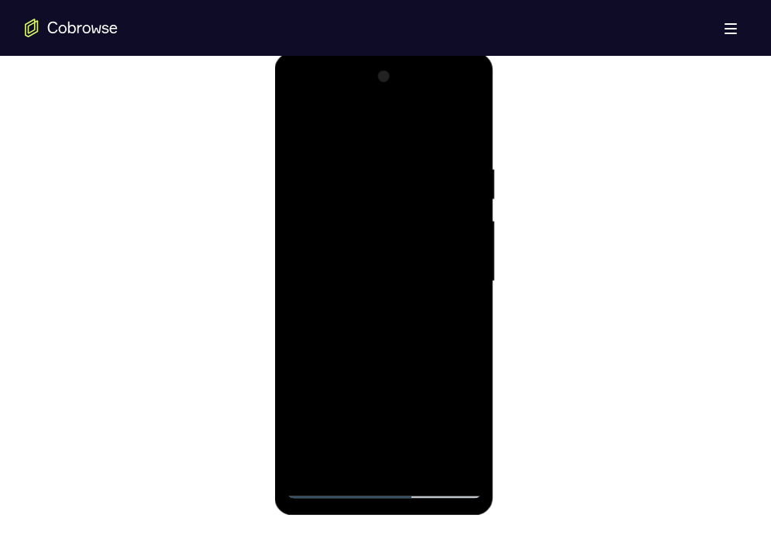
click at [428, 83] on div at bounding box center [384, 281] width 195 height 434
drag, startPoint x: 440, startPoint y: 385, endPoint x: 448, endPoint y: 193, distance: 191.7
click at [448, 193] on div at bounding box center [384, 281] width 195 height 434
drag, startPoint x: 437, startPoint y: 415, endPoint x: 450, endPoint y: 155, distance: 260.0
click at [450, 155] on div at bounding box center [384, 281] width 195 height 434
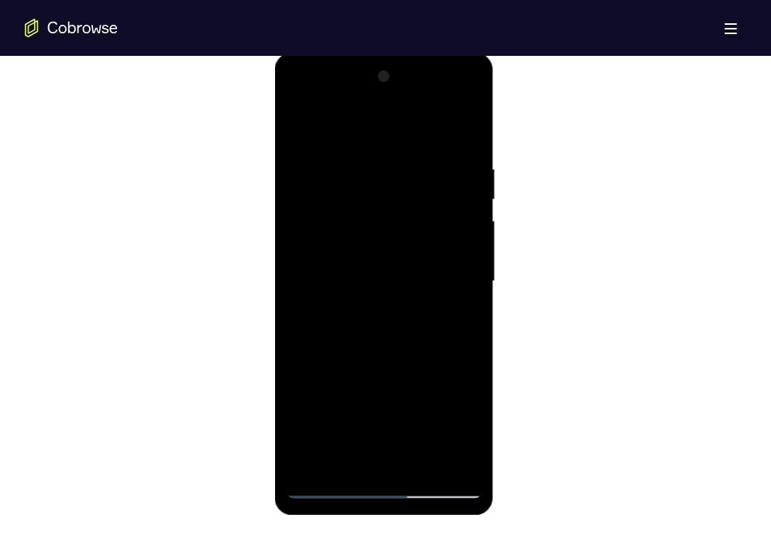
drag, startPoint x: 437, startPoint y: 378, endPoint x: 444, endPoint y: 95, distance: 283.1
click at [444, 95] on div at bounding box center [384, 281] width 195 height 434
drag, startPoint x: 454, startPoint y: 433, endPoint x: 452, endPoint y: 128, distance: 304.7
click at [452, 128] on div at bounding box center [384, 281] width 195 height 434
drag, startPoint x: 430, startPoint y: 397, endPoint x: 433, endPoint y: 98, distance: 298.5
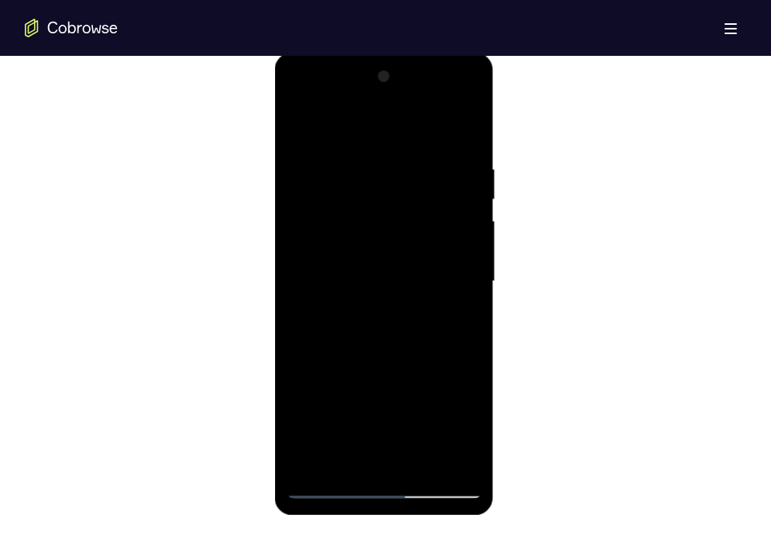
click at [433, 98] on div at bounding box center [384, 281] width 195 height 434
drag, startPoint x: 430, startPoint y: 384, endPoint x: 436, endPoint y: 81, distance: 302.4
click at [436, 81] on div at bounding box center [384, 281] width 195 height 434
drag, startPoint x: 440, startPoint y: 380, endPoint x: 429, endPoint y: 63, distance: 317.3
click at [429, 63] on div at bounding box center [384, 284] width 219 height 462
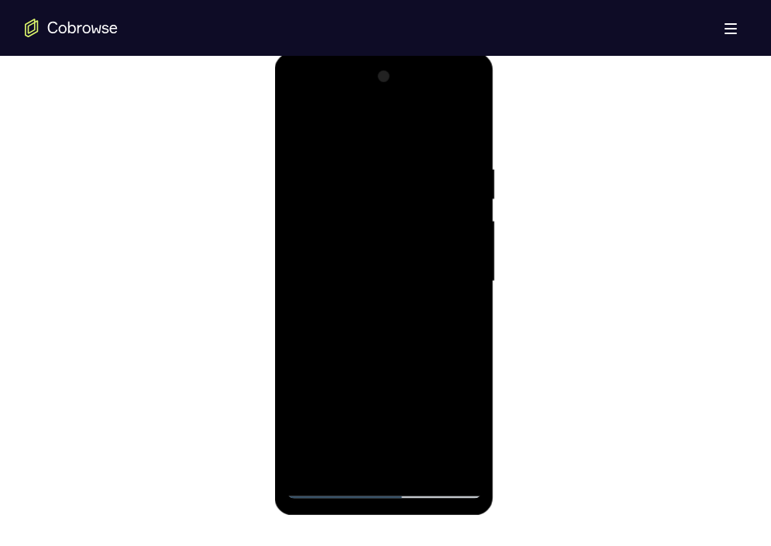
drag, startPoint x: 431, startPoint y: 226, endPoint x: 444, endPoint y: 385, distance: 159.5
click at [444, 385] on div at bounding box center [384, 281] width 195 height 434
drag, startPoint x: 444, startPoint y: 197, endPoint x: 451, endPoint y: 63, distance: 134.3
click at [451, 63] on div at bounding box center [384, 284] width 219 height 462
drag, startPoint x: 425, startPoint y: 404, endPoint x: 427, endPoint y: 80, distance: 324.1
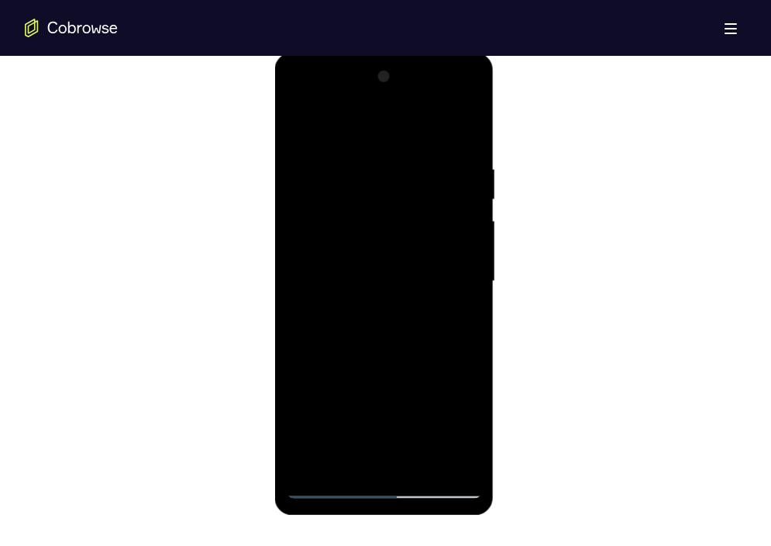
click at [427, 80] on div at bounding box center [384, 281] width 195 height 434
drag, startPoint x: 426, startPoint y: 194, endPoint x: 468, endPoint y: 385, distance: 195.3
click at [468, 385] on div at bounding box center [384, 281] width 195 height 434
drag, startPoint x: 444, startPoint y: 186, endPoint x: 468, endPoint y: 354, distance: 169.1
click at [468, 354] on div at bounding box center [384, 281] width 195 height 434
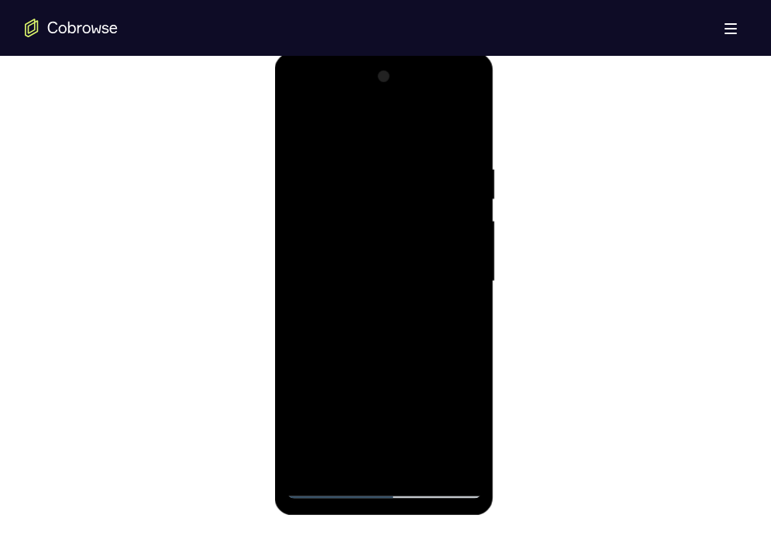
drag, startPoint x: 430, startPoint y: 412, endPoint x: 444, endPoint y: 63, distance: 350.0
click at [444, 63] on div at bounding box center [384, 284] width 219 height 462
drag, startPoint x: 408, startPoint y: 402, endPoint x: 418, endPoint y: 91, distance: 311.1
click at [418, 91] on div at bounding box center [384, 281] width 195 height 434
drag, startPoint x: 412, startPoint y: 356, endPoint x: 418, endPoint y: 68, distance: 287.7
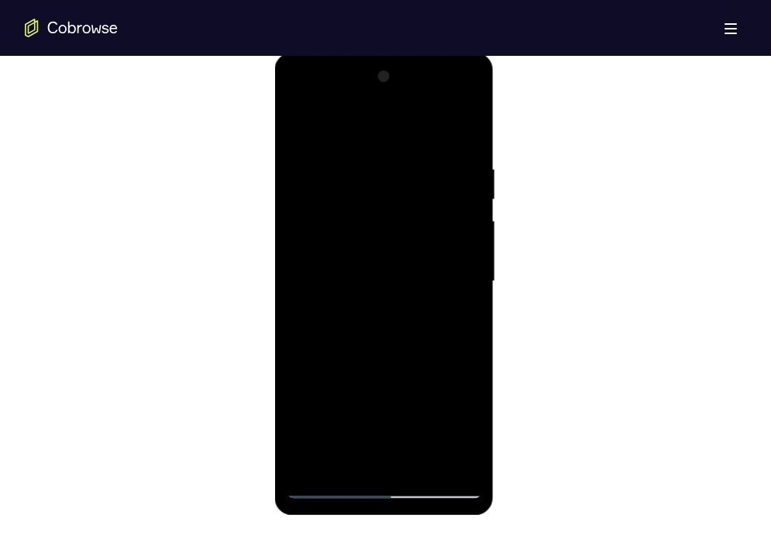
click at [418, 68] on div at bounding box center [384, 281] width 195 height 434
drag, startPoint x: 413, startPoint y: 336, endPoint x: 405, endPoint y: 63, distance: 273.8
click at [405, 63] on div at bounding box center [384, 284] width 219 height 462
drag, startPoint x: 409, startPoint y: 365, endPoint x: 421, endPoint y: 63, distance: 302.6
click at [421, 63] on div at bounding box center [384, 284] width 219 height 462
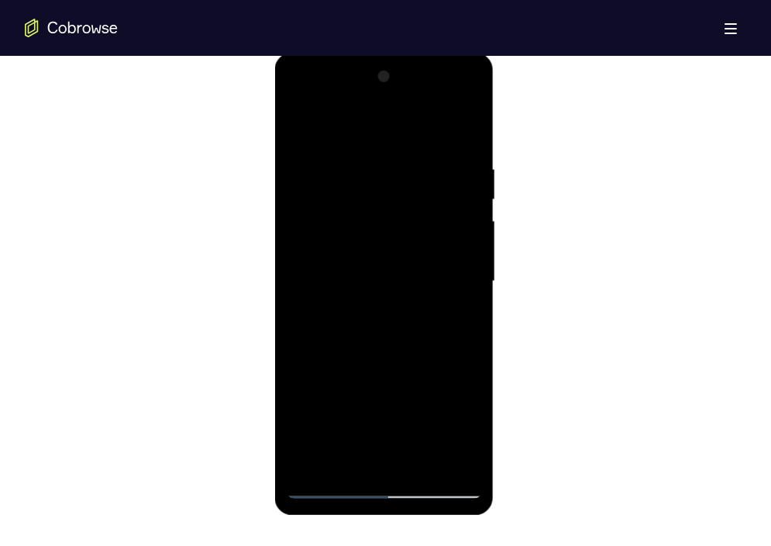
drag, startPoint x: 419, startPoint y: 371, endPoint x: 425, endPoint y: 63, distance: 307.9
click at [425, 63] on div at bounding box center [384, 284] width 219 height 462
drag, startPoint x: 429, startPoint y: 333, endPoint x: 443, endPoint y: 95, distance: 237.7
click at [443, 95] on div at bounding box center [384, 281] width 195 height 434
drag, startPoint x: 435, startPoint y: 387, endPoint x: 437, endPoint y: 143, distance: 243.5
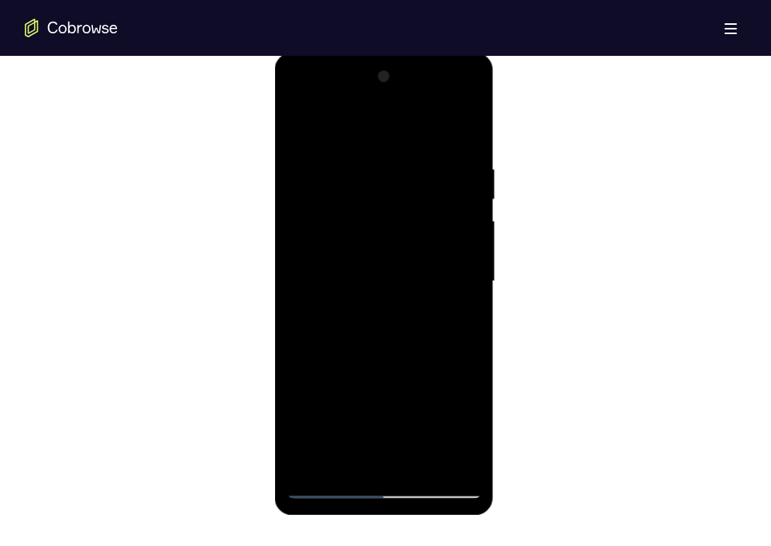
click at [437, 143] on div at bounding box center [384, 281] width 195 height 434
drag, startPoint x: 431, startPoint y: 434, endPoint x: 440, endPoint y: 103, distance: 331.2
click at [440, 103] on div at bounding box center [384, 281] width 195 height 434
drag, startPoint x: 436, startPoint y: 354, endPoint x: 440, endPoint y: 63, distance: 290.8
click at [440, 63] on div at bounding box center [384, 284] width 219 height 462
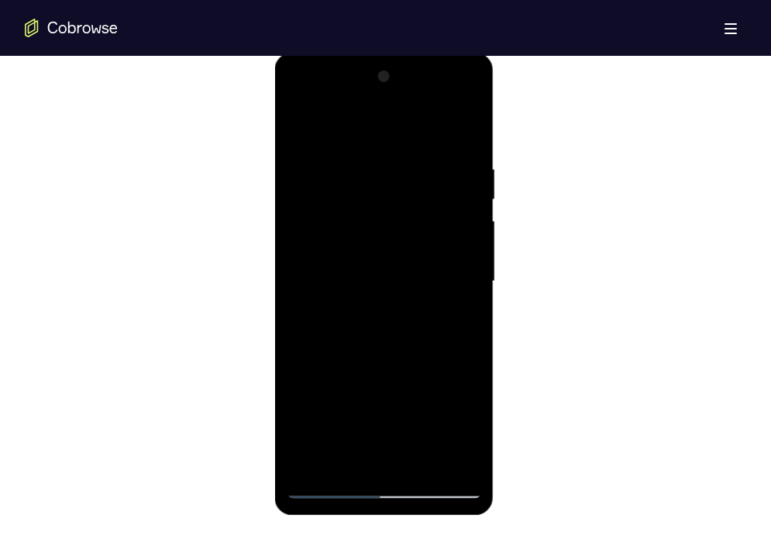
drag, startPoint x: 442, startPoint y: 344, endPoint x: 438, endPoint y: 139, distance: 205.5
click at [438, 139] on div at bounding box center [384, 281] width 195 height 434
drag, startPoint x: 427, startPoint y: 392, endPoint x: 386, endPoint y: 96, distance: 299.0
click at [386, 96] on div at bounding box center [384, 281] width 195 height 434
drag, startPoint x: 403, startPoint y: 367, endPoint x: 408, endPoint y: 178, distance: 189.2
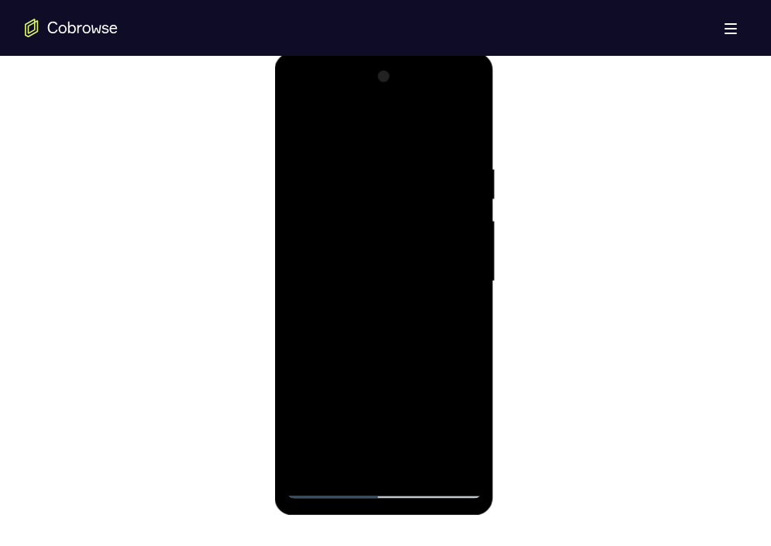
click at [408, 178] on div at bounding box center [384, 281] width 195 height 434
drag, startPoint x: 406, startPoint y: 386, endPoint x: 418, endPoint y: 102, distance: 284.0
click at [418, 102] on div at bounding box center [384, 281] width 195 height 434
drag, startPoint x: 435, startPoint y: 381, endPoint x: 427, endPoint y: 75, distance: 306.3
click at [427, 75] on div at bounding box center [384, 281] width 195 height 434
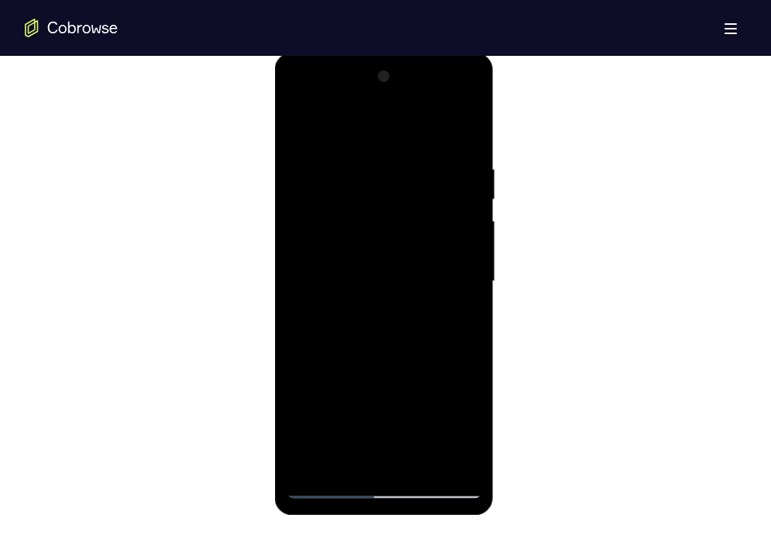
drag, startPoint x: 409, startPoint y: 382, endPoint x: 411, endPoint y: 63, distance: 319.4
click at [411, 63] on div at bounding box center [384, 284] width 219 height 462
drag, startPoint x: 419, startPoint y: 360, endPoint x: 440, endPoint y: 63, distance: 297.6
click at [440, 63] on div at bounding box center [384, 284] width 219 height 462
drag, startPoint x: 432, startPoint y: 409, endPoint x: 430, endPoint y: 63, distance: 345.8
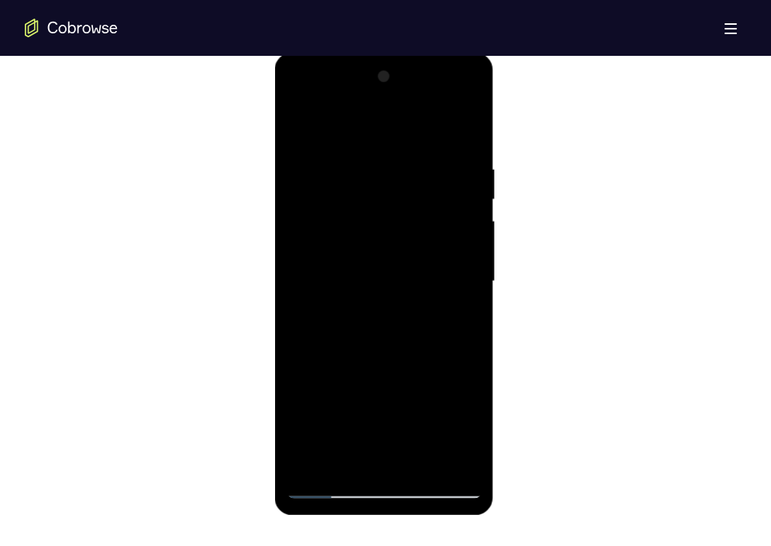
click at [430, 63] on div at bounding box center [384, 284] width 219 height 462
drag, startPoint x: 434, startPoint y: 373, endPoint x: 441, endPoint y: 63, distance: 310.2
click at [441, 63] on div at bounding box center [384, 284] width 219 height 462
drag, startPoint x: 443, startPoint y: 387, endPoint x: 430, endPoint y: 63, distance: 324.3
click at [430, 63] on div at bounding box center [384, 284] width 219 height 462
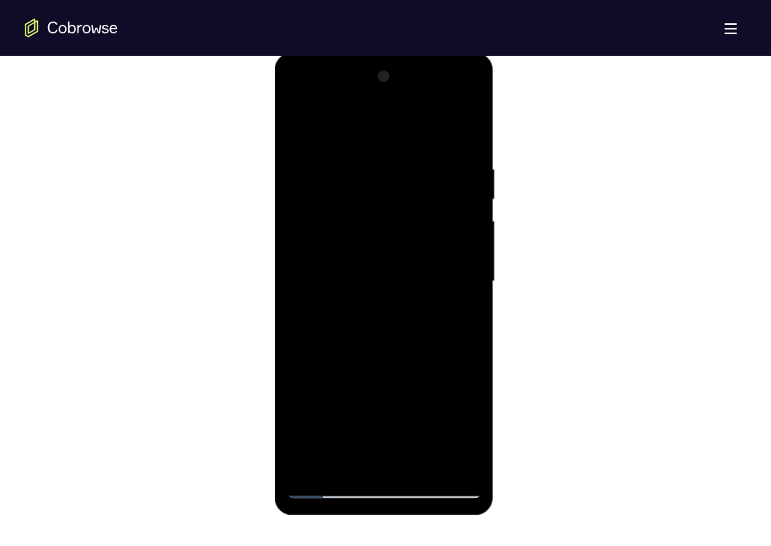
drag, startPoint x: 419, startPoint y: 378, endPoint x: 480, endPoint y: 64, distance: 319.0
click at [480, 64] on div at bounding box center [384, 284] width 219 height 462
drag, startPoint x: 427, startPoint y: 380, endPoint x: 441, endPoint y: 63, distance: 317.4
click at [441, 63] on div at bounding box center [384, 284] width 219 height 462
drag, startPoint x: 427, startPoint y: 354, endPoint x: 434, endPoint y: 204, distance: 149.8
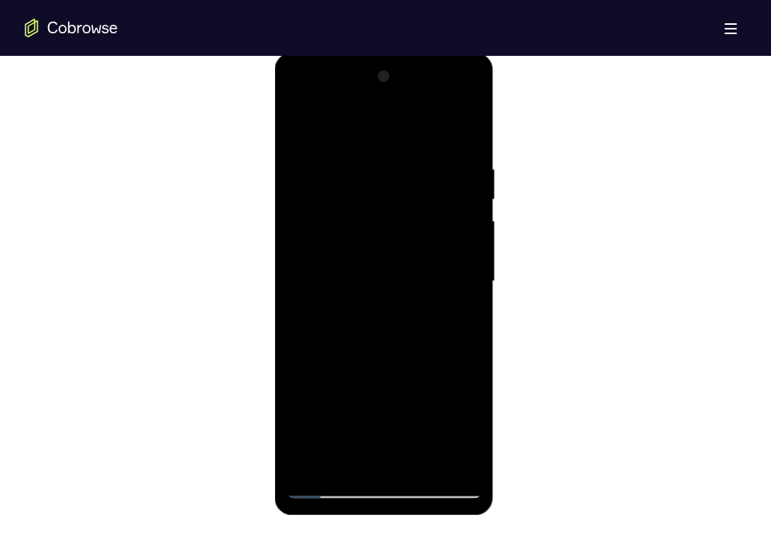
click at [434, 204] on div at bounding box center [384, 281] width 195 height 434
drag, startPoint x: 416, startPoint y: 410, endPoint x: 436, endPoint y: 150, distance: 260.5
click at [436, 150] on div at bounding box center [384, 281] width 195 height 434
drag, startPoint x: 430, startPoint y: 388, endPoint x: 427, endPoint y: 122, distance: 266.7
click at [427, 122] on div at bounding box center [384, 281] width 195 height 434
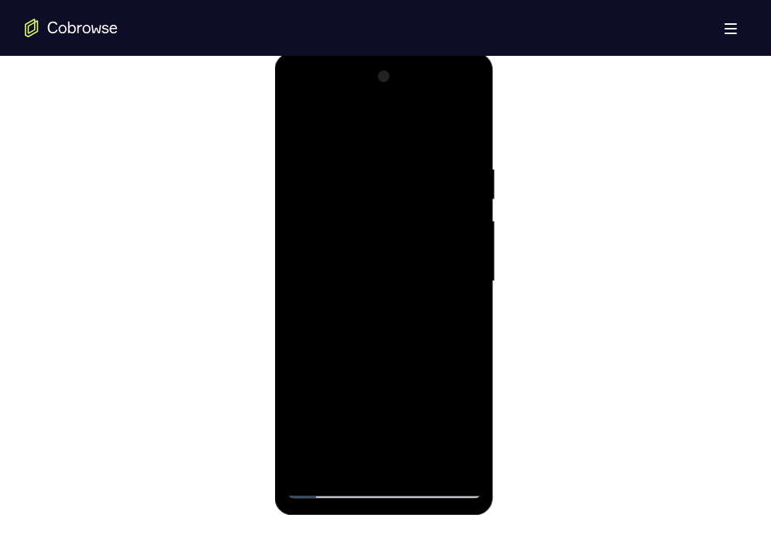
drag, startPoint x: 418, startPoint y: 379, endPoint x: 432, endPoint y: 129, distance: 250.8
click at [432, 129] on div at bounding box center [384, 281] width 195 height 434
drag, startPoint x: 423, startPoint y: 388, endPoint x: 436, endPoint y: 76, distance: 312.0
click at [436, 76] on div at bounding box center [384, 281] width 195 height 434
drag, startPoint x: 426, startPoint y: 393, endPoint x: 421, endPoint y: 126, distance: 266.8
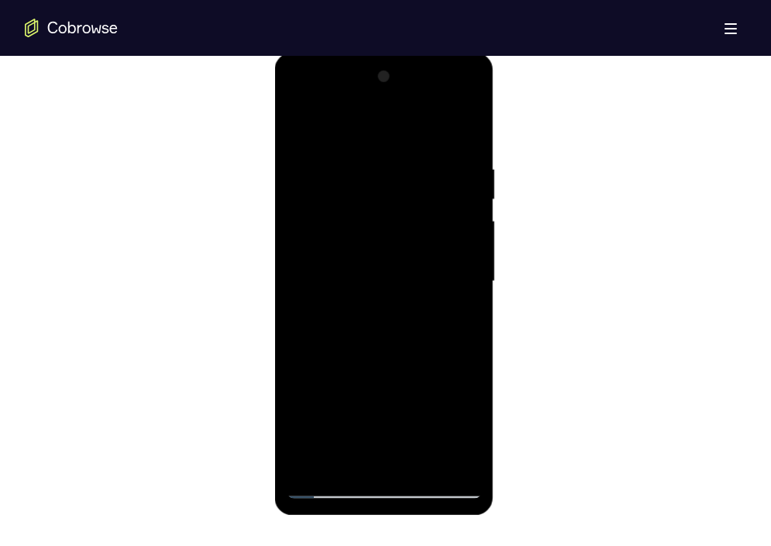
click at [421, 126] on div at bounding box center [384, 281] width 195 height 434
drag, startPoint x: 423, startPoint y: 345, endPoint x: 432, endPoint y: 134, distance: 211.1
click at [432, 134] on div at bounding box center [384, 281] width 195 height 434
drag, startPoint x: 420, startPoint y: 362, endPoint x: 425, endPoint y: 126, distance: 235.7
click at [425, 126] on div at bounding box center [384, 281] width 195 height 434
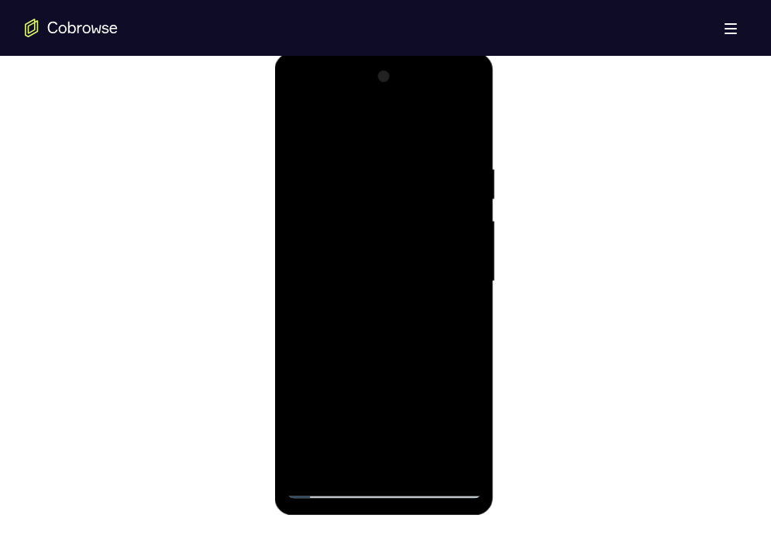
drag, startPoint x: 428, startPoint y: 371, endPoint x: 425, endPoint y: 164, distance: 206.3
click at [425, 164] on div at bounding box center [384, 281] width 195 height 434
drag, startPoint x: 430, startPoint y: 334, endPoint x: 430, endPoint y: 146, distance: 188.4
click at [430, 146] on div at bounding box center [384, 281] width 195 height 434
drag, startPoint x: 432, startPoint y: 387, endPoint x: 428, endPoint y: 63, distance: 324.1
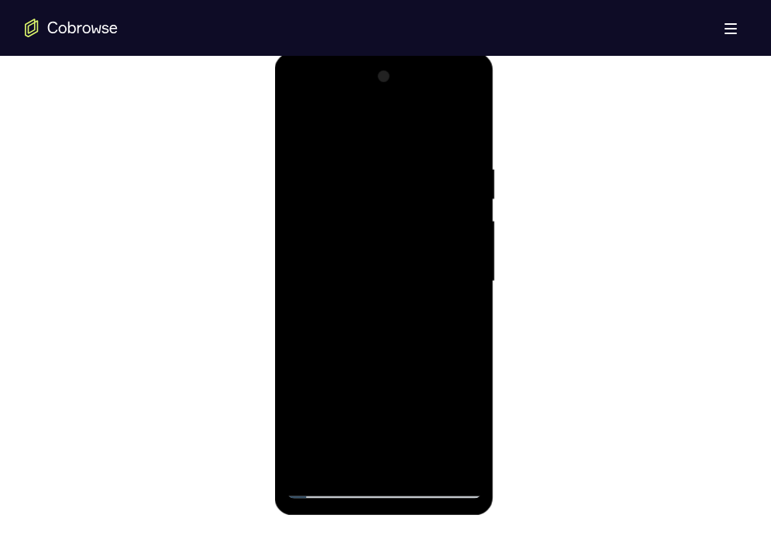
click at [428, 63] on div at bounding box center [384, 284] width 219 height 462
drag, startPoint x: 445, startPoint y: 342, endPoint x: 418, endPoint y: 63, distance: 280.4
click at [418, 63] on div at bounding box center [384, 284] width 219 height 462
drag, startPoint x: 412, startPoint y: 409, endPoint x: 410, endPoint y: 63, distance: 345.8
click at [410, 63] on div at bounding box center [384, 284] width 219 height 462
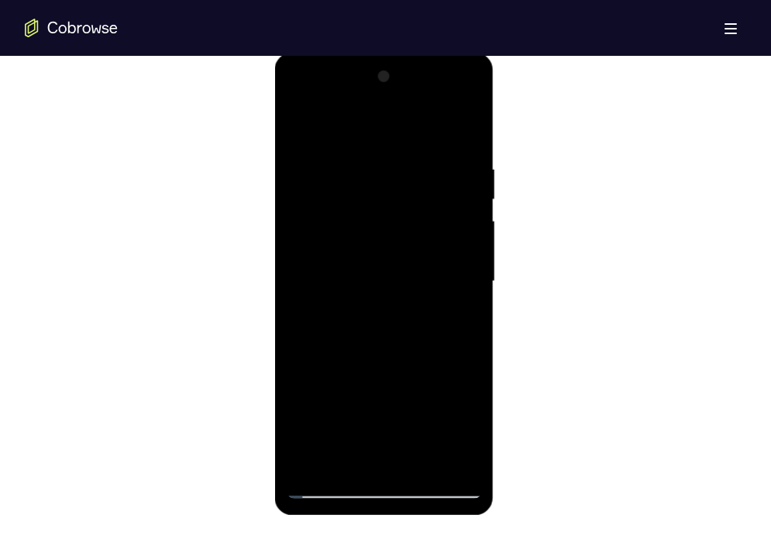
drag, startPoint x: 425, startPoint y: 371, endPoint x: 429, endPoint y: 63, distance: 308.6
click at [429, 63] on div at bounding box center [384, 284] width 219 height 462
drag, startPoint x: 410, startPoint y: 385, endPoint x: 426, endPoint y: 63, distance: 322.1
click at [426, 63] on div at bounding box center [384, 284] width 219 height 462
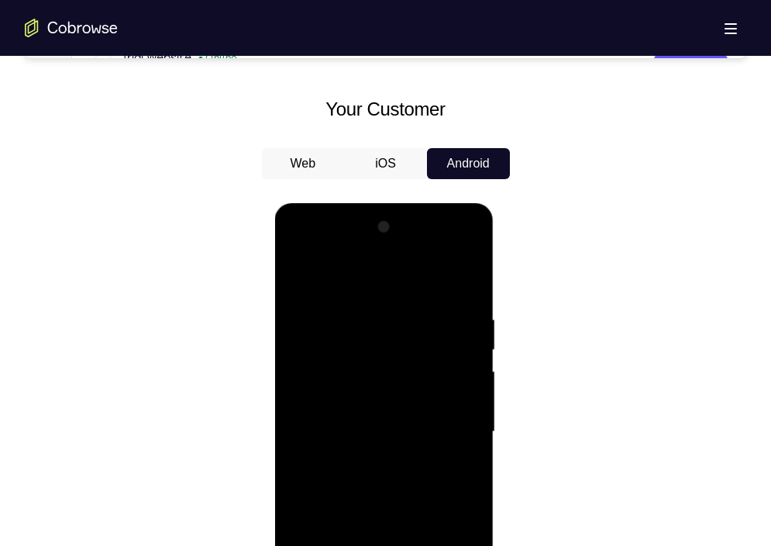
scroll to position [675, 0]
drag, startPoint x: 336, startPoint y: 325, endPoint x: 300, endPoint y: 512, distance: 190.4
click at [300, 512] on div at bounding box center [384, 433] width 195 height 434
drag, startPoint x: 377, startPoint y: 279, endPoint x: 329, endPoint y: 512, distance: 237.5
click at [329, 512] on div at bounding box center [384, 433] width 195 height 434
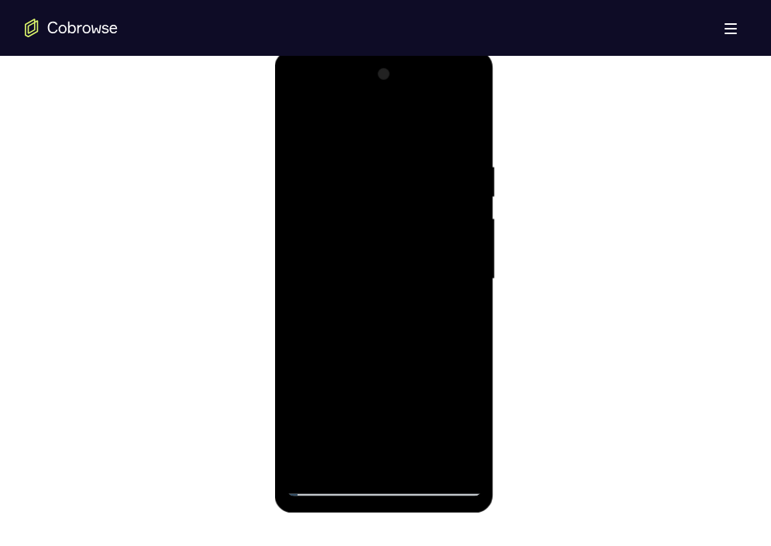
scroll to position [832, 0]
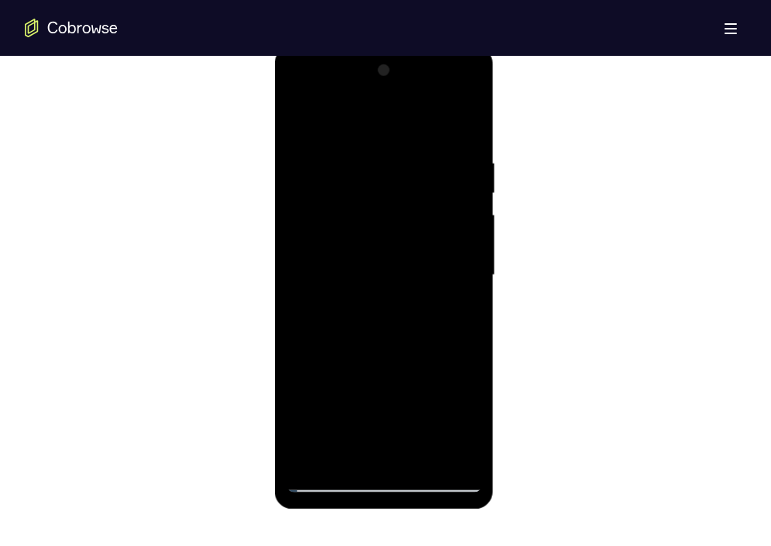
drag, startPoint x: 415, startPoint y: 177, endPoint x: 325, endPoint y: 512, distance: 346.8
click at [325, 512] on html "Online web based iOS Simulators and Android Emulators. Run iPhone, iPad, Mobile…" at bounding box center [385, 279] width 221 height 465
drag, startPoint x: 372, startPoint y: 257, endPoint x: 236, endPoint y: 512, distance: 288.9
click at [275, 512] on html "Online web based iOS Simulators and Android Emulators. Run iPhone, iPad, Mobile…" at bounding box center [385, 279] width 221 height 465
drag, startPoint x: 414, startPoint y: 205, endPoint x: 351, endPoint y: 512, distance: 313.4
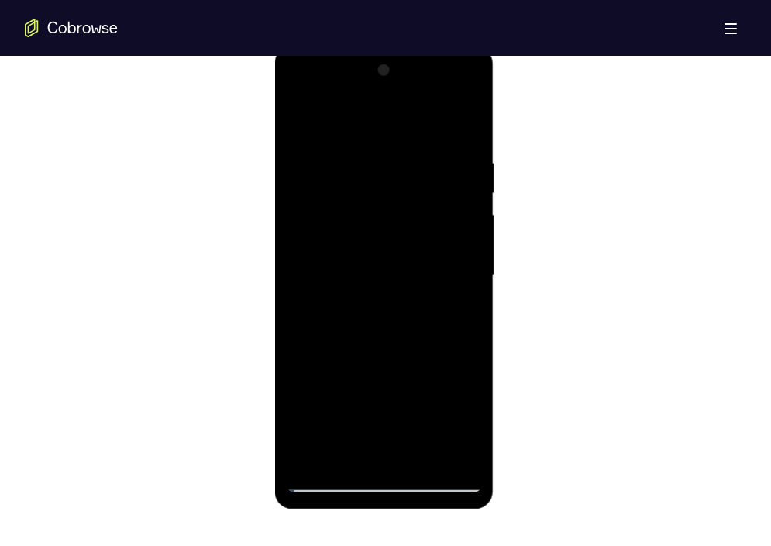
click at [351, 512] on html "Online web based iOS Simulators and Android Emulators. Run iPhone, iPad, Mobile…" at bounding box center [385, 279] width 221 height 465
drag, startPoint x: 433, startPoint y: 195, endPoint x: 434, endPoint y: 512, distance: 317.1
click at [434, 512] on html "Online web based iOS Simulators and Android Emulators. Run iPhone, iPad, Mobile…" at bounding box center [385, 279] width 221 height 465
drag, startPoint x: 443, startPoint y: 228, endPoint x: 459, endPoint y: 512, distance: 284.2
click at [459, 512] on html "Online web based iOS Simulators and Android Emulators. Run iPhone, iPad, Mobile…" at bounding box center [385, 279] width 221 height 465
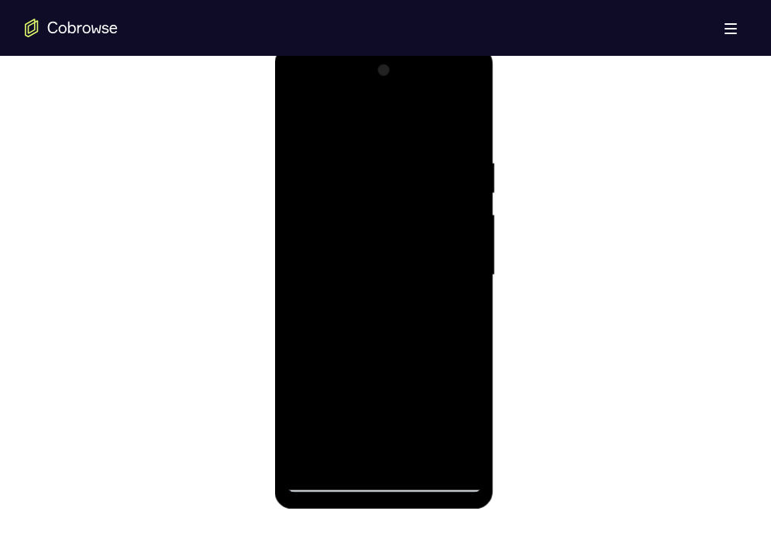
drag, startPoint x: 462, startPoint y: 174, endPoint x: 455, endPoint y: 512, distance: 338.1
click at [455, 512] on html "Online web based iOS Simulators and Android Emulators. Run iPhone, iPad, Mobile…" at bounding box center [385, 279] width 221 height 465
drag, startPoint x: 404, startPoint y: 341, endPoint x: 418, endPoint y: 141, distance: 200.5
click at [418, 141] on div at bounding box center [384, 275] width 195 height 434
drag, startPoint x: 409, startPoint y: 440, endPoint x: 386, endPoint y: 117, distance: 324.1
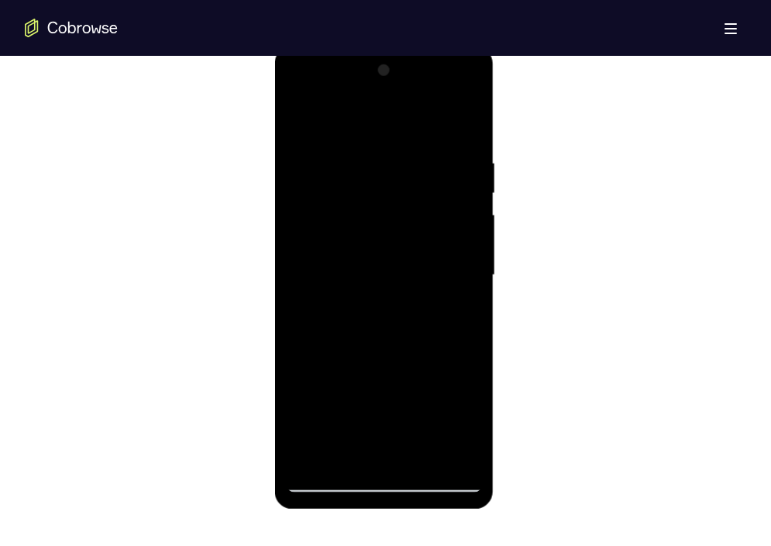
click at [386, 117] on div at bounding box center [384, 275] width 195 height 434
drag, startPoint x: 409, startPoint y: 415, endPoint x: 409, endPoint y: 122, distance: 292.3
click at [409, 122] on div at bounding box center [384, 275] width 195 height 434
